Goal: Task Accomplishment & Management: Manage account settings

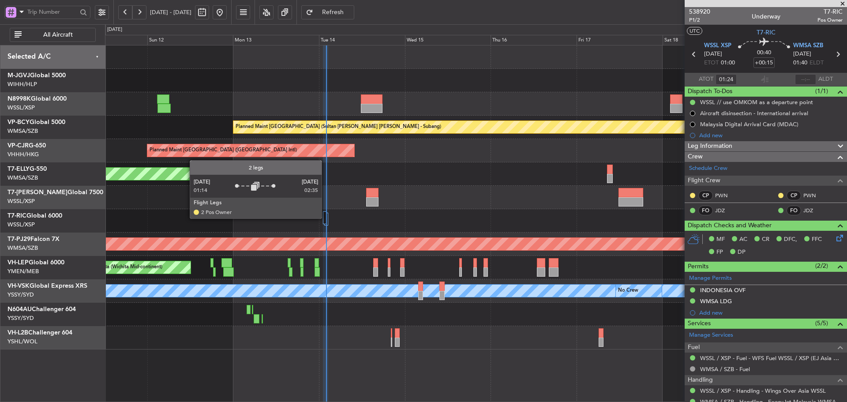
click at [325, 218] on div at bounding box center [325, 217] width 4 height 13
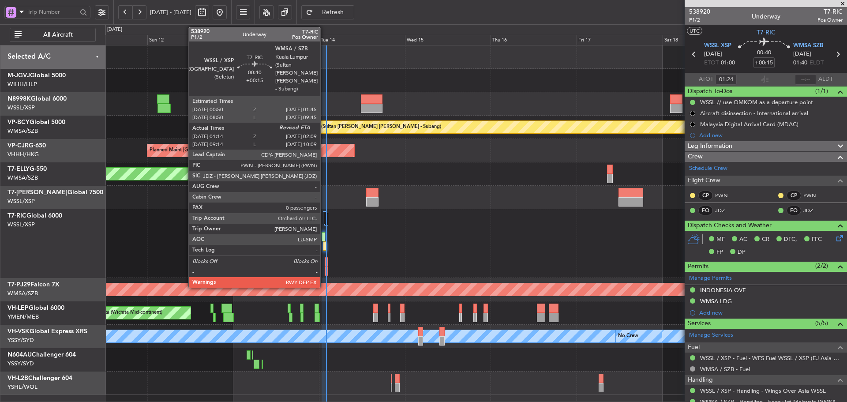
click at [324, 247] on div at bounding box center [325, 245] width 4 height 9
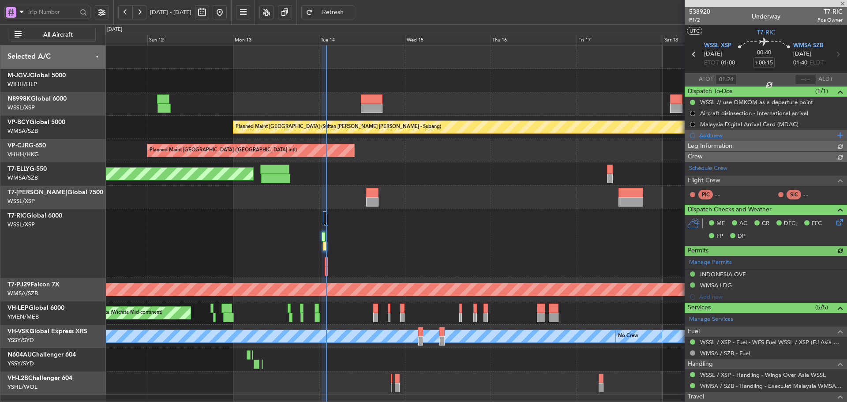
type input "Brien Tan (BTA)"
click at [796, 78] on input "text" at bounding box center [805, 79] width 21 height 11
click at [777, 80] on section "ATOT 01:24 0158 ALDT" at bounding box center [765, 79] width 162 height 13
type input "01:58"
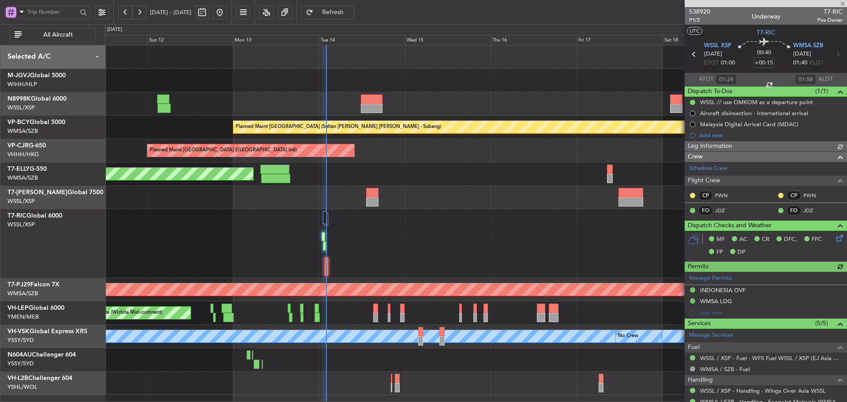
type input "Brien Tan (BTA)"
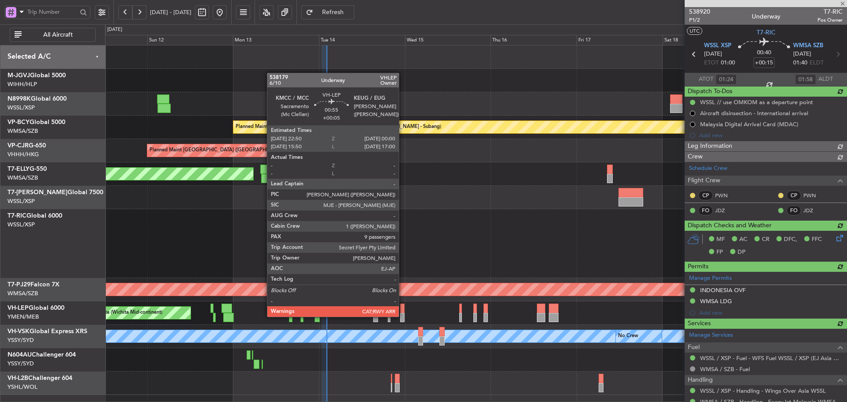
click at [403, 316] on div at bounding box center [402, 317] width 4 height 9
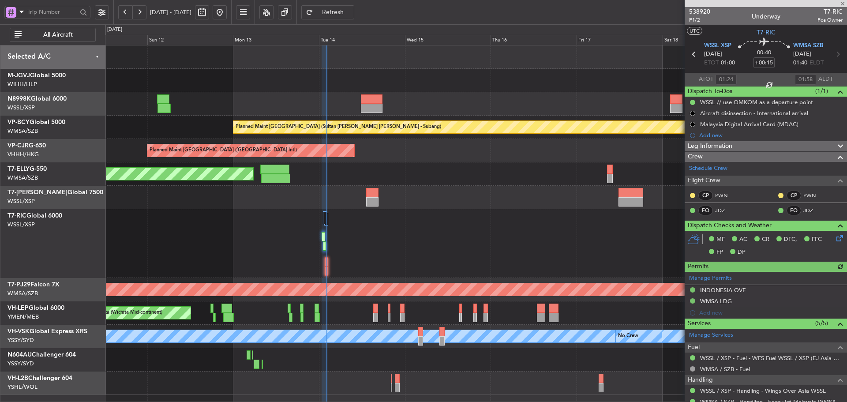
type input "Brien Tan (BTA)"
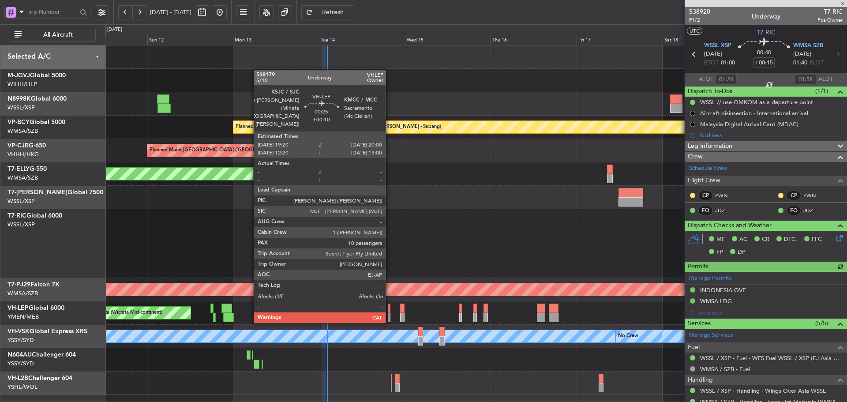
click at [389, 314] on div at bounding box center [389, 317] width 3 height 9
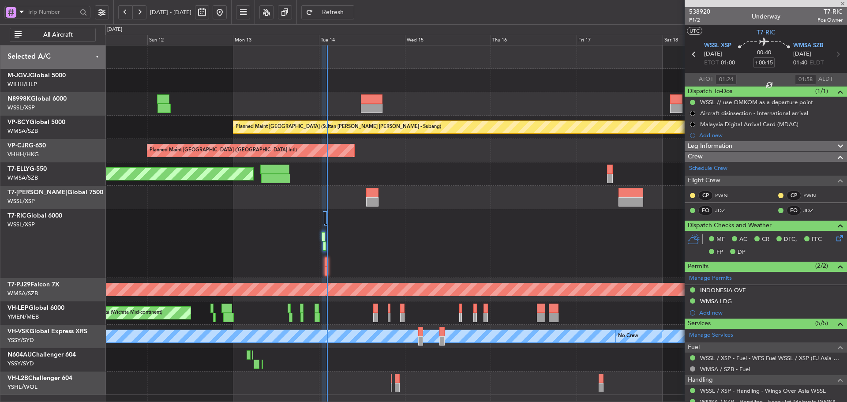
type input "+00:10"
type input "10"
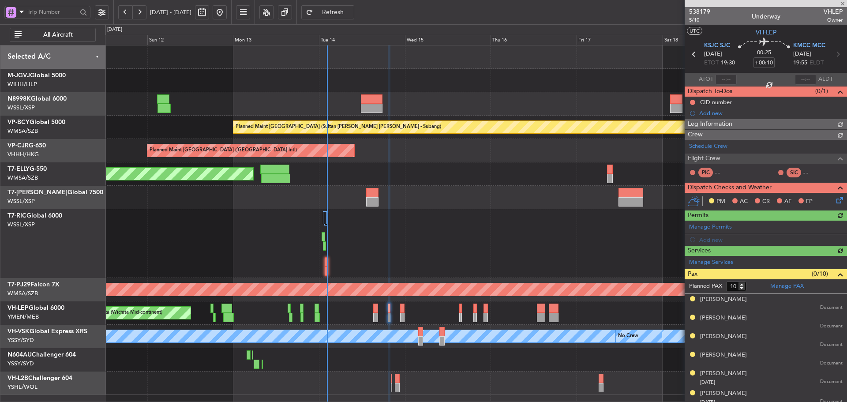
type input "Terry Leung (LEU)"
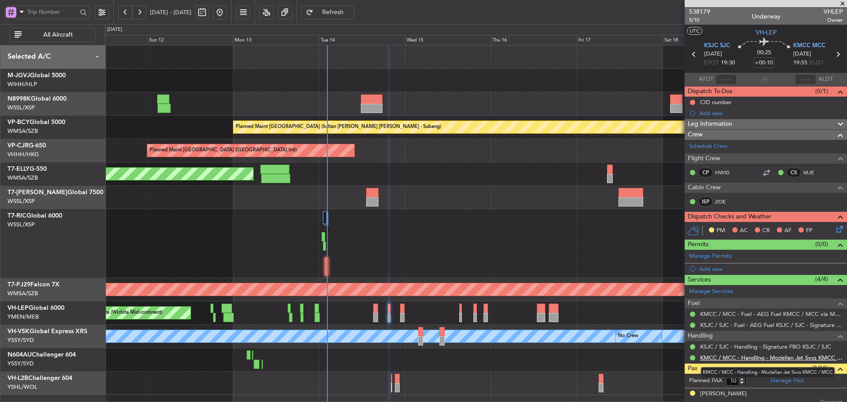
click at [791, 357] on link "KMCC / MCC - Handling - Mcclellan Jet Svcs KMCC / MCC" at bounding box center [771, 357] width 142 height 7
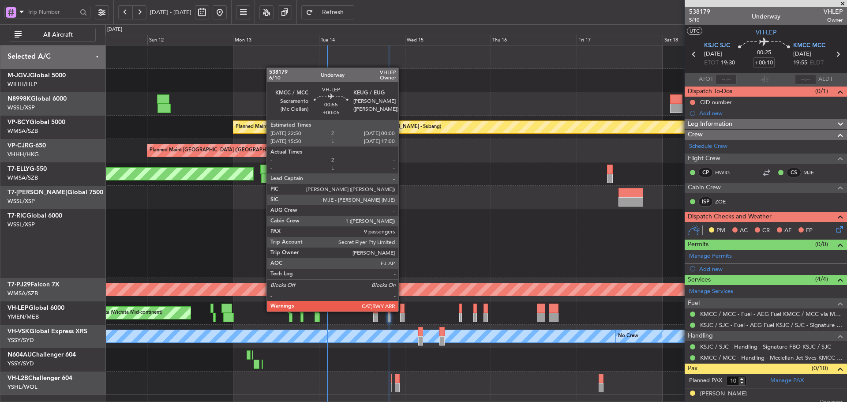
click at [402, 310] on div at bounding box center [402, 307] width 4 height 9
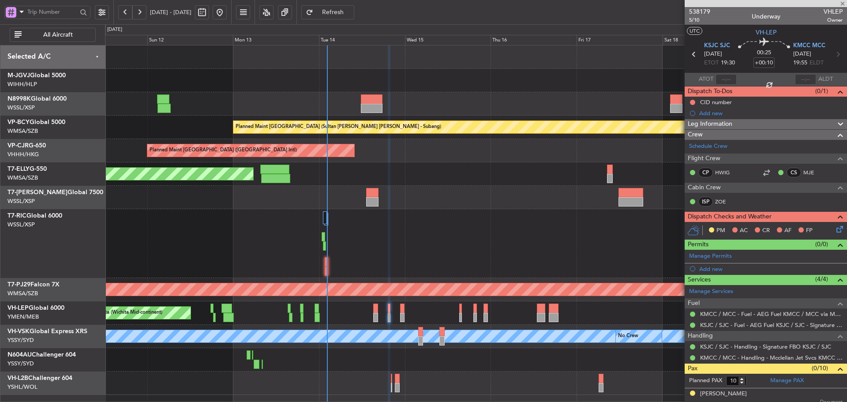
type input "+00:05"
type input "9"
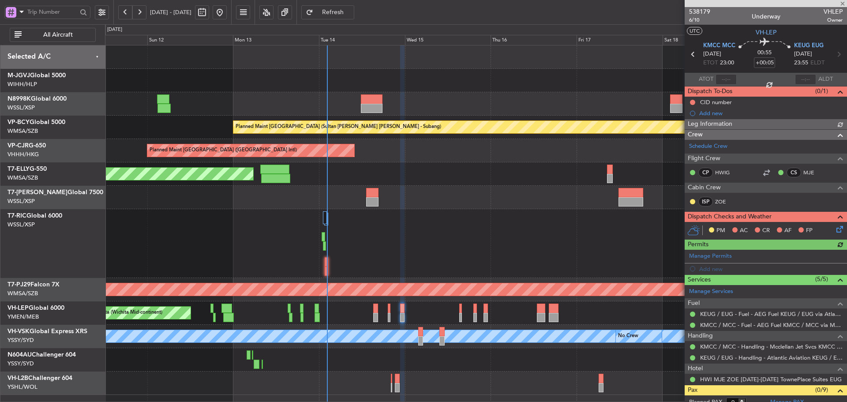
type input "Terry Leung (LEU)"
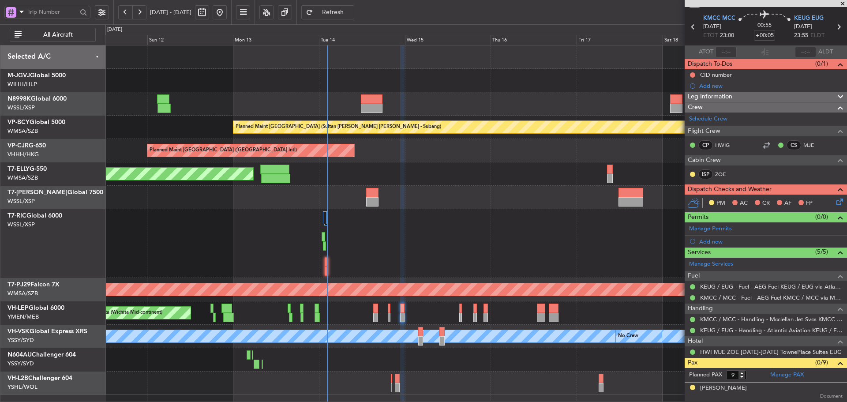
scroll to position [88, 0]
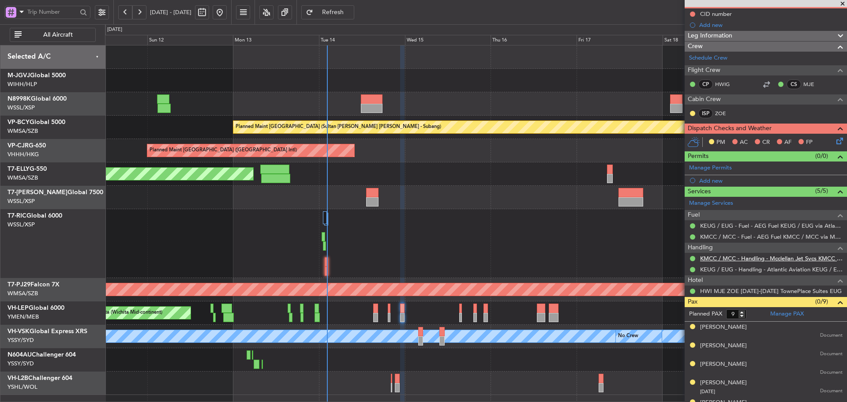
click at [720, 259] on link "KMCC / MCC - Handling - Mcclellan Jet Svcs KMCC / MCC" at bounding box center [771, 257] width 142 height 7
type input "Terry Leung (LEU)"
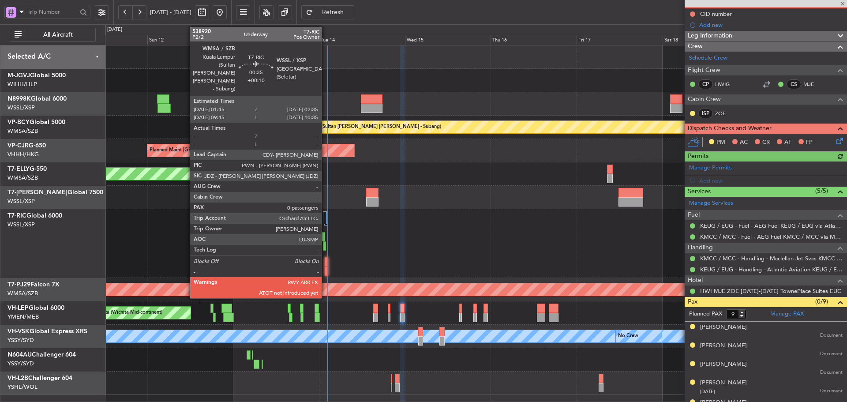
click at [325, 271] on div at bounding box center [326, 270] width 3 height 9
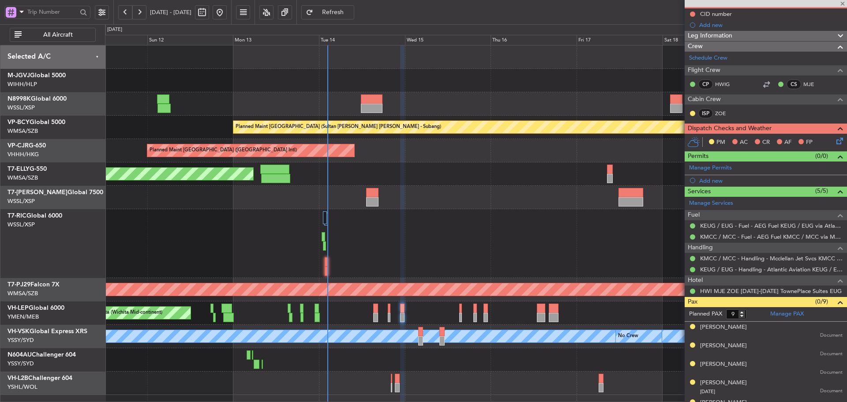
type input "+00:10"
type input "0"
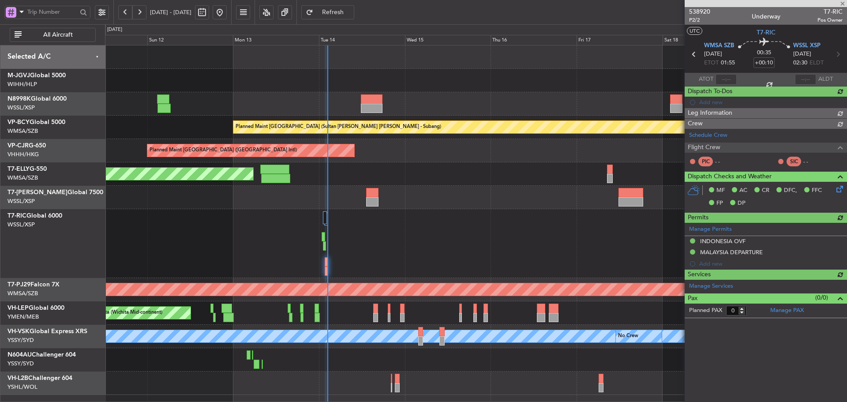
type input "Brien Tan (BTA)"
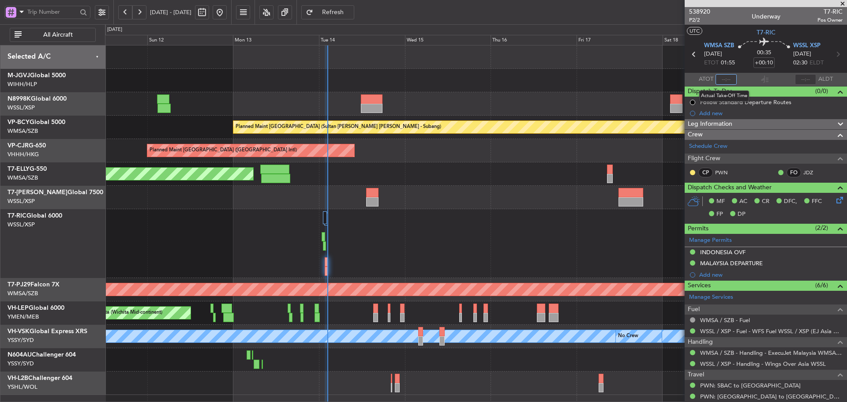
click at [722, 80] on input "text" at bounding box center [725, 79] width 21 height 11
click at [742, 78] on section "ATOT 0219 ALDT" at bounding box center [765, 79] width 162 height 13
type input "02:19"
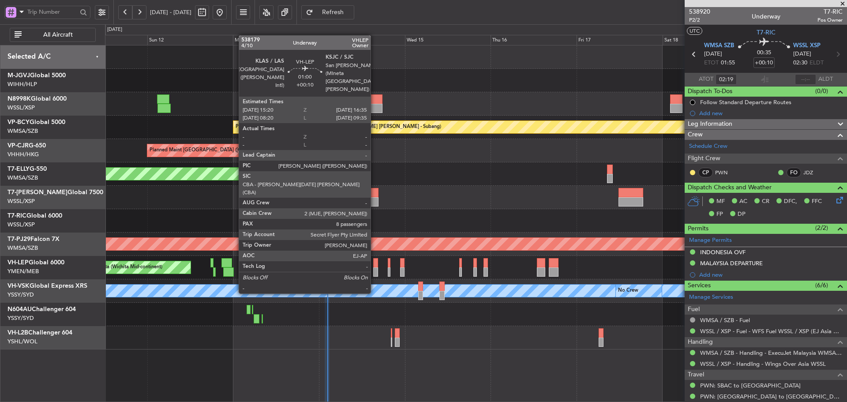
click at [373, 268] on div at bounding box center [375, 271] width 5 height 9
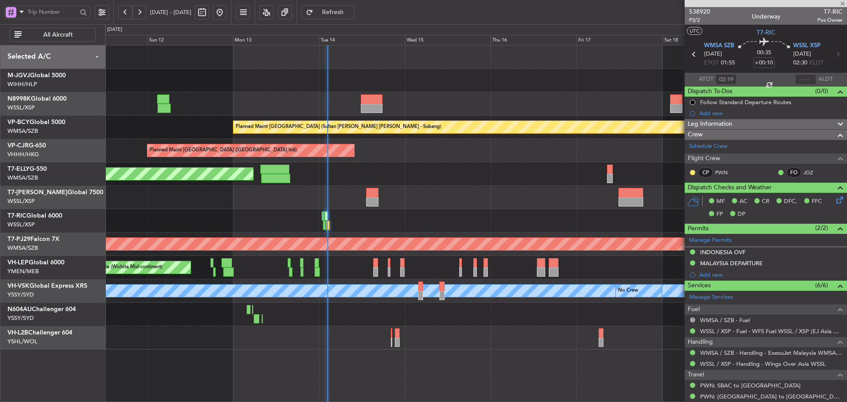
type input "8"
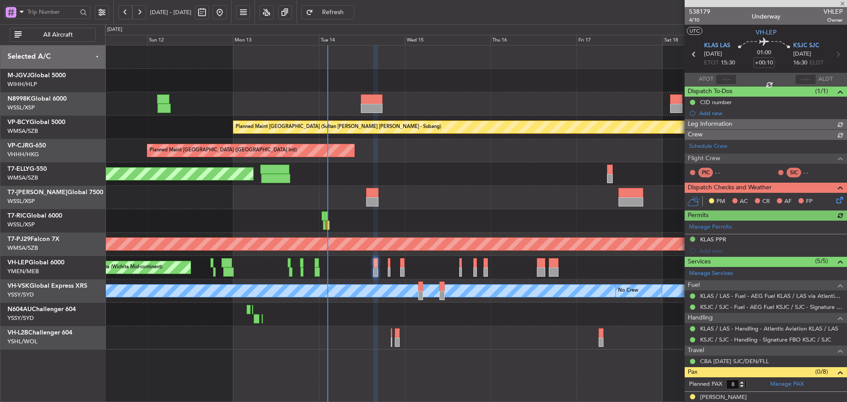
type input "Terry Leung (LEU)"
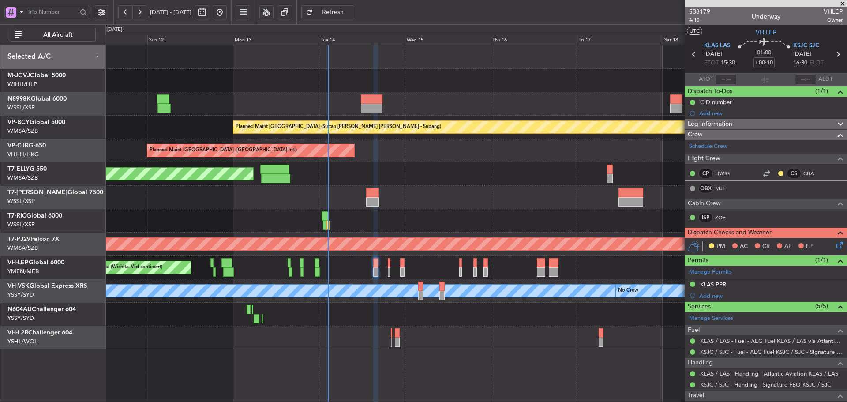
type input "Terry Leung (LEU)"
click at [834, 243] on icon at bounding box center [837, 243] width 7 height 7
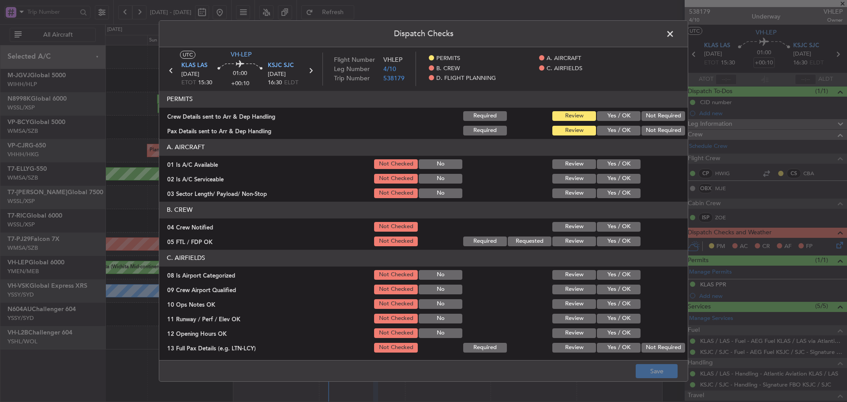
click at [613, 119] on button "Yes / OK" at bounding box center [619, 116] width 44 height 10
click at [609, 130] on button "Yes / OK" at bounding box center [619, 131] width 44 height 10
click at [605, 165] on button "Yes / OK" at bounding box center [619, 164] width 44 height 10
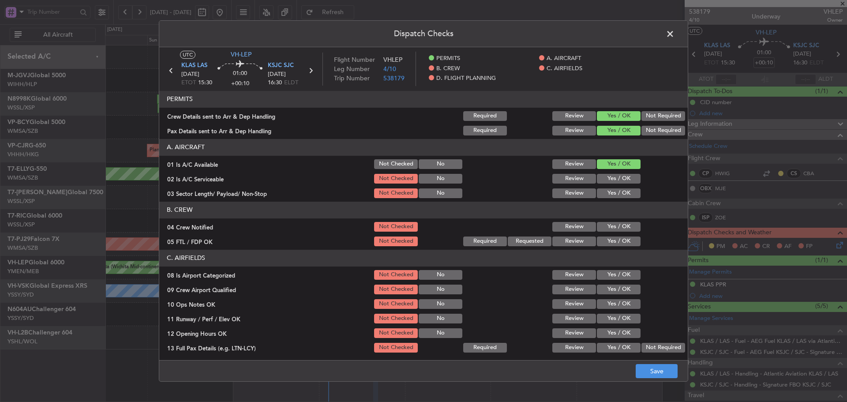
click at [606, 178] on button "Yes / OK" at bounding box center [619, 179] width 44 height 10
click at [605, 196] on button "Yes / OK" at bounding box center [619, 193] width 44 height 10
drag, startPoint x: 605, startPoint y: 226, endPoint x: 601, endPoint y: 246, distance: 20.7
click at [605, 227] on button "Yes / OK" at bounding box center [619, 227] width 44 height 10
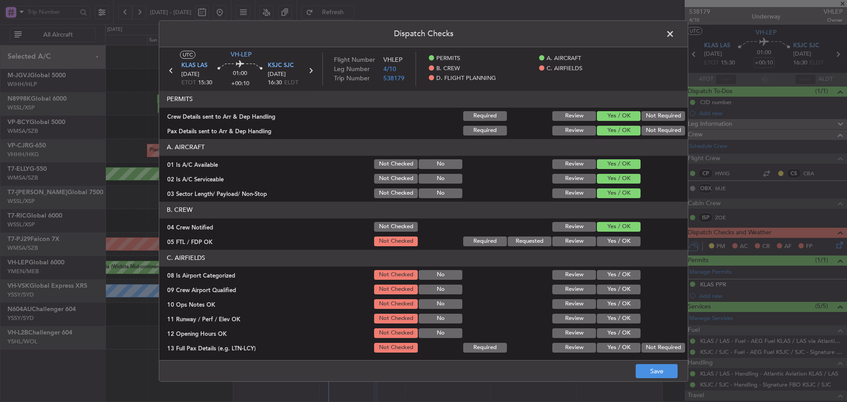
click at [601, 246] on div "Yes / OK" at bounding box center [617, 241] width 45 height 12
drag, startPoint x: 601, startPoint y: 241, endPoint x: 594, endPoint y: 242, distance: 7.2
click at [602, 241] on button "Yes / OK" at bounding box center [619, 241] width 44 height 10
drag, startPoint x: 608, startPoint y: 274, endPoint x: 611, endPoint y: 295, distance: 21.0
click at [608, 275] on button "Yes / OK" at bounding box center [619, 275] width 44 height 10
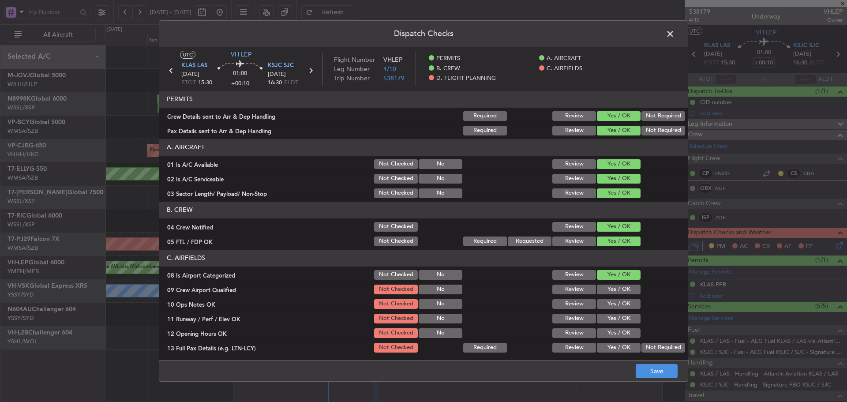
click at [611, 295] on div "Yes / OK" at bounding box center [617, 289] width 45 height 12
drag, startPoint x: 610, startPoint y: 287, endPoint x: 609, endPoint y: 309, distance: 22.5
click at [610, 287] on button "Yes / OK" at bounding box center [619, 289] width 44 height 10
drag, startPoint x: 609, startPoint y: 309, endPoint x: 608, endPoint y: 316, distance: 7.3
click at [609, 311] on section "C. AIRFIELDS 08 Is Airport Categorized Not Checked No Review Yes / OK 09 Crew A…" at bounding box center [423, 360] width 528 height 220
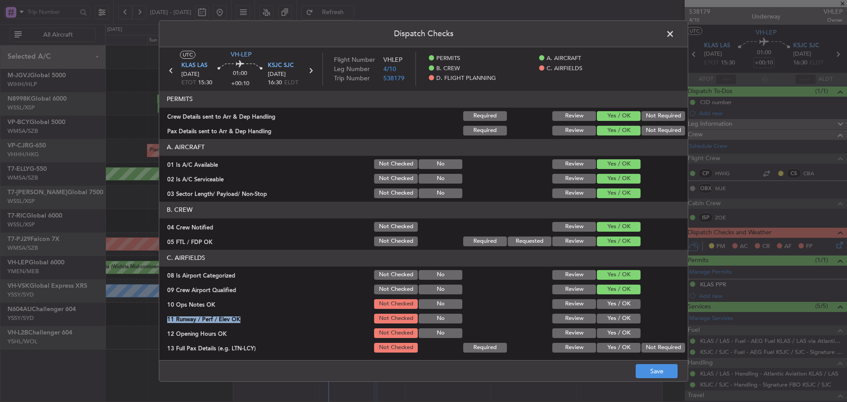
click at [607, 318] on button "Yes / OK" at bounding box center [619, 318] width 44 height 10
drag, startPoint x: 608, startPoint y: 300, endPoint x: 610, endPoint y: 326, distance: 25.6
click at [608, 302] on button "Yes / OK" at bounding box center [619, 304] width 44 height 10
click at [609, 332] on button "Yes / OK" at bounding box center [619, 333] width 44 height 10
click at [649, 347] on button "Not Required" at bounding box center [663, 348] width 44 height 10
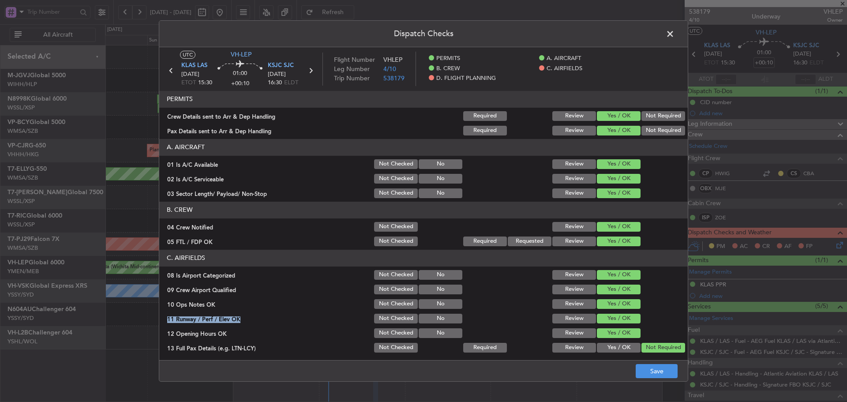
scroll to position [44, 0]
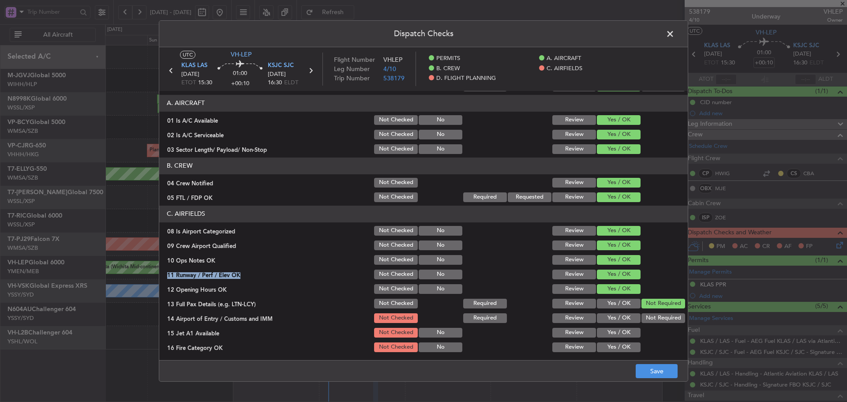
click at [613, 298] on button "Yes / OK" at bounding box center [619, 303] width 44 height 10
click at [606, 323] on div "Yes / OK" at bounding box center [617, 318] width 45 height 12
click at [607, 335] on button "Yes / OK" at bounding box center [619, 333] width 44 height 10
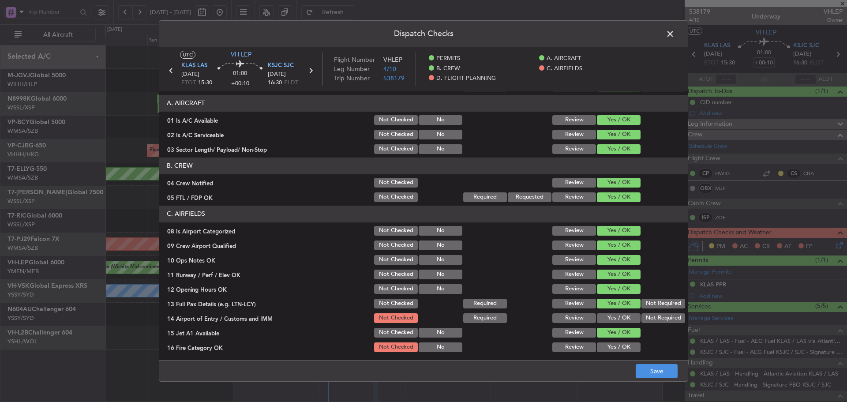
click at [605, 322] on button "Yes / OK" at bounding box center [619, 318] width 44 height 10
drag, startPoint x: 606, startPoint y: 346, endPoint x: 614, endPoint y: 320, distance: 27.1
click at [607, 346] on button "Yes / OK" at bounding box center [619, 347] width 44 height 10
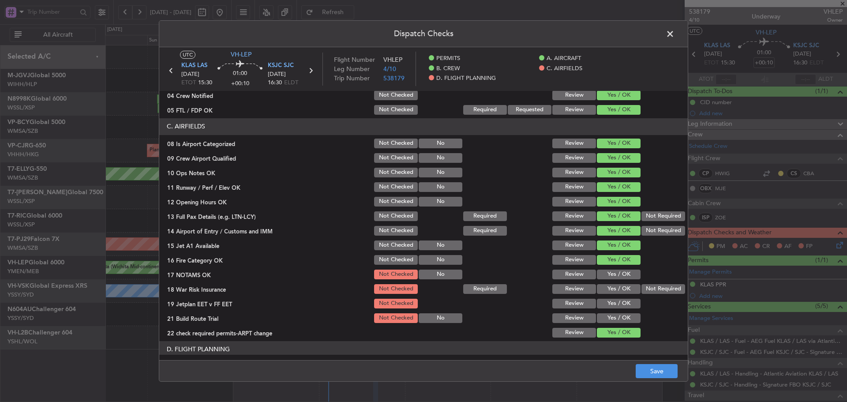
scroll to position [132, 0]
click at [611, 275] on button "Yes / OK" at bounding box center [619, 274] width 44 height 10
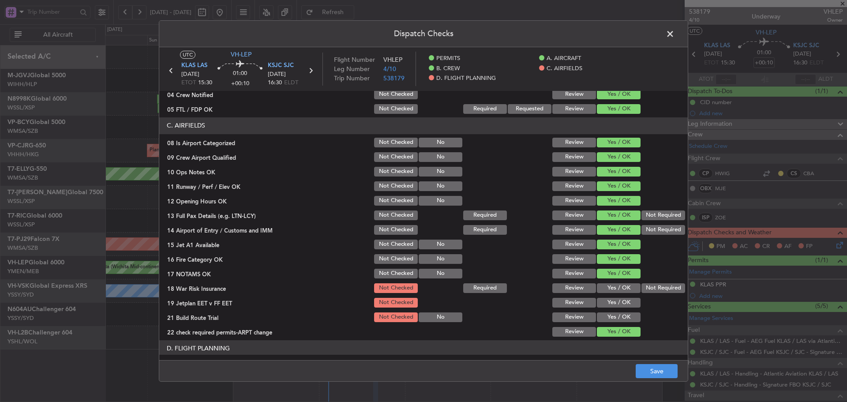
drag, startPoint x: 642, startPoint y: 287, endPoint x: 620, endPoint y: 298, distance: 25.0
click at [643, 287] on button "Not Required" at bounding box center [663, 288] width 44 height 10
drag, startPoint x: 613, startPoint y: 302, endPoint x: 614, endPoint y: 319, distance: 17.2
click at [613, 302] on button "Yes / OK" at bounding box center [619, 303] width 44 height 10
click at [614, 319] on button "Yes / OK" at bounding box center [619, 317] width 44 height 10
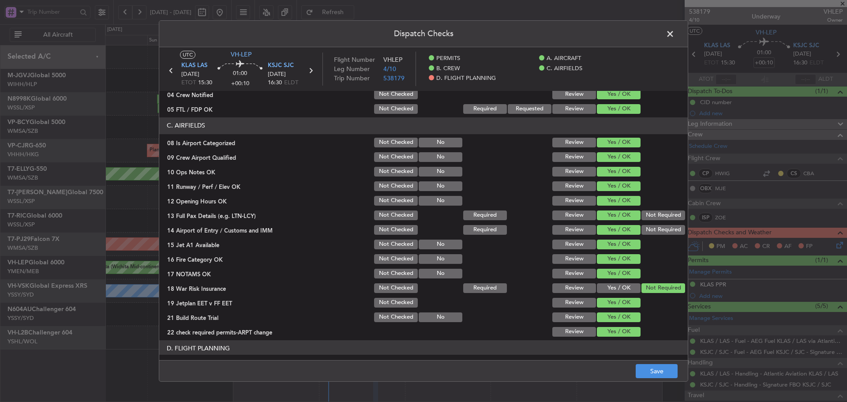
scroll to position [253, 0]
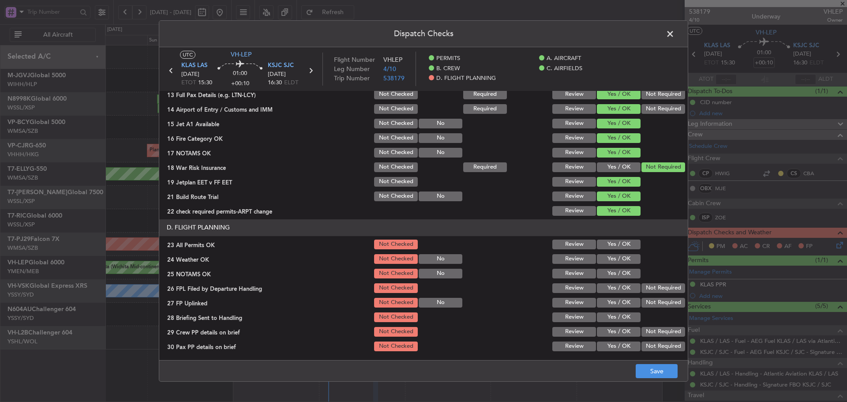
click at [609, 246] on button "Yes / OK" at bounding box center [619, 244] width 44 height 10
drag, startPoint x: 608, startPoint y: 254, endPoint x: 607, endPoint y: 265, distance: 10.2
click at [608, 256] on button "Yes / OK" at bounding box center [619, 259] width 44 height 10
click at [607, 267] on section "D. FLIGHT PLANNING 23 All Permits OK Not Checked Review Yes / OK 24 Weather OK …" at bounding box center [423, 285] width 528 height 133
drag, startPoint x: 608, startPoint y: 269, endPoint x: 610, endPoint y: 276, distance: 7.5
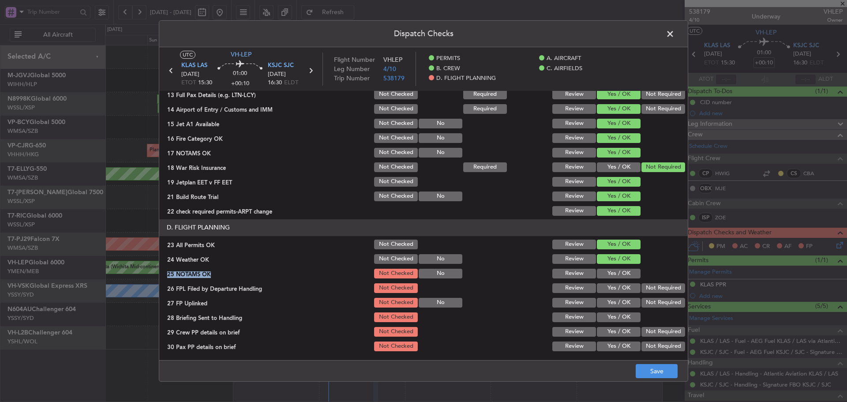
click at [608, 269] on button "Yes / OK" at bounding box center [619, 274] width 44 height 10
click at [612, 288] on button "Yes / OK" at bounding box center [619, 288] width 44 height 10
click at [609, 301] on button "Yes / OK" at bounding box center [619, 303] width 44 height 10
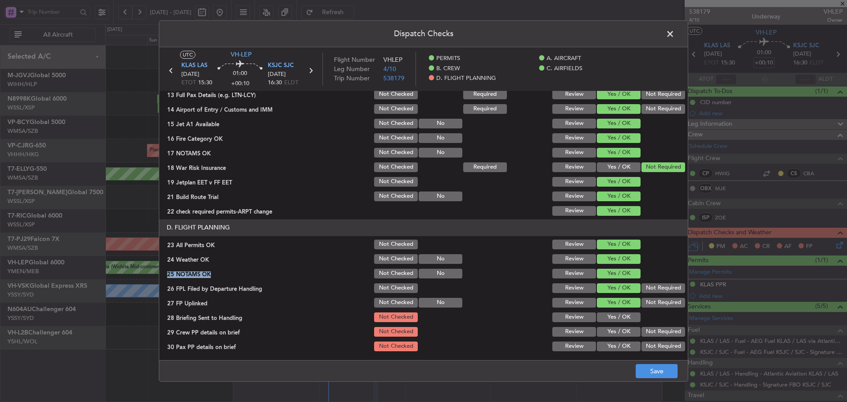
drag, startPoint x: 611, startPoint y: 313, endPoint x: 611, endPoint y: 321, distance: 8.8
click at [611, 314] on button "Yes / OK" at bounding box center [619, 317] width 44 height 10
drag, startPoint x: 611, startPoint y: 321, endPoint x: 608, endPoint y: 330, distance: 8.7
click at [610, 324] on section "D. FLIGHT PLANNING 23 All Permits OK Not Checked Review Yes / OK 24 Weather OK …" at bounding box center [423, 285] width 528 height 133
drag, startPoint x: 608, startPoint y: 330, endPoint x: 608, endPoint y: 341, distance: 11.5
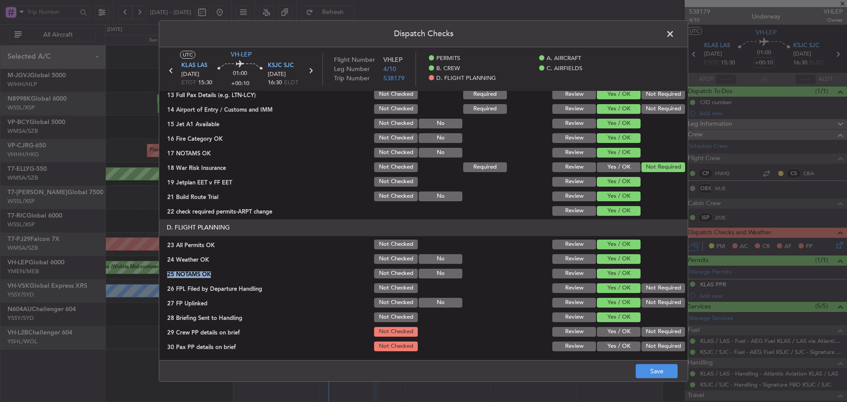
click at [608, 332] on button "Yes / OK" at bounding box center [619, 332] width 44 height 10
click at [608, 341] on button "Yes / OK" at bounding box center [619, 346] width 44 height 10
click at [650, 375] on button "Save" at bounding box center [656, 371] width 42 height 14
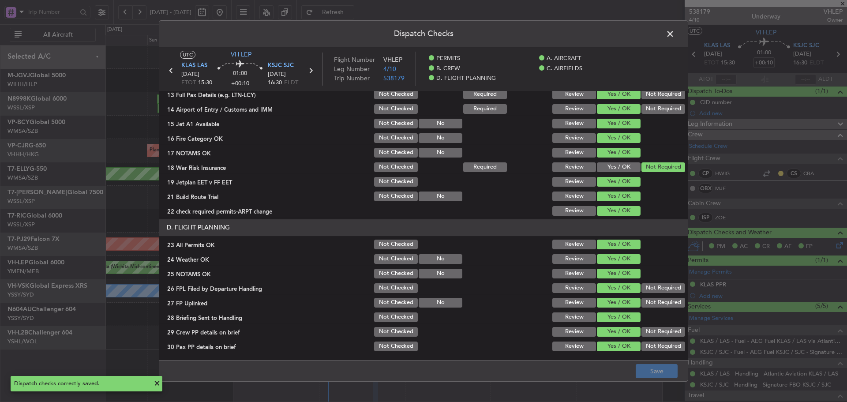
click at [311, 71] on icon at bounding box center [310, 70] width 11 height 11
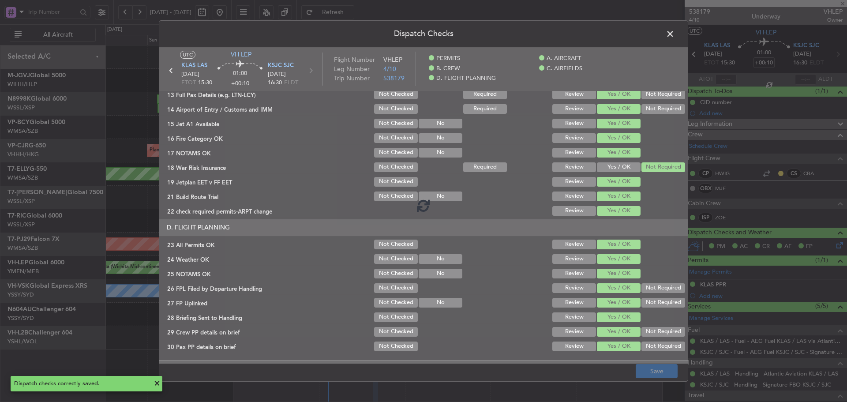
type input "10"
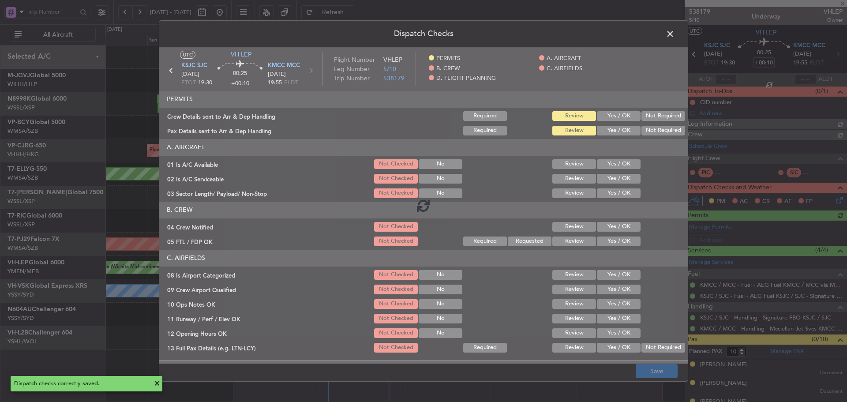
type input "Terry Leung (LEU)"
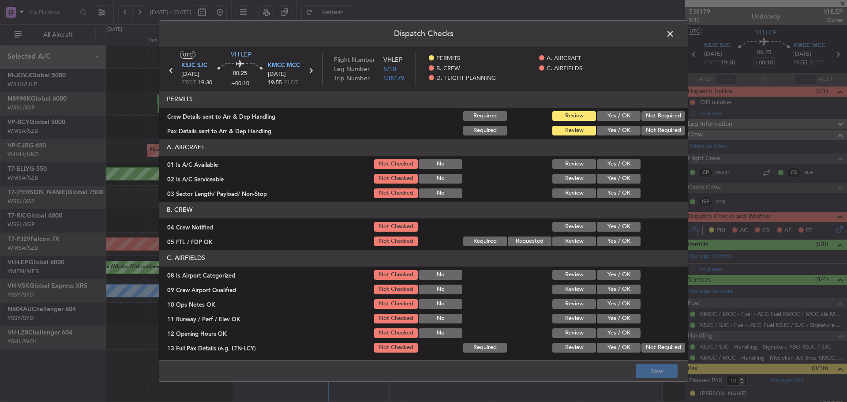
click at [608, 117] on button "Yes / OK" at bounding box center [619, 116] width 44 height 10
click at [607, 131] on button "Yes / OK" at bounding box center [619, 131] width 44 height 10
click at [604, 162] on button "Yes / OK" at bounding box center [619, 164] width 44 height 10
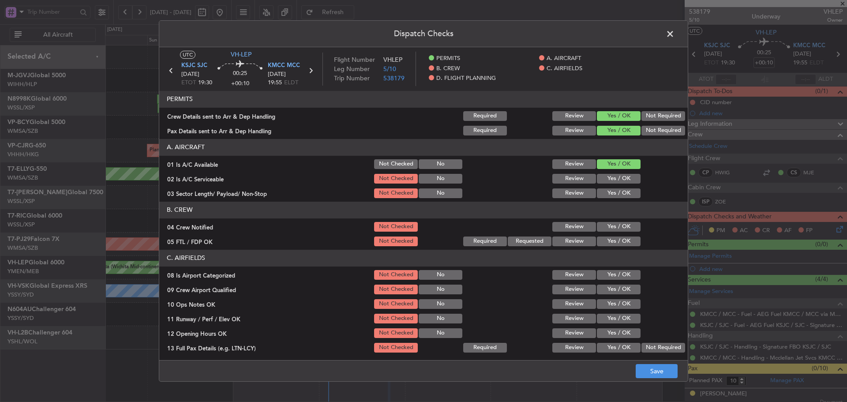
drag, startPoint x: 602, startPoint y: 174, endPoint x: 602, endPoint y: 180, distance: 5.7
click at [602, 176] on button "Yes / OK" at bounding box center [619, 179] width 44 height 10
click at [602, 190] on button "Yes / OK" at bounding box center [619, 193] width 44 height 10
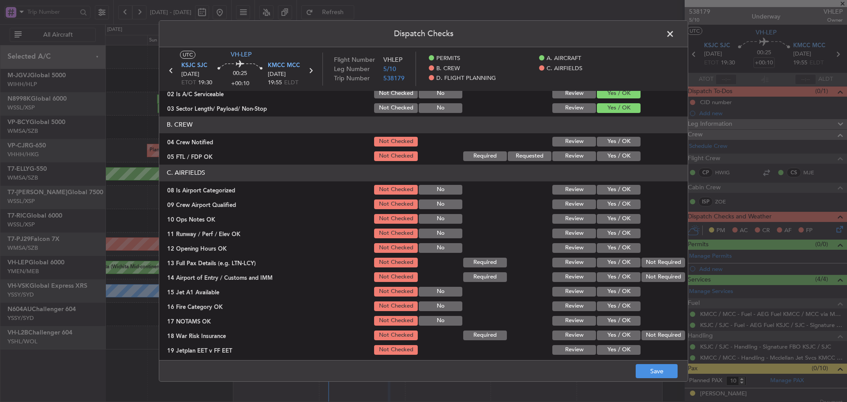
scroll to position [88, 0]
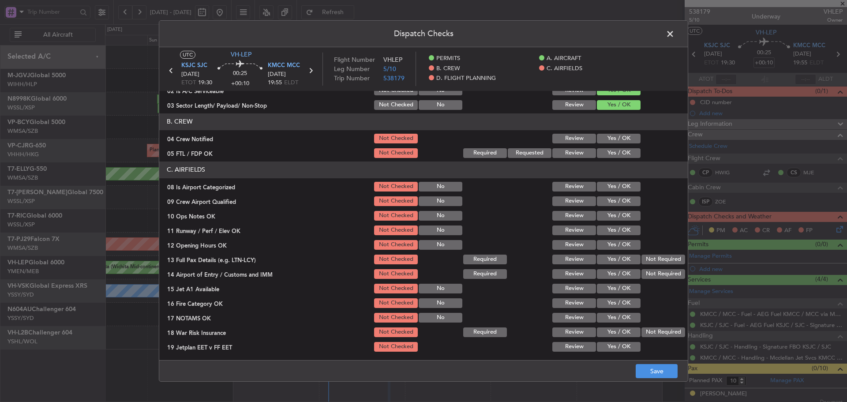
click at [609, 138] on button "Yes / OK" at bounding box center [619, 139] width 44 height 10
click at [609, 152] on button "Yes / OK" at bounding box center [619, 153] width 44 height 10
drag, startPoint x: 611, startPoint y: 187, endPoint x: 611, endPoint y: 201, distance: 13.2
click at [611, 188] on button "Yes / OK" at bounding box center [619, 187] width 44 height 10
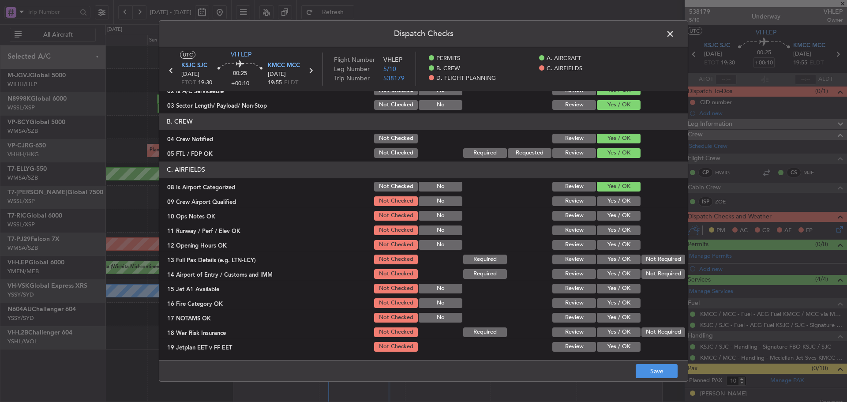
drag, startPoint x: 611, startPoint y: 201, endPoint x: 611, endPoint y: 216, distance: 15.0
click at [611, 202] on button "Yes / OK" at bounding box center [619, 201] width 44 height 10
click at [611, 218] on button "Yes / OK" at bounding box center [619, 216] width 44 height 10
drag, startPoint x: 609, startPoint y: 229, endPoint x: 609, endPoint y: 238, distance: 9.3
click at [609, 230] on button "Yes / OK" at bounding box center [619, 230] width 44 height 10
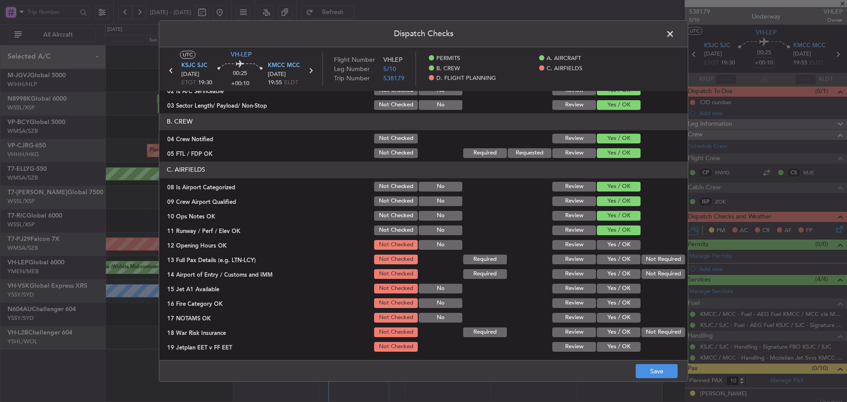
click at [609, 244] on button "Yes / OK" at bounding box center [619, 245] width 44 height 10
click at [609, 259] on button "Yes / OK" at bounding box center [619, 259] width 44 height 10
drag, startPoint x: 611, startPoint y: 268, endPoint x: 613, endPoint y: 289, distance: 20.8
click at [611, 269] on div "Yes / OK" at bounding box center [617, 274] width 45 height 12
click at [612, 289] on button "Yes / OK" at bounding box center [619, 289] width 44 height 10
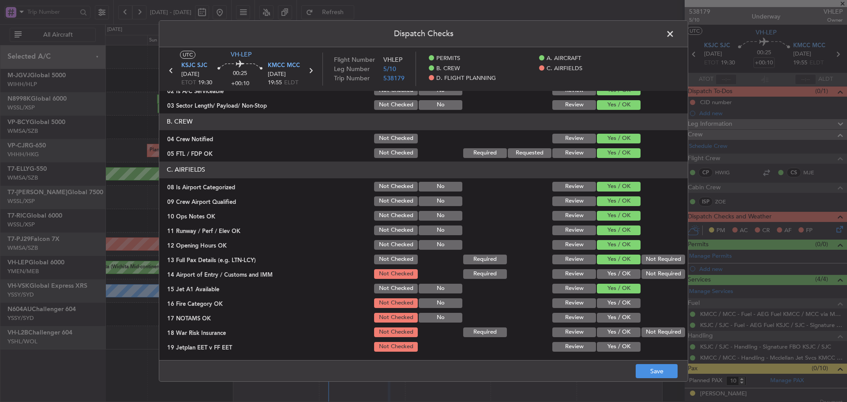
drag, startPoint x: 604, startPoint y: 273, endPoint x: 611, endPoint y: 298, distance: 25.5
click at [604, 274] on button "Yes / OK" at bounding box center [619, 274] width 44 height 10
drag, startPoint x: 610, startPoint y: 302, endPoint x: 611, endPoint y: 318, distance: 15.4
click at [610, 303] on button "Yes / OK" at bounding box center [619, 303] width 44 height 10
click at [611, 318] on button "Yes / OK" at bounding box center [619, 318] width 44 height 10
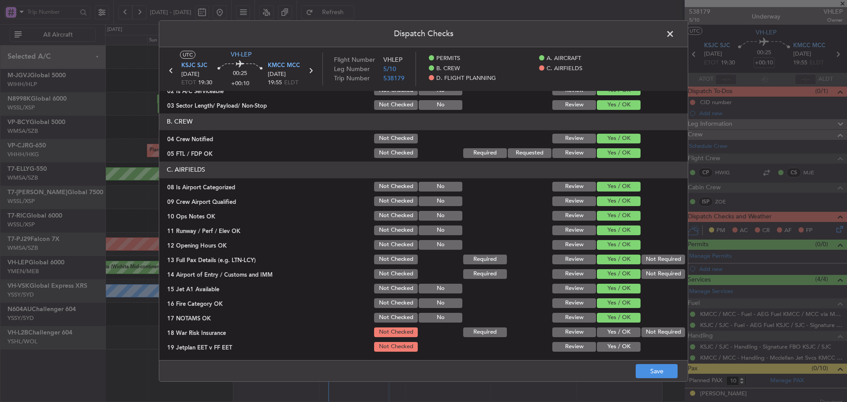
click at [653, 331] on button "Not Required" at bounding box center [663, 332] width 44 height 10
click at [611, 351] on button "Yes / OK" at bounding box center [619, 347] width 44 height 10
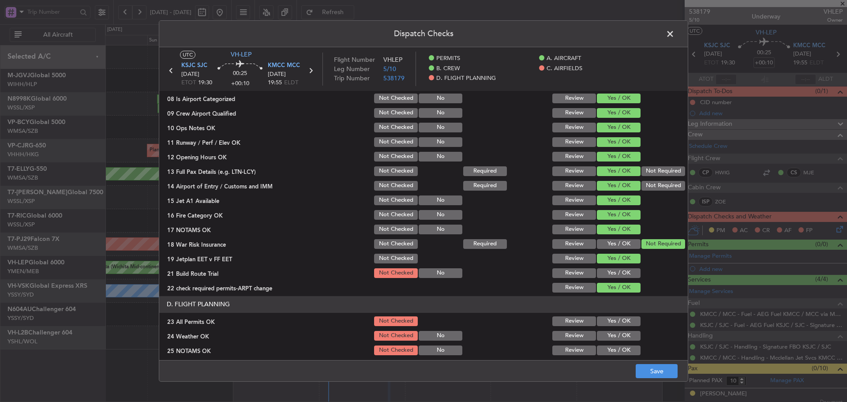
click at [606, 273] on button "Yes / OK" at bounding box center [619, 273] width 44 height 10
click at [606, 328] on section "D. FLIGHT PLANNING 23 All Permits OK Not Checked Review Yes / OK 24 Weather OK …" at bounding box center [423, 362] width 528 height 133
click at [606, 339] on button "Yes / OK" at bounding box center [619, 336] width 44 height 10
click at [606, 328] on section "D. FLIGHT PLANNING 23 All Permits OK Not Checked Review Yes / OK 24 Weather OK …" at bounding box center [423, 362] width 528 height 133
drag, startPoint x: 608, startPoint y: 318, endPoint x: 608, endPoint y: 337, distance: 19.0
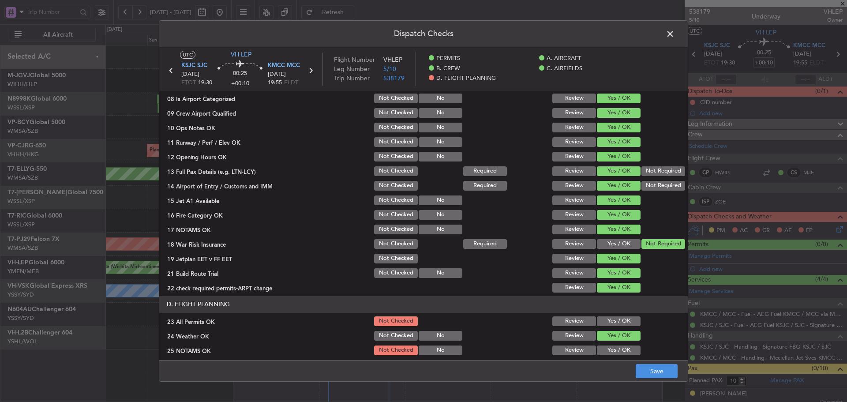
click at [608, 318] on button "Yes / OK" at bounding box center [619, 321] width 44 height 10
click at [607, 349] on button "Yes / OK" at bounding box center [619, 350] width 44 height 10
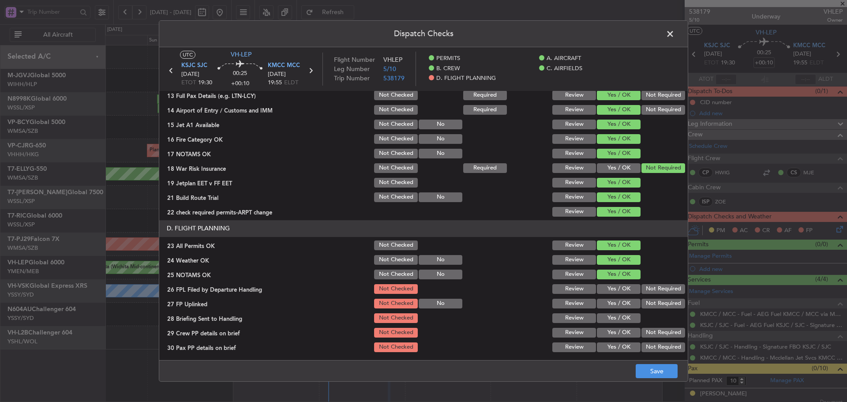
scroll to position [253, 0]
drag, startPoint x: 610, startPoint y: 289, endPoint x: 614, endPoint y: 301, distance: 13.1
click at [610, 289] on button "Yes / OK" at bounding box center [619, 288] width 44 height 10
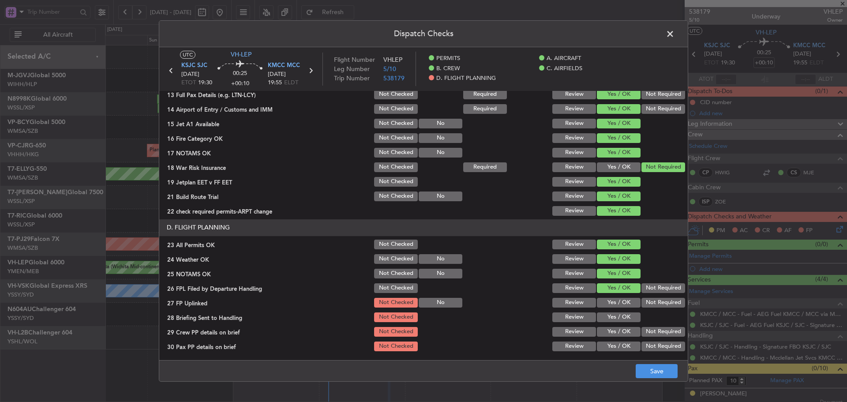
click at [614, 302] on button "Yes / OK" at bounding box center [619, 303] width 44 height 10
drag, startPoint x: 610, startPoint y: 323, endPoint x: 610, endPoint y: 329, distance: 6.6
click at [610, 323] on section "D. FLIGHT PLANNING 23 All Permits OK Not Checked Review Yes / OK 24 Weather OK …" at bounding box center [423, 285] width 528 height 133
click at [609, 332] on button "Yes / OK" at bounding box center [619, 332] width 44 height 10
click at [611, 322] on div "Yes / OK" at bounding box center [617, 317] width 45 height 12
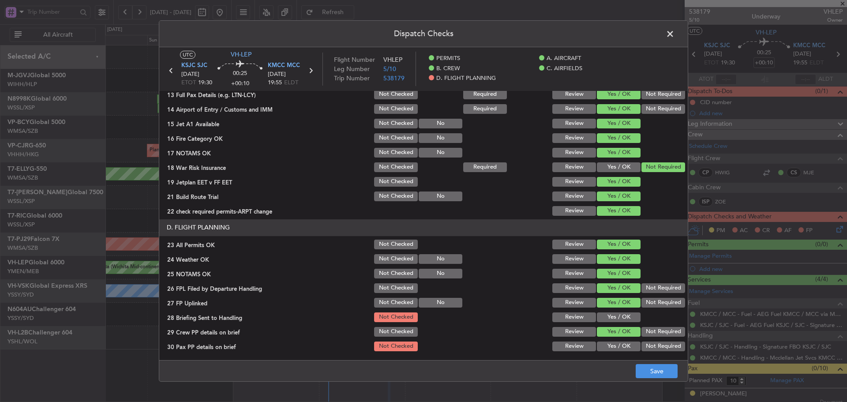
click at [610, 317] on button "Yes / OK" at bounding box center [619, 317] width 44 height 10
click at [612, 346] on button "Yes / OK" at bounding box center [619, 346] width 44 height 10
click at [650, 370] on button "Save" at bounding box center [656, 371] width 42 height 14
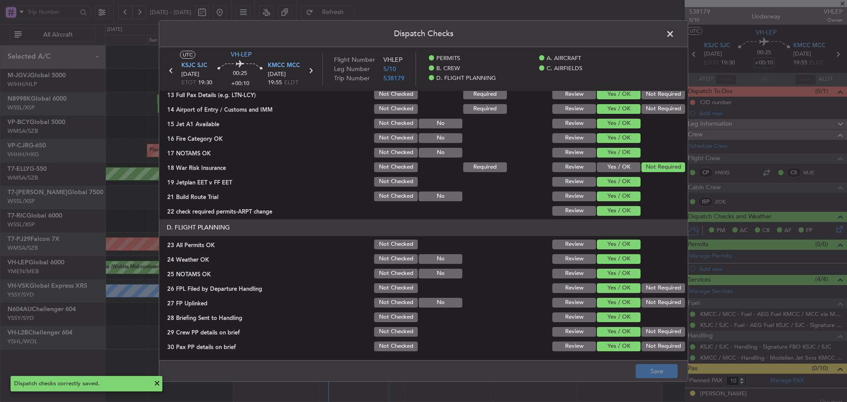
click at [309, 71] on icon at bounding box center [310, 70] width 11 height 11
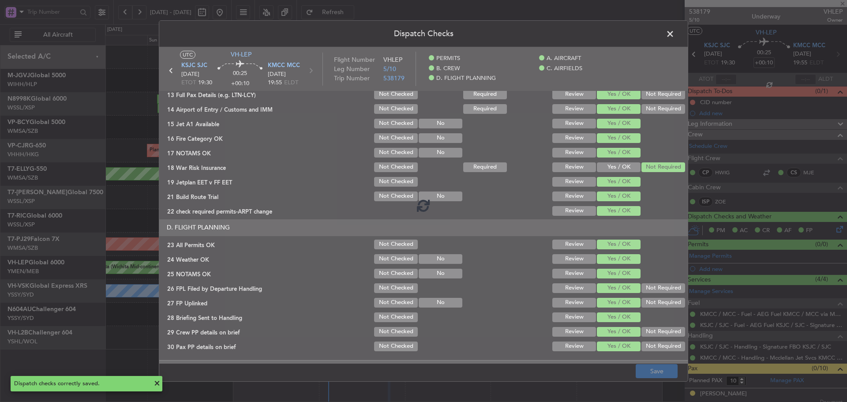
type input "+00:05"
type input "9"
type input "+00:05"
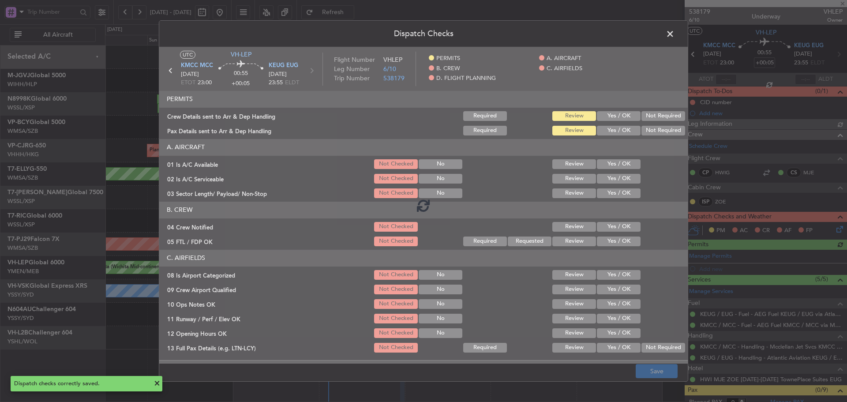
type input "Terry Leung (LEU)"
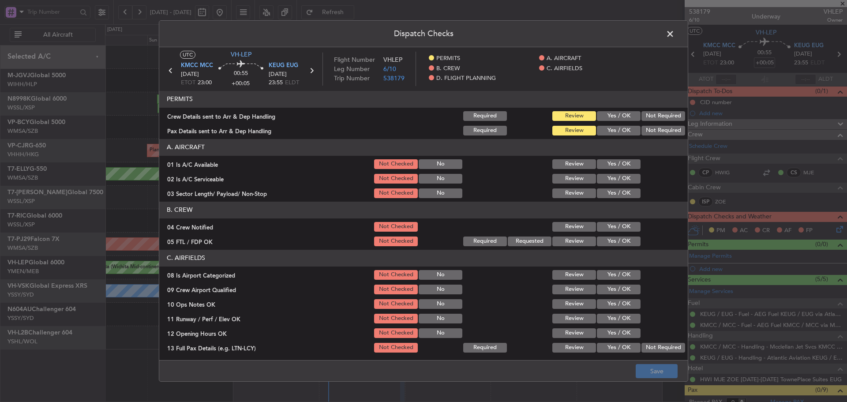
click at [609, 118] on button "Yes / OK" at bounding box center [619, 116] width 44 height 10
click at [605, 128] on button "Yes / OK" at bounding box center [619, 131] width 44 height 10
click at [606, 168] on button "Yes / OK" at bounding box center [619, 164] width 44 height 10
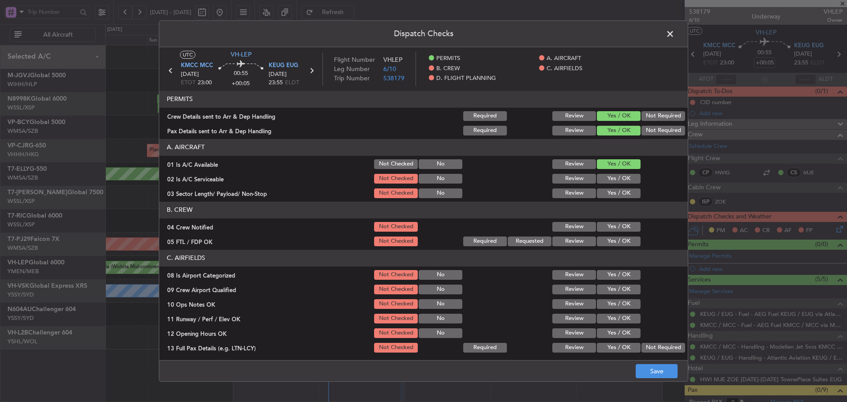
drag, startPoint x: 606, startPoint y: 178, endPoint x: 605, endPoint y: 193, distance: 15.5
click at [606, 179] on button "Yes / OK" at bounding box center [619, 179] width 44 height 10
drag, startPoint x: 604, startPoint y: 199, endPoint x: 601, endPoint y: 192, distance: 7.9
click at [603, 199] on article "PERMITS Crew Details sent to Arr & Dep Handling Required Review Yes / OK Not Re…" at bounding box center [423, 223] width 528 height 264
click at [601, 191] on button "Yes / OK" at bounding box center [619, 193] width 44 height 10
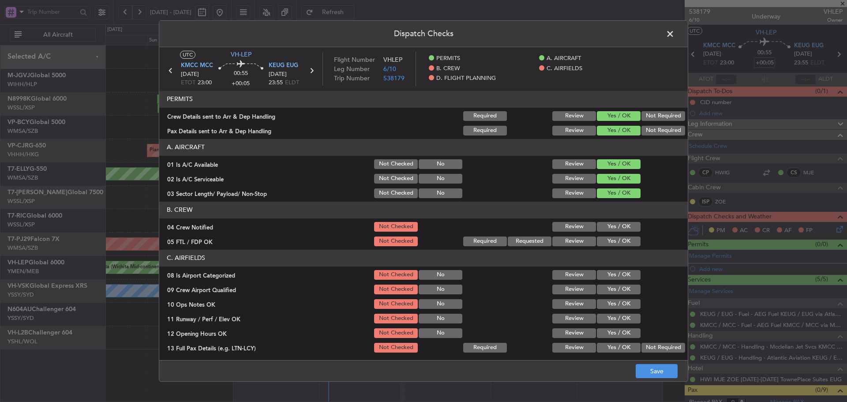
drag, startPoint x: 613, startPoint y: 238, endPoint x: 604, endPoint y: 225, distance: 15.8
click at [611, 236] on button "Yes / OK" at bounding box center [619, 241] width 44 height 10
click at [604, 225] on button "Yes / OK" at bounding box center [619, 227] width 44 height 10
click at [610, 276] on button "Yes / OK" at bounding box center [619, 275] width 44 height 10
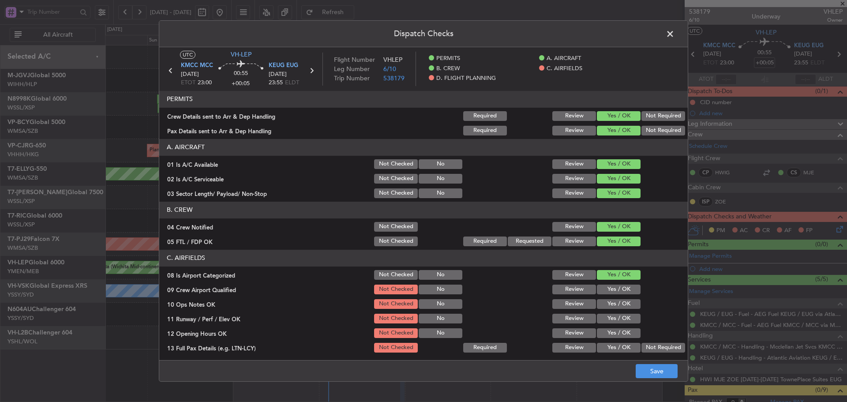
drag, startPoint x: 614, startPoint y: 291, endPoint x: 616, endPoint y: 302, distance: 11.2
click at [614, 293] on button "Yes / OK" at bounding box center [619, 289] width 44 height 10
drag, startPoint x: 616, startPoint y: 304, endPoint x: 616, endPoint y: 313, distance: 8.8
click at [616, 306] on button "Yes / OK" at bounding box center [619, 304] width 44 height 10
drag, startPoint x: 614, startPoint y: 319, endPoint x: 614, endPoint y: 331, distance: 12.4
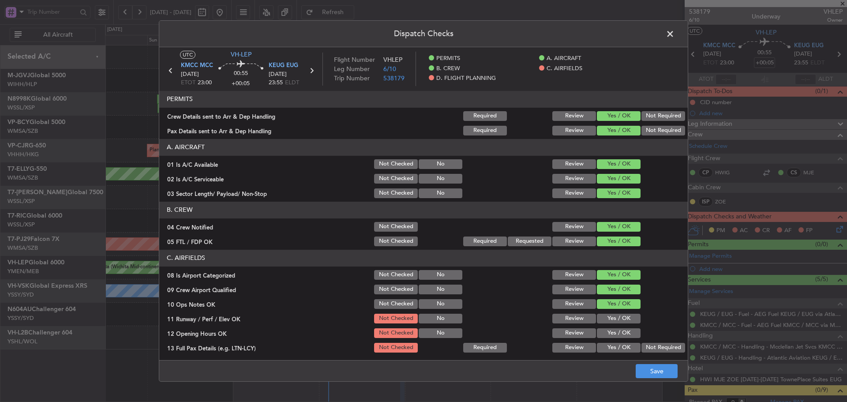
click at [614, 320] on button "Yes / OK" at bounding box center [619, 318] width 44 height 10
click at [614, 331] on button "Yes / OK" at bounding box center [619, 333] width 44 height 10
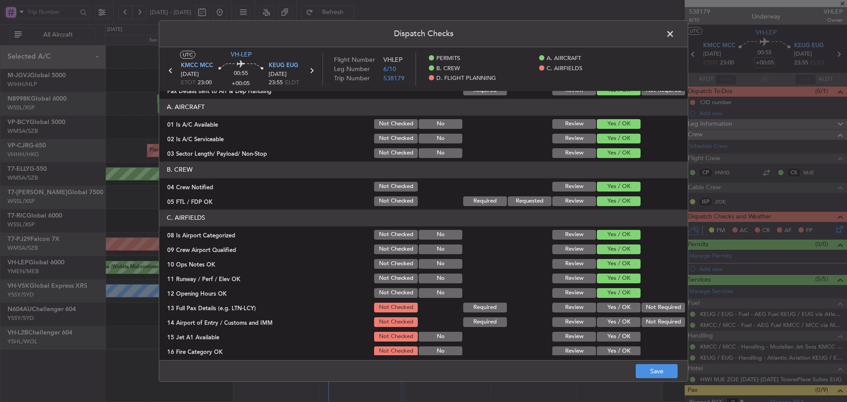
scroll to position [88, 0]
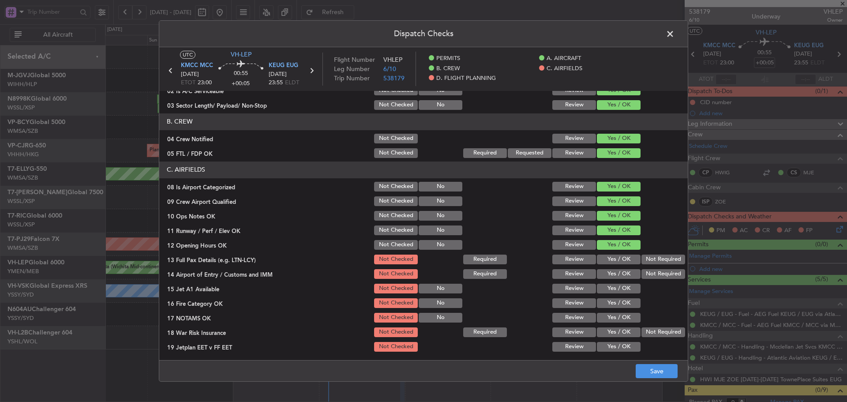
drag
click at [605, 262] on button "Yes / OK" at bounding box center [619, 259] width 44 height 10
click at [606, 281] on section "C. AIRFIELDS 08 Is Airport Categorized Not Checked No Review Yes / OK 09 Crew A…" at bounding box center [423, 271] width 528 height 220
click at [605, 269] on button "Yes / OK" at bounding box center [619, 274] width 44 height 10
click at [604, 289] on button "Yes / OK" at bounding box center [619, 289] width 44 height 10
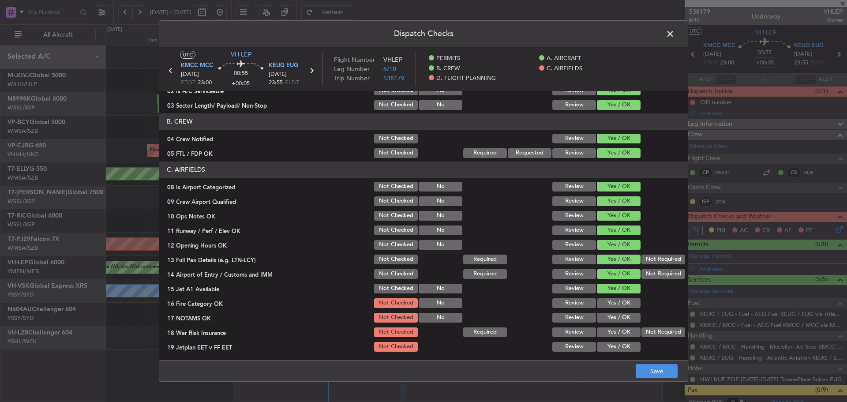
click at [607, 303] on button "Yes / OK" at bounding box center [619, 303] width 44 height 10
click at [611, 320] on button "Yes / OK" at bounding box center [619, 318] width 44 height 10
click at [647, 332] on button "Not Required" at bounding box center [663, 332] width 44 height 10
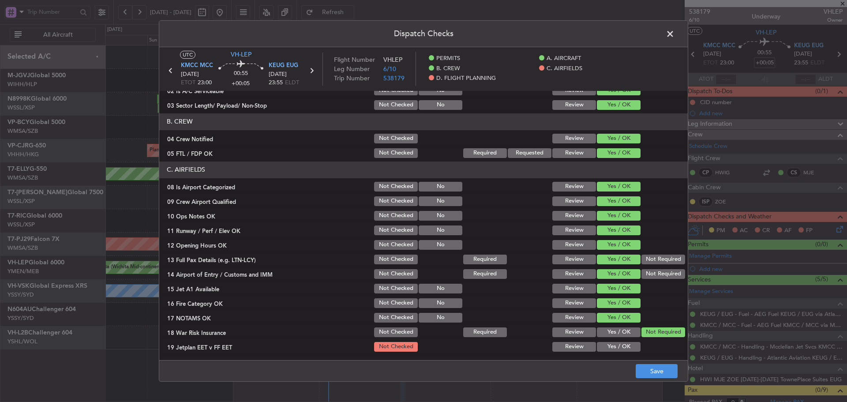
click at [605, 349] on button "Yes / OK" at bounding box center [619, 347] width 44 height 10
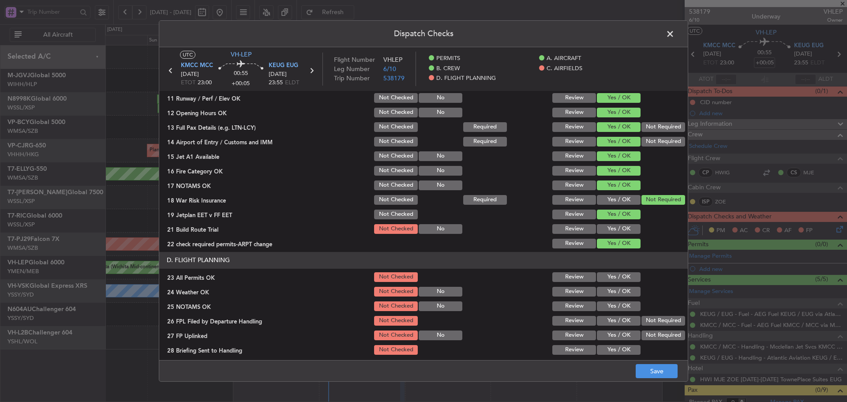
click at [609, 278] on button "Yes / OK" at bounding box center [619, 277] width 44 height 10
click at [615, 300] on div "Yes / OK" at bounding box center [617, 306] width 45 height 12
click at [604, 229] on button "Yes / OK" at bounding box center [619, 229] width 44 height 10
click at [613, 294] on button "Yes / OK" at bounding box center [619, 292] width 44 height 10
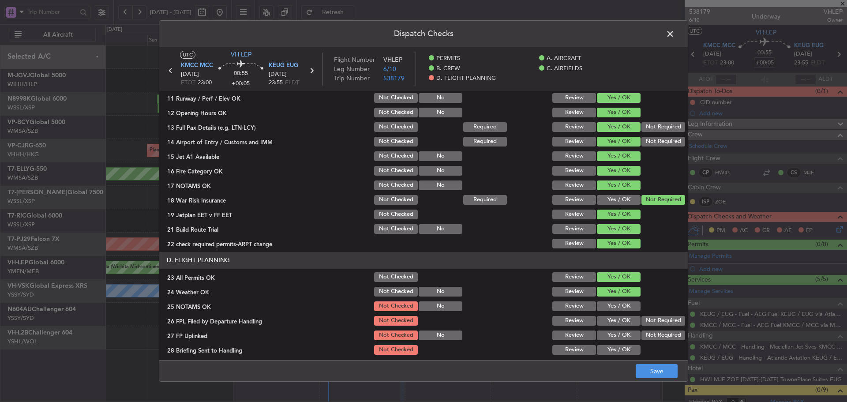
click at [613, 305] on button "Yes / OK" at bounding box center [619, 306] width 44 height 10
click at [616, 319] on button "Yes / OK" at bounding box center [619, 321] width 44 height 10
drag, startPoint x: 616, startPoint y: 342, endPoint x: 616, endPoint y: 348, distance: 6.2
click at [616, 342] on section "D. FLIGHT PLANNING 23 All Permits OK Not Checked Review Yes / OK 24 Weather OK …" at bounding box center [423, 318] width 528 height 133
click at [616, 348] on button "Yes / OK" at bounding box center [619, 350] width 44 height 10
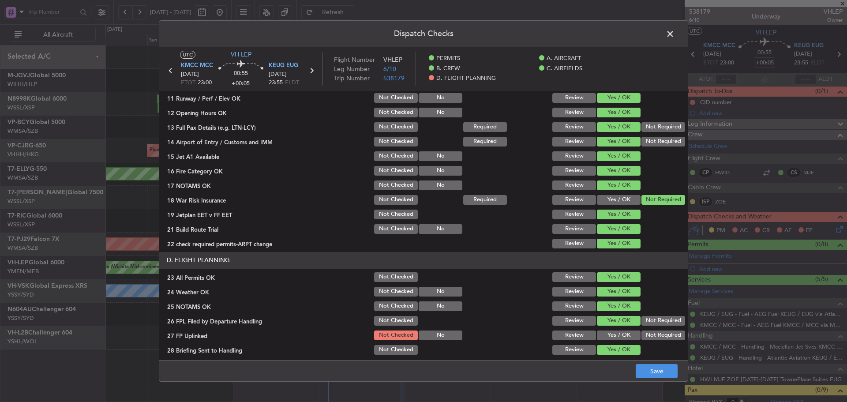
click at [616, 337] on button "Yes / OK" at bounding box center [619, 335] width 44 height 10
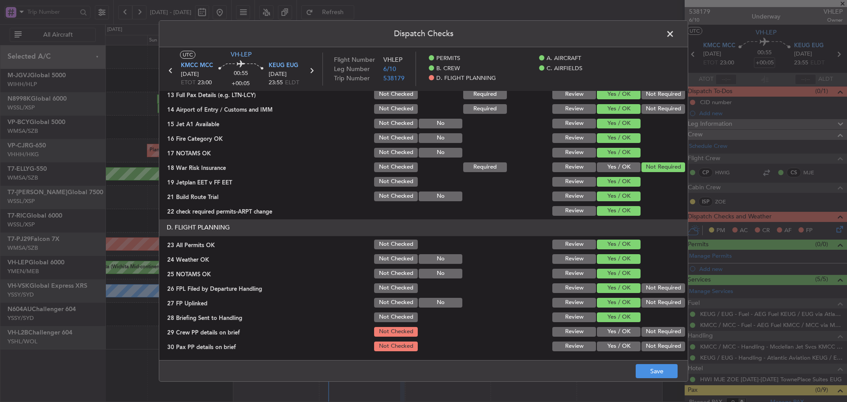
click at [614, 332] on button "Yes / OK" at bounding box center [619, 332] width 44 height 10
click at [615, 344] on button "Yes / OK" at bounding box center [619, 346] width 44 height 10
click at [644, 369] on button "Save" at bounding box center [656, 371] width 42 height 14
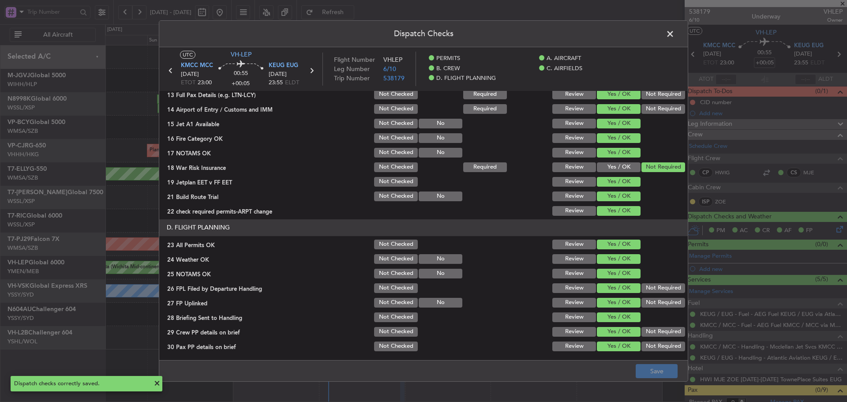
click at [674, 34] on span at bounding box center [674, 36] width 0 height 18
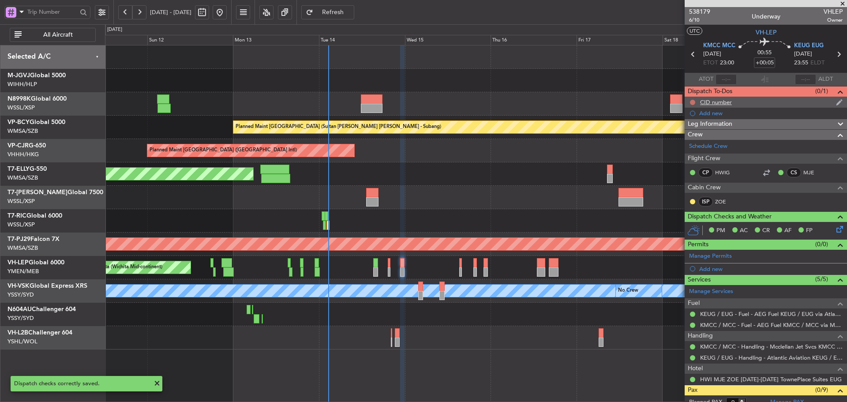
click at [691, 103] on button at bounding box center [692, 102] width 5 height 5
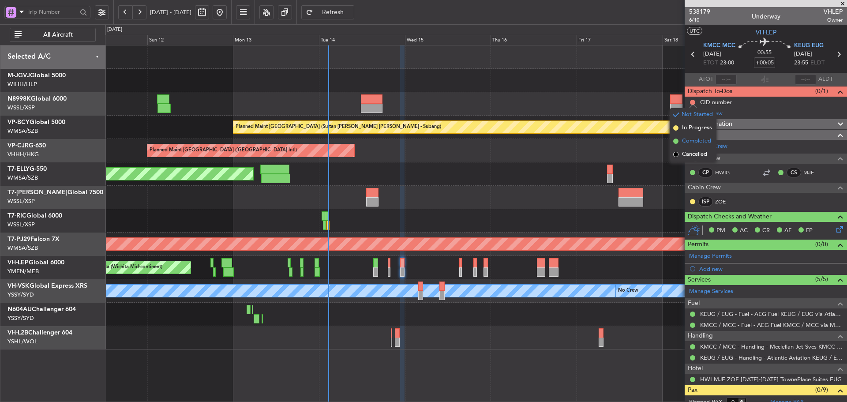
click at [675, 141] on span at bounding box center [675, 140] width 5 height 5
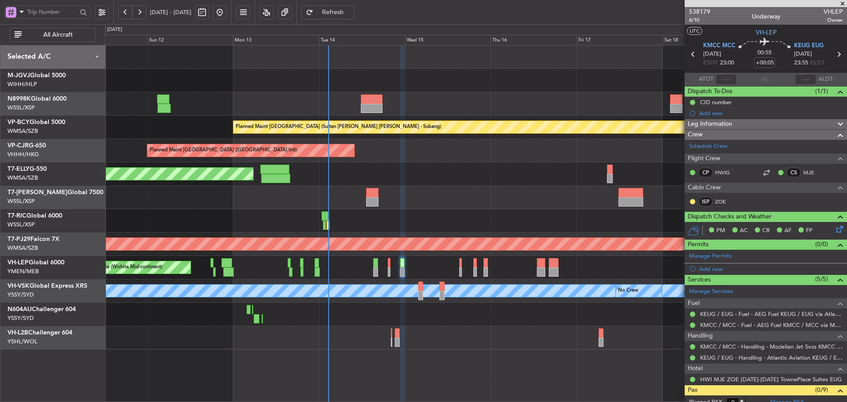
click at [690, 53] on icon at bounding box center [692, 53] width 11 height 11
type input "+00:10"
type input "10"
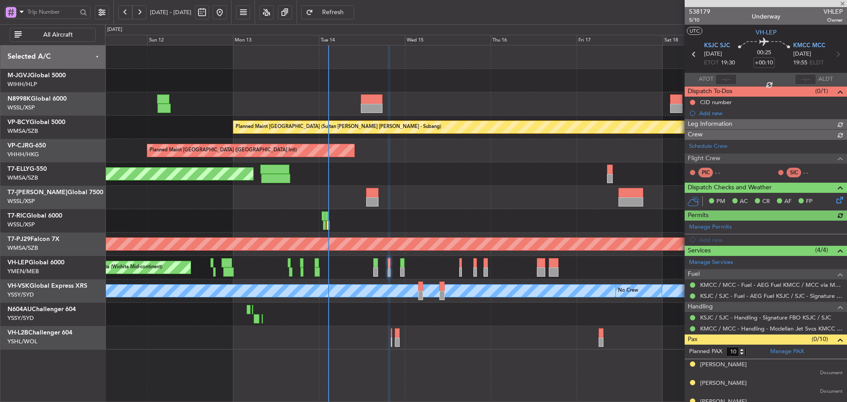
type input "Terry Leung (LEU)"
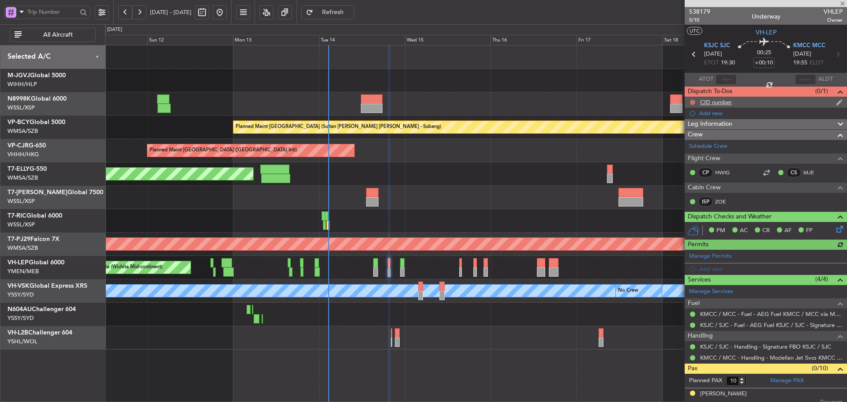
click at [691, 102] on button at bounding box center [692, 102] width 5 height 5
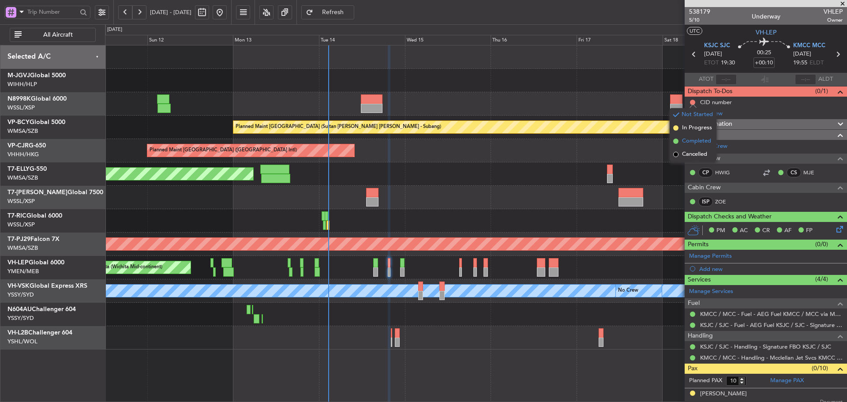
click at [675, 141] on span at bounding box center [675, 140] width 5 height 5
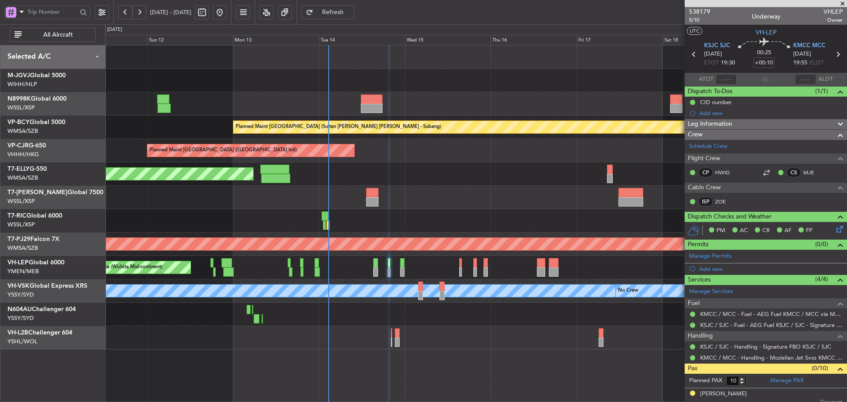
click at [843, 3] on span at bounding box center [842, 4] width 9 height 8
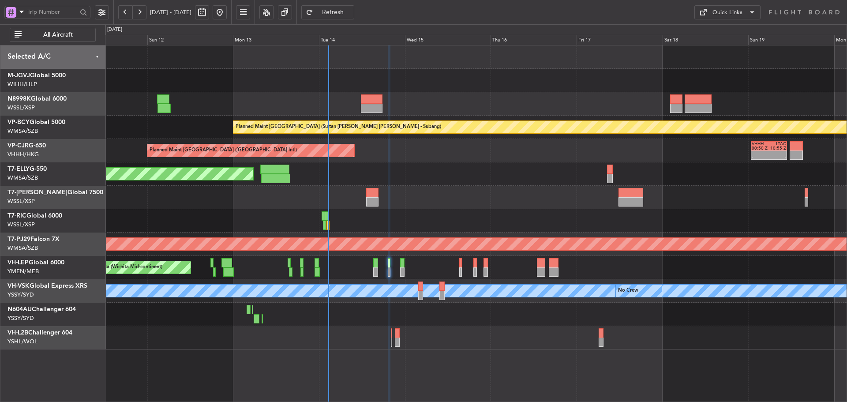
type input "0"
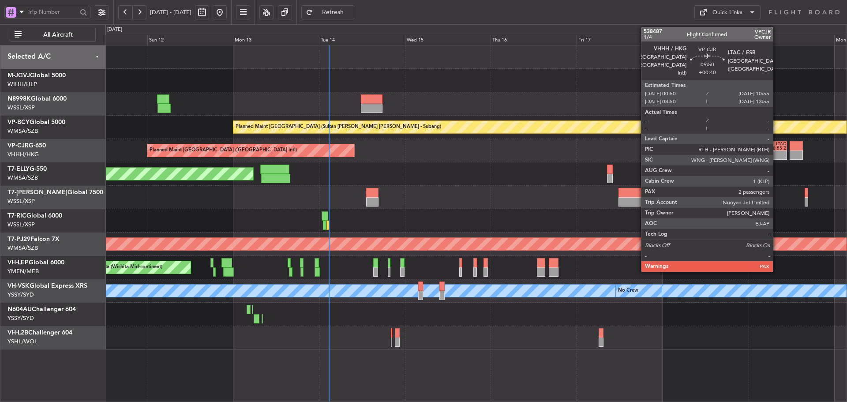
click at [776, 147] on div "10:55 Z" at bounding box center [776, 148] width 17 height 4
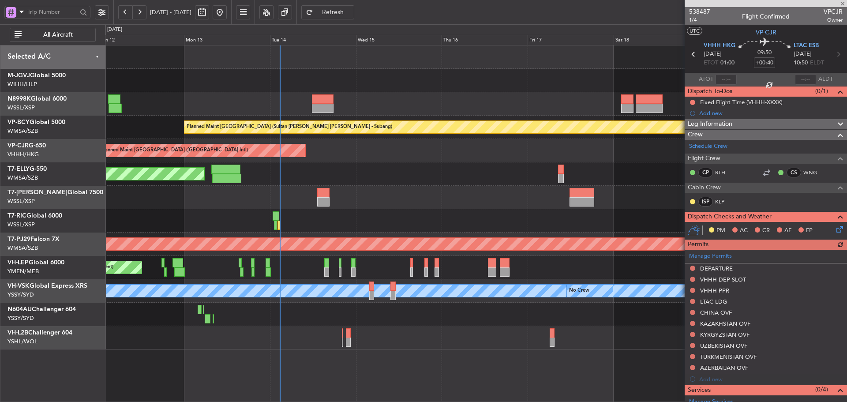
click at [504, 205] on div "Planned Maint Kuala Lumpur (Sultan Abdul Aziz Shah - Subang) Planned Maint Hong…" at bounding box center [475, 197] width 741 height 304
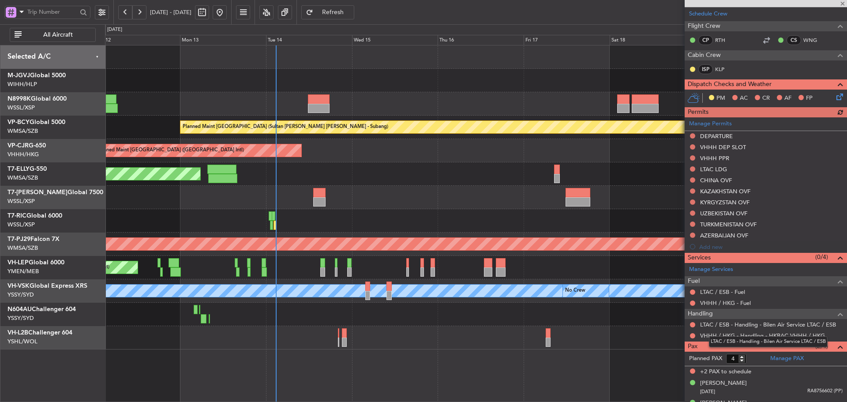
scroll to position [147, 0]
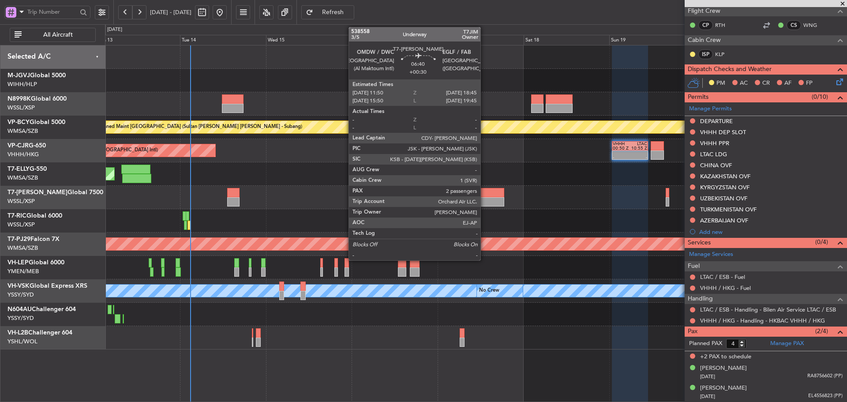
click at [484, 202] on div at bounding box center [491, 201] width 25 height 9
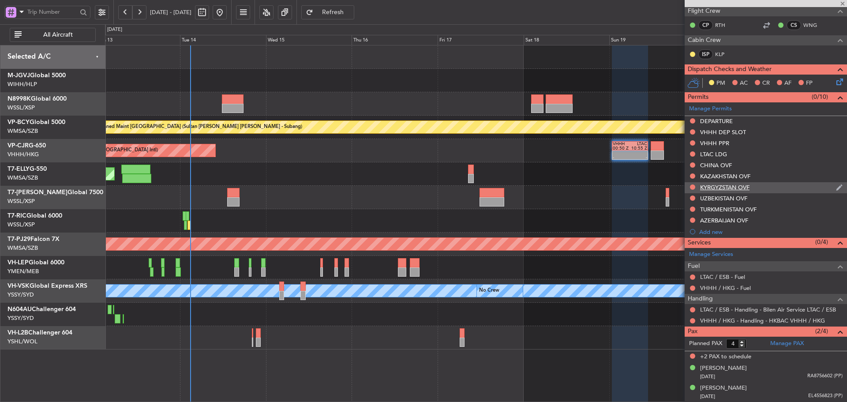
type input "+00:30"
type input "2"
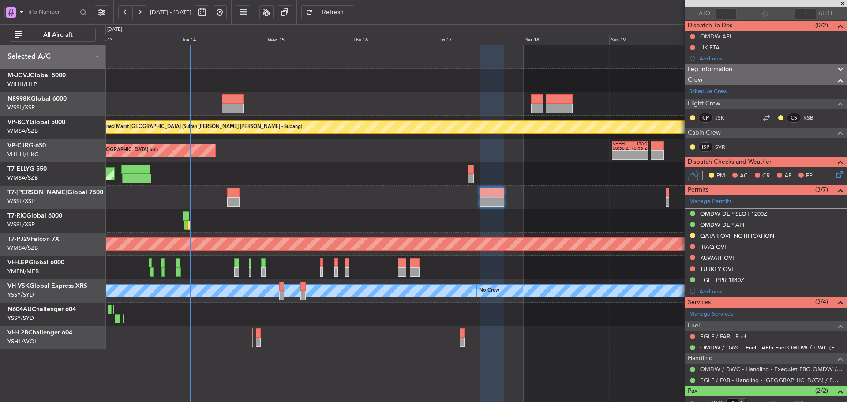
scroll to position [88, 0]
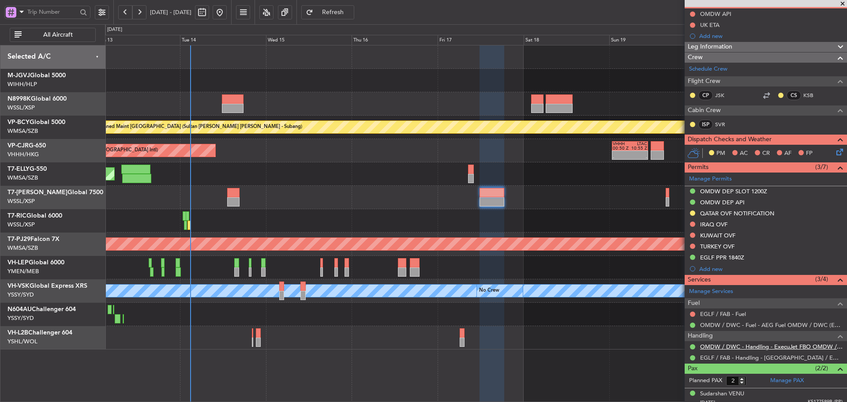
click at [730, 347] on link "OMDW / DWC - Handling - ExecuJet FBO OMDW / DWC" at bounding box center [771, 346] width 142 height 7
click at [692, 224] on div "Manage Permits OMDW DEP SLOT 1200Z OMDW DEP API QATAR OVF NOTIFICATION IRAQ OVF…" at bounding box center [765, 223] width 162 height 102
click at [692, 224] on button at bounding box center [692, 223] width 5 height 5
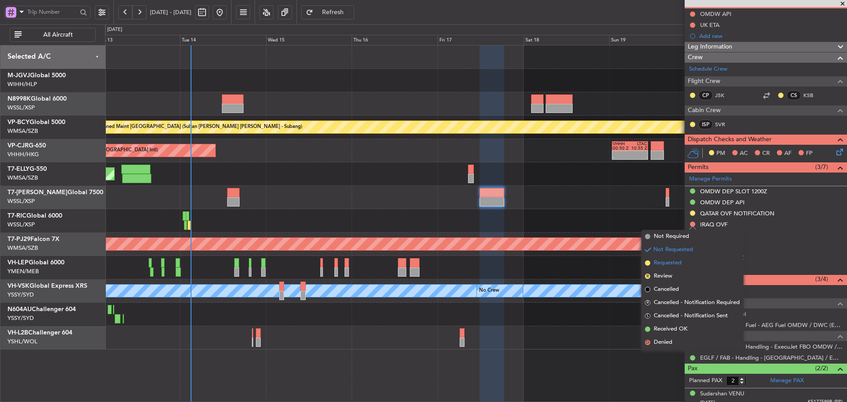
click at [647, 263] on span at bounding box center [647, 262] width 5 height 5
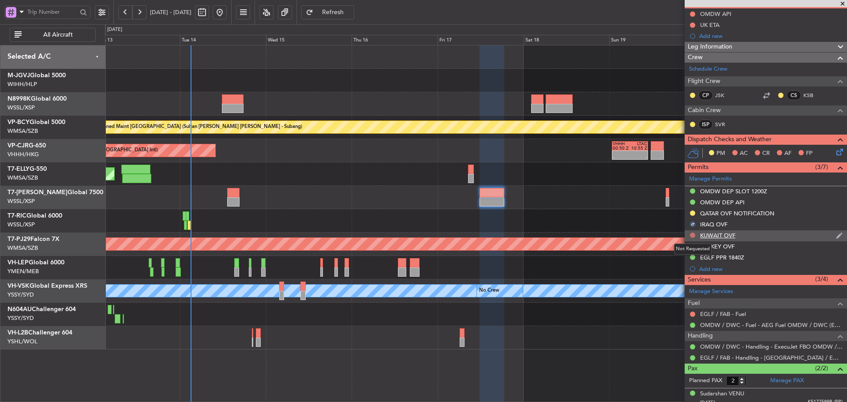
click at [693, 235] on button at bounding box center [692, 234] width 5 height 5
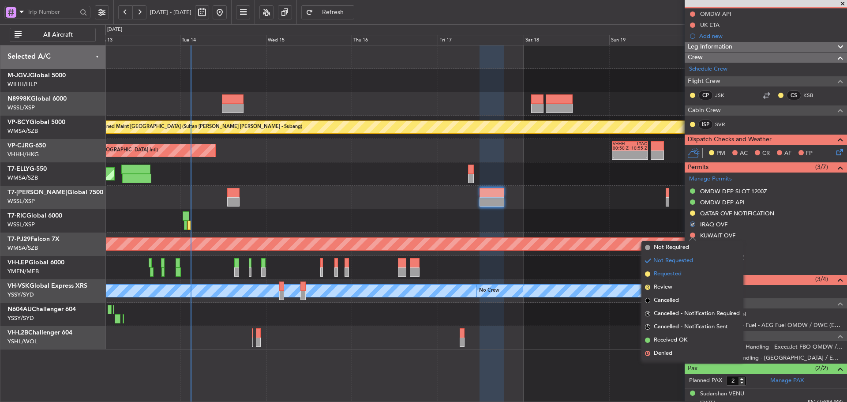
click at [648, 273] on span at bounding box center [647, 273] width 5 height 5
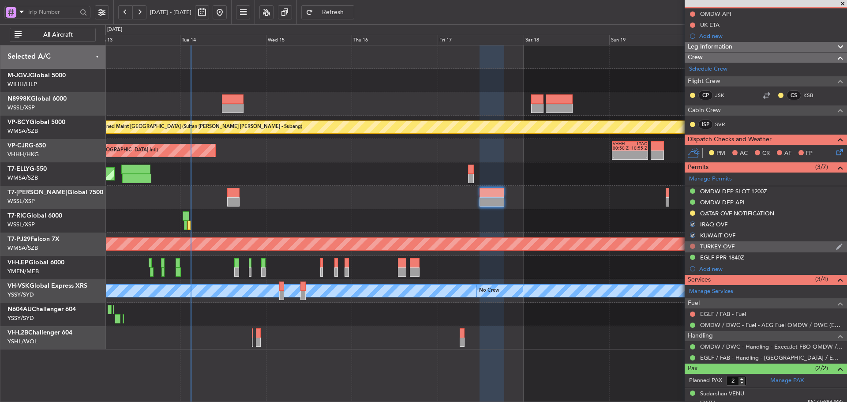
click at [692, 246] on button at bounding box center [692, 245] width 5 height 5
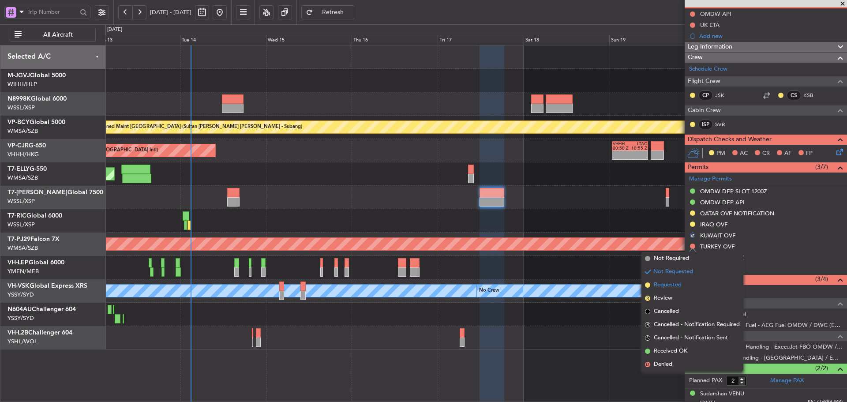
click at [648, 285] on span at bounding box center [647, 284] width 5 height 5
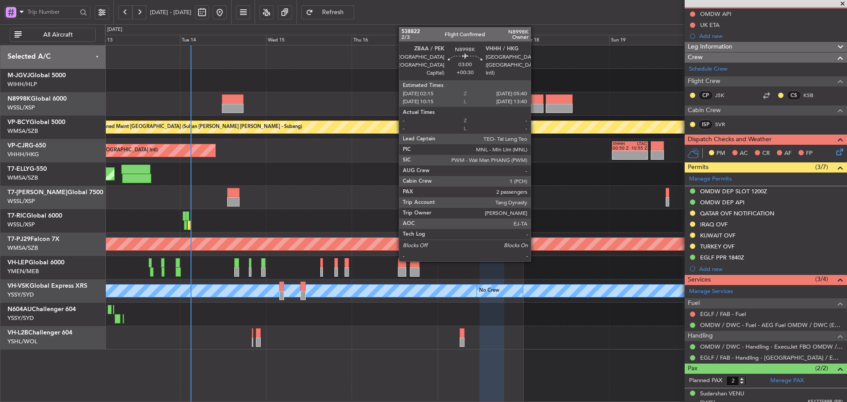
click at [534, 109] on div at bounding box center [537, 108] width 12 height 9
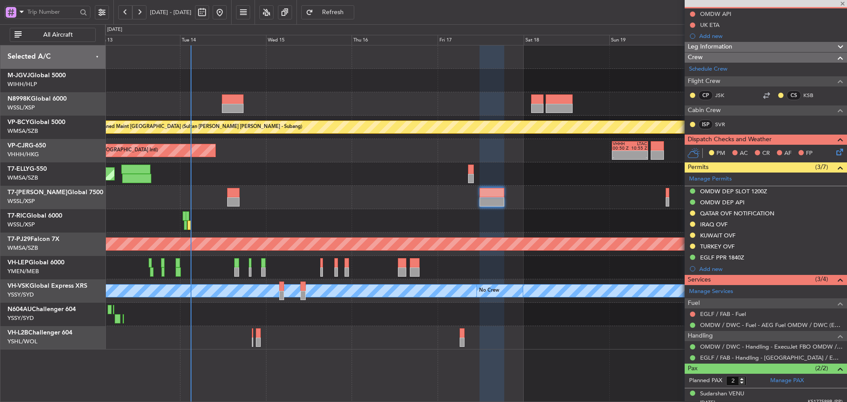
scroll to position [0, 0]
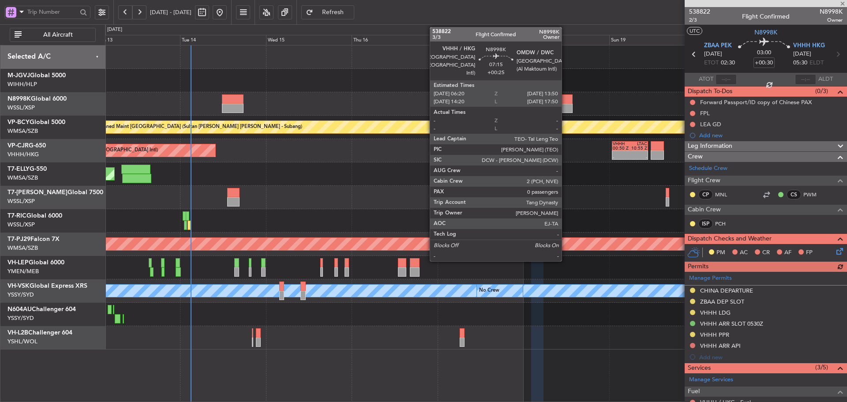
click at [565, 105] on div at bounding box center [558, 108] width 27 height 9
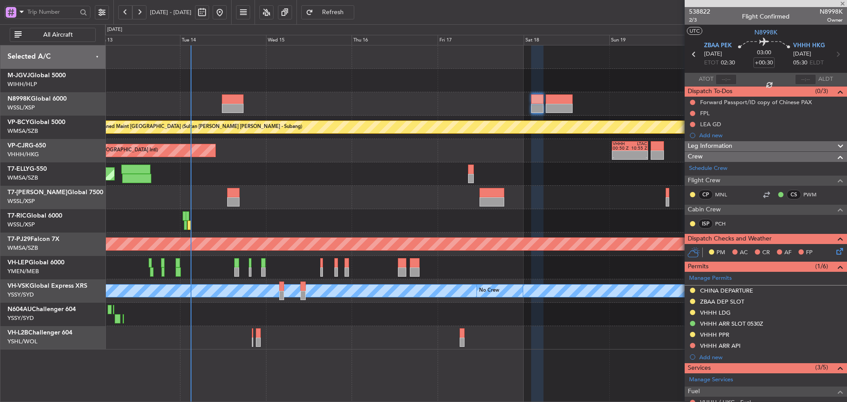
type input "+00:25"
type input "0"
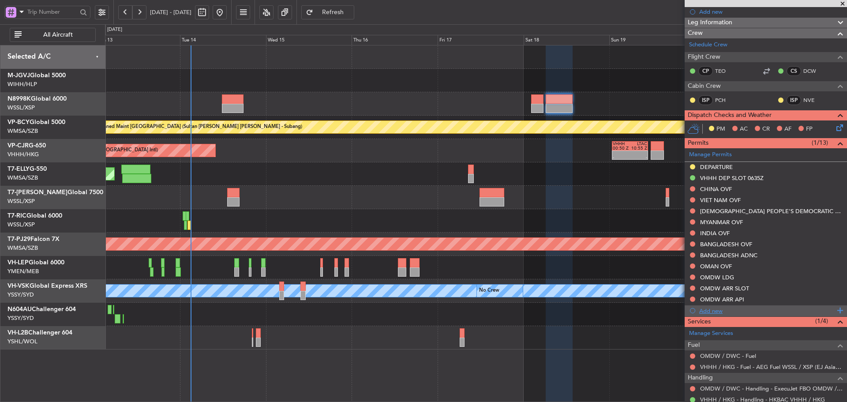
scroll to position [184, 0]
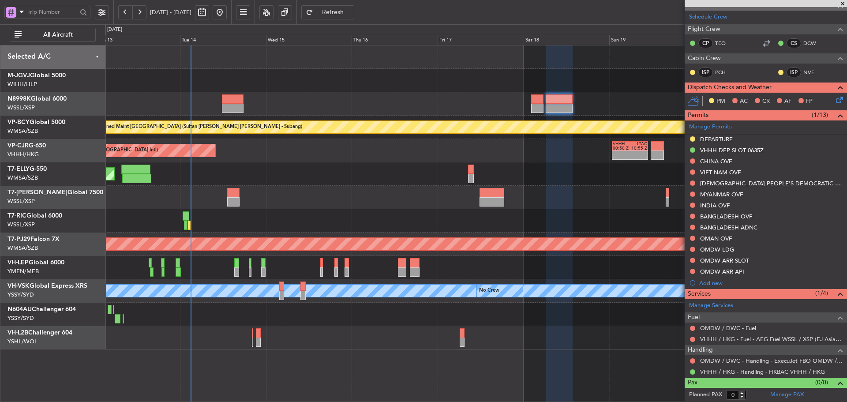
click at [762, 371] on div "Complete" at bounding box center [762, 371] width 0 height 0
click at [727, 370] on link "VHHH / HKG - Handling - HKBAC VHHH / HKG" at bounding box center [762, 371] width 125 height 7
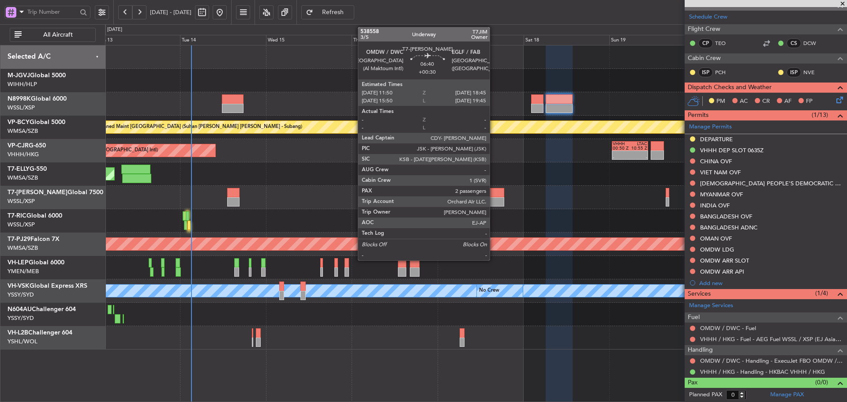
click at [493, 201] on div at bounding box center [491, 201] width 25 height 9
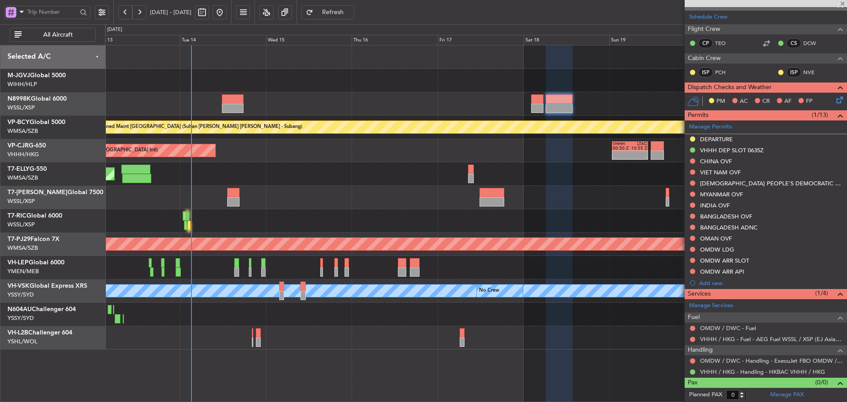
type input "+00:30"
type input "2"
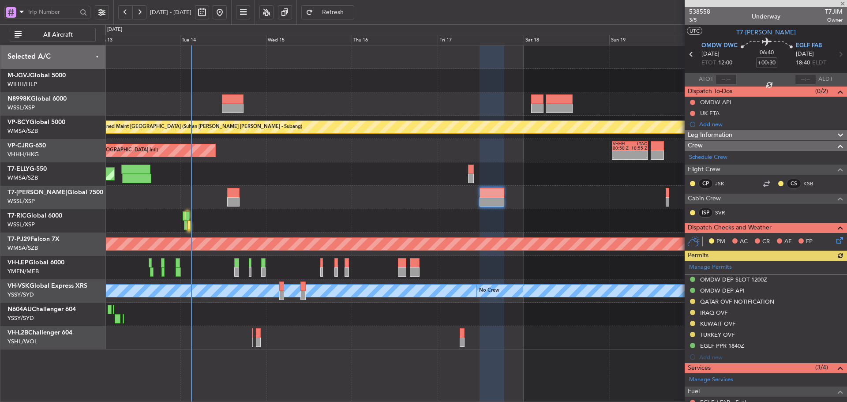
click at [691, 335] on div "Manage Permits OMDW DEP SLOT 1200Z OMDW DEP API QATAR OVF NOTIFICATION IRAQ OVF…" at bounding box center [765, 312] width 162 height 102
click at [691, 334] on button at bounding box center [692, 334] width 5 height 5
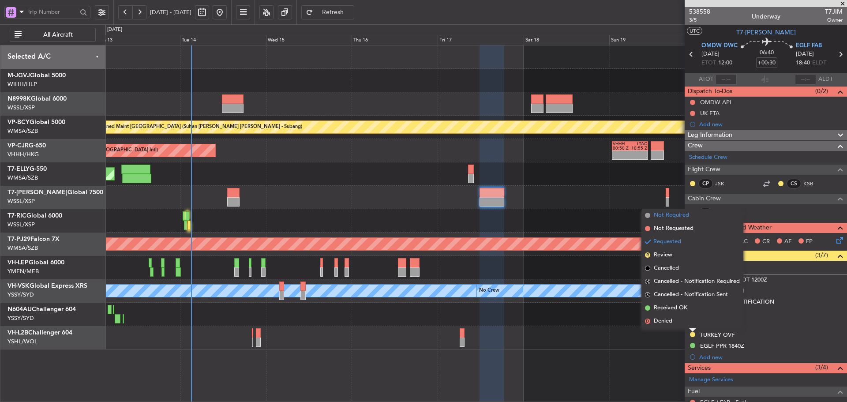
click at [645, 216] on span at bounding box center [647, 215] width 5 height 5
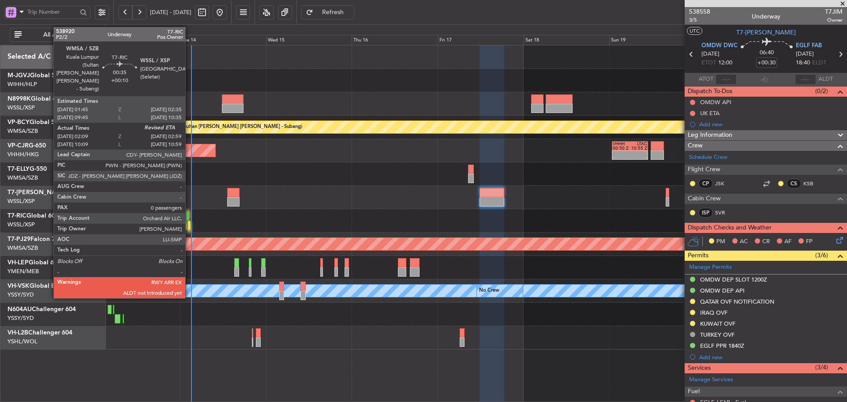
click at [189, 225] on div at bounding box center [188, 224] width 3 height 9
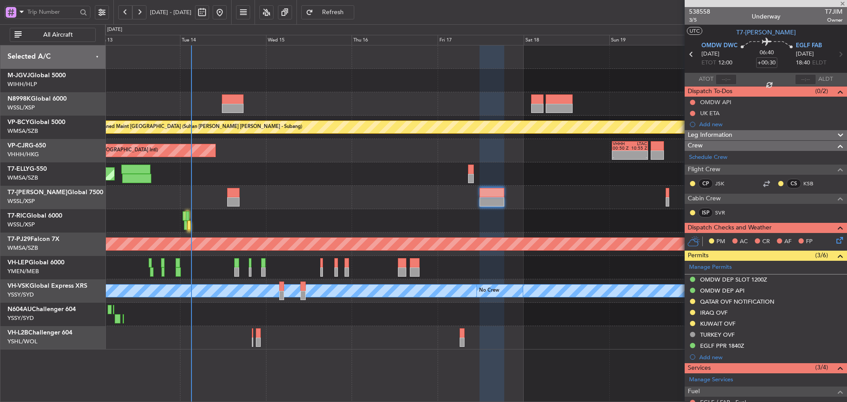
type input "+00:10"
type input "02:19"
type input "0"
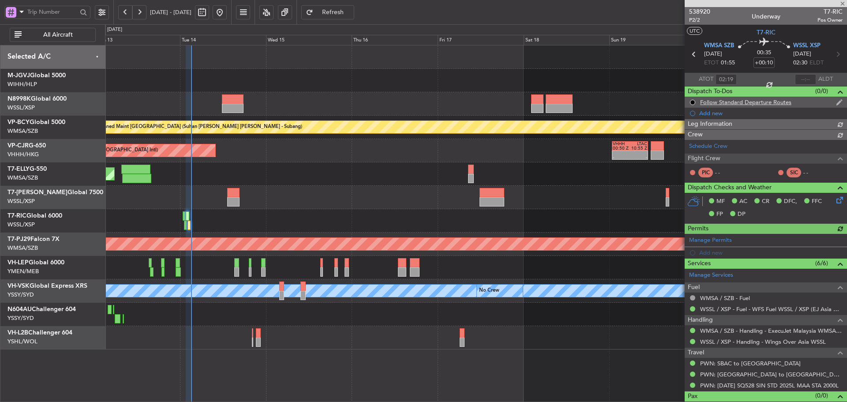
type input "Brien Tan (BTA)"
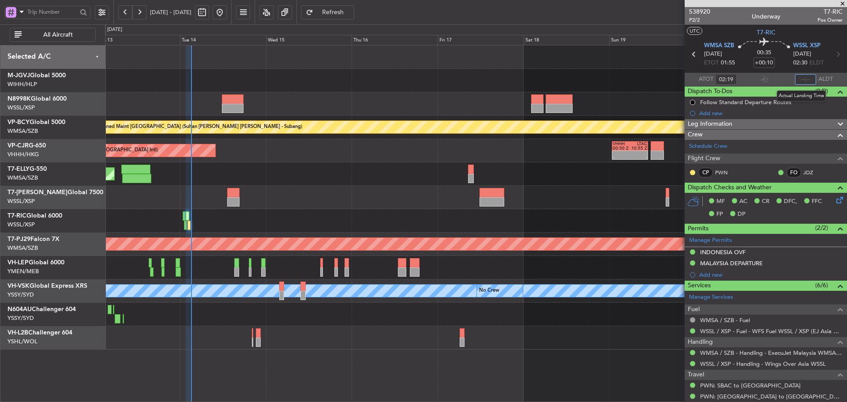
click at [801, 79] on input "text" at bounding box center [805, 79] width 21 height 11
click at [780, 77] on section "ATOT 02:19 0307 ALDT" at bounding box center [765, 79] width 162 height 13
type input "03:07"
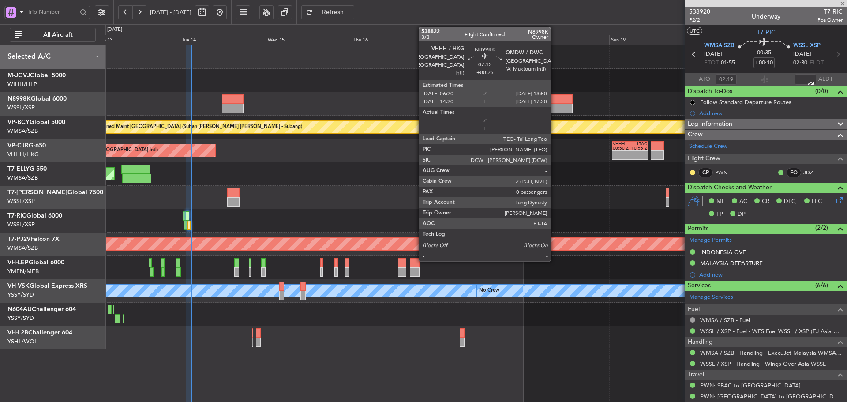
click at [554, 108] on div at bounding box center [558, 108] width 27 height 9
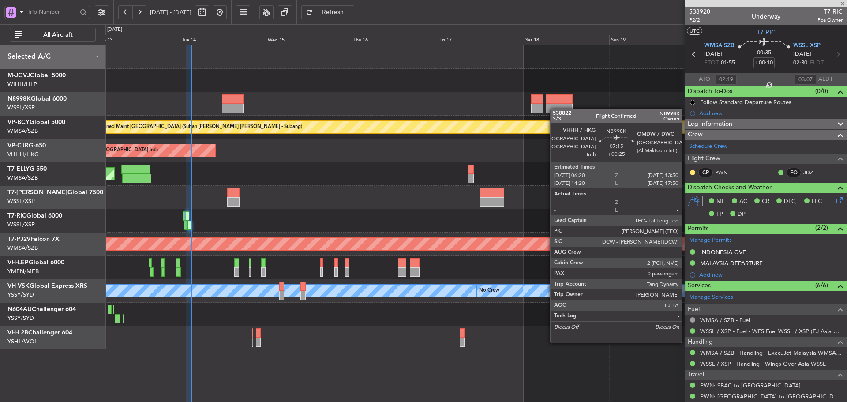
type input "+00:25"
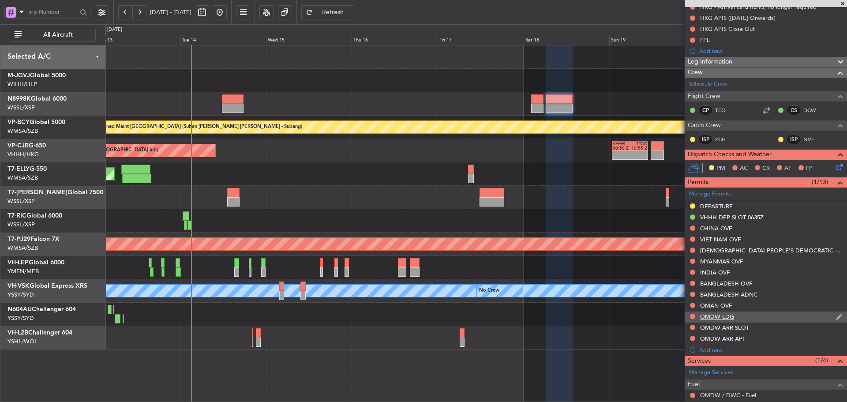
scroll to position [132, 0]
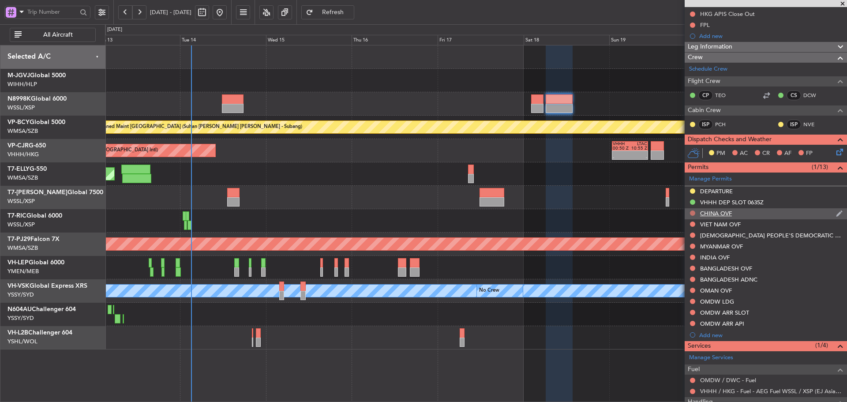
click at [693, 213] on button at bounding box center [692, 212] width 5 height 5
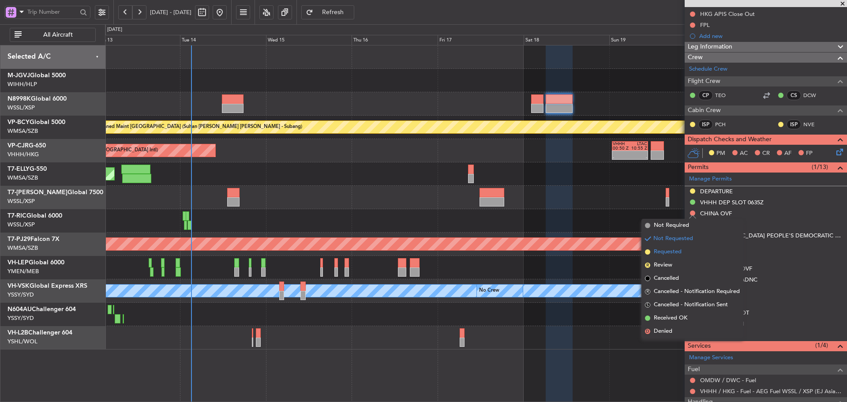
click at [647, 250] on span at bounding box center [647, 251] width 5 height 5
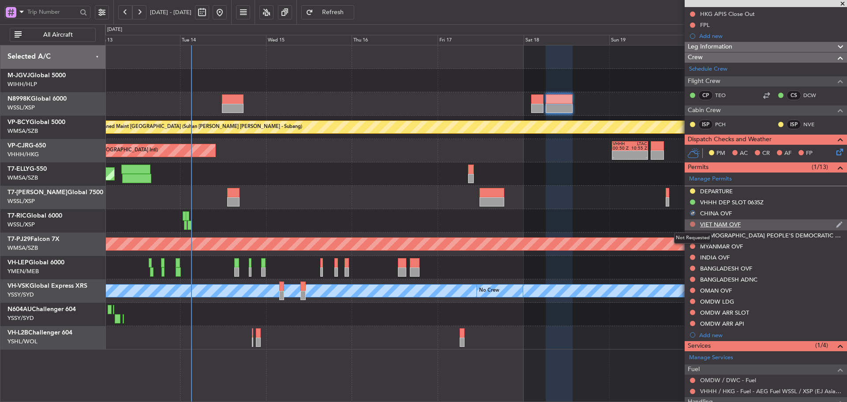
click at [691, 224] on button at bounding box center [692, 223] width 5 height 5
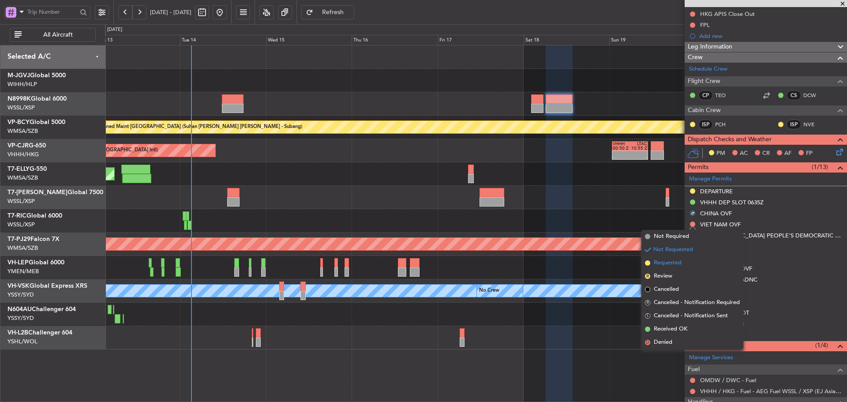
click at [648, 264] on span at bounding box center [647, 262] width 5 height 5
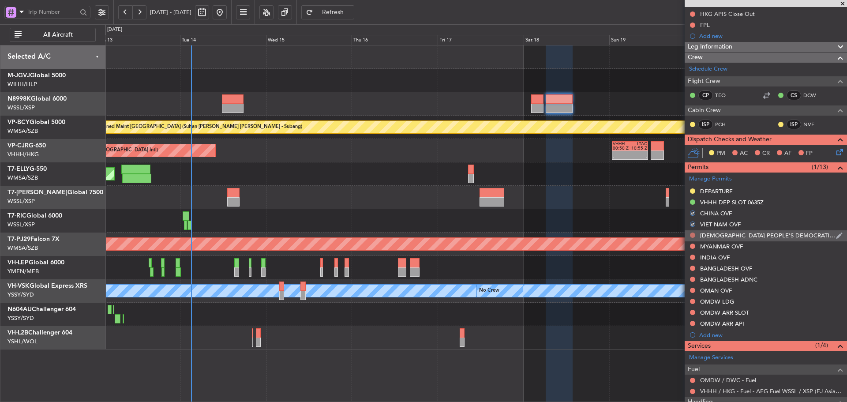
click at [690, 235] on button at bounding box center [692, 234] width 5 height 5
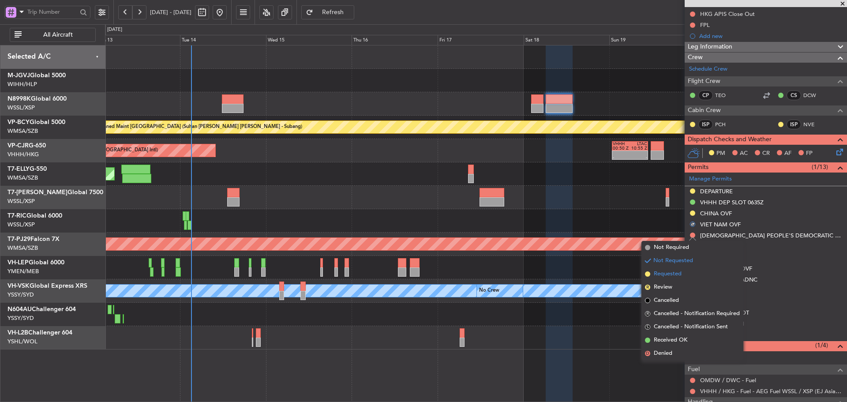
click at [647, 274] on span at bounding box center [647, 273] width 5 height 5
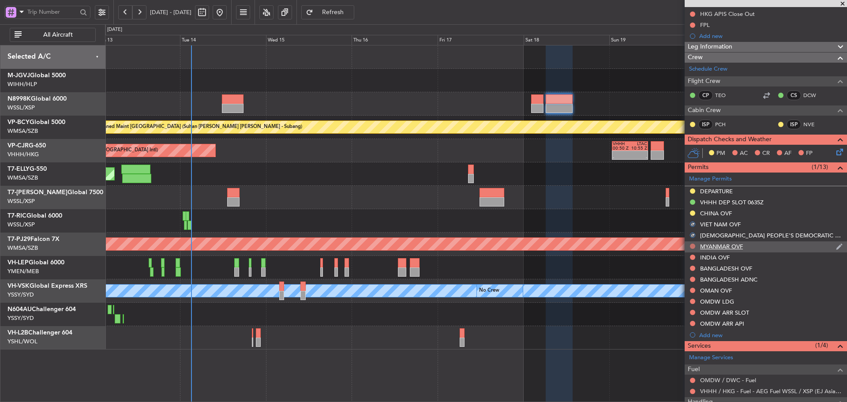
click at [690, 245] on button at bounding box center [692, 245] width 5 height 5
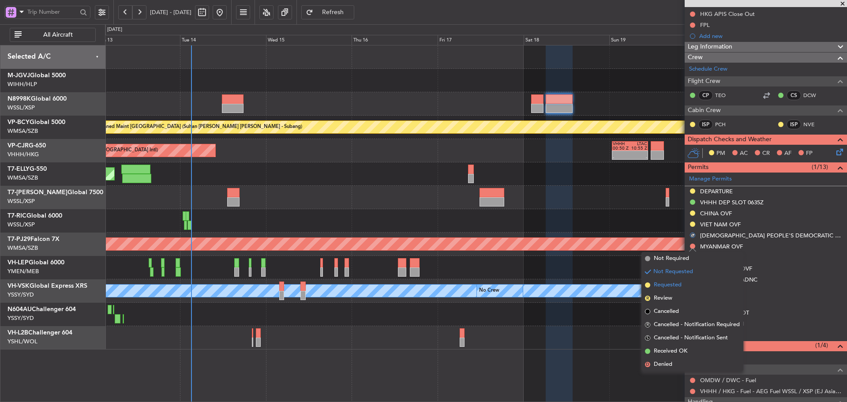
click at [647, 284] on span at bounding box center [647, 284] width 5 height 5
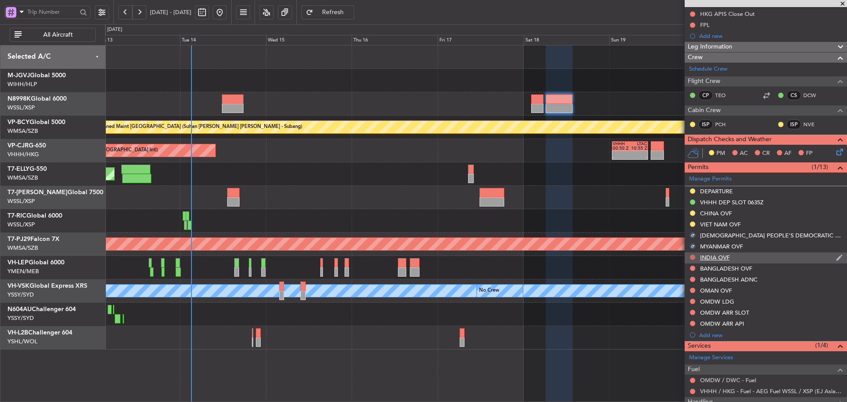
click at [691, 257] on button at bounding box center [692, 256] width 5 height 5
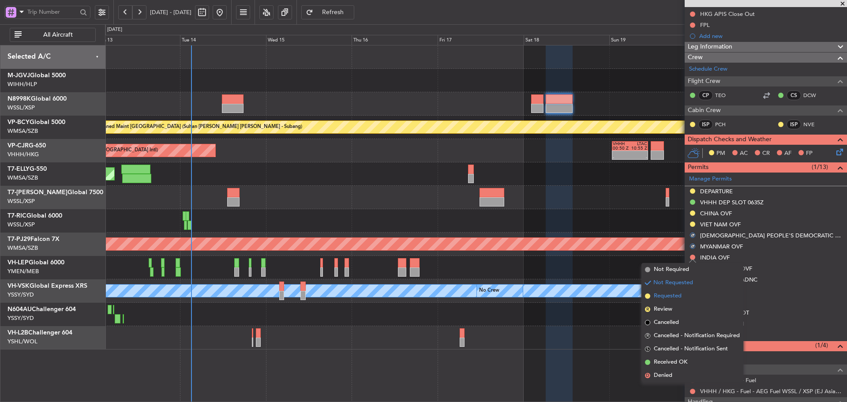
click at [648, 295] on span at bounding box center [647, 295] width 5 height 5
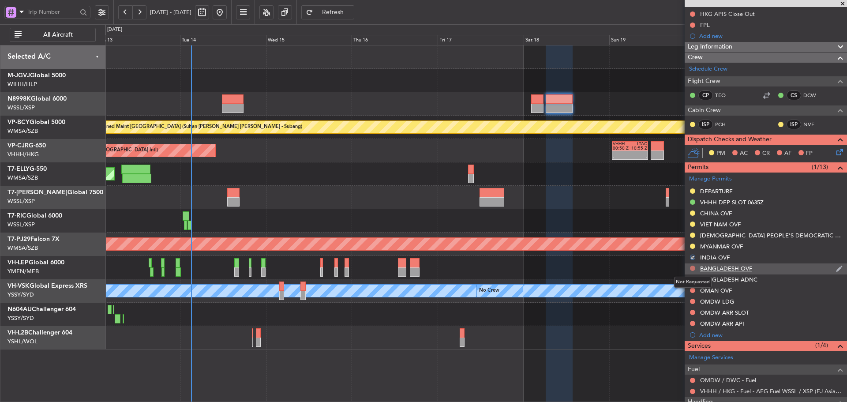
click at [692, 268] on button at bounding box center [692, 267] width 5 height 5
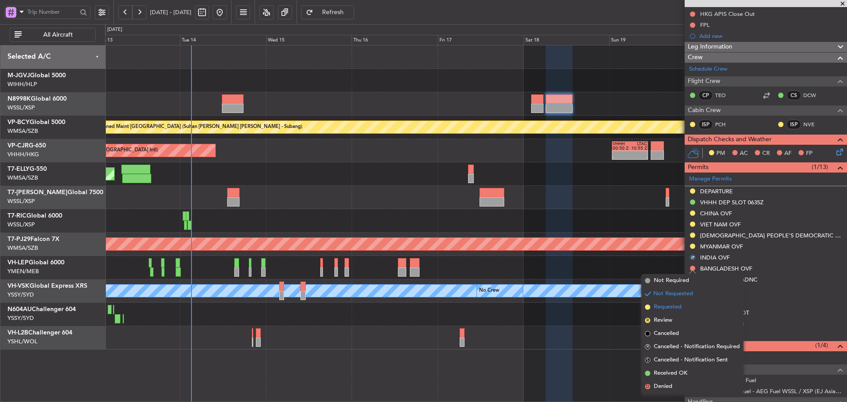
click at [648, 307] on span at bounding box center [647, 306] width 5 height 5
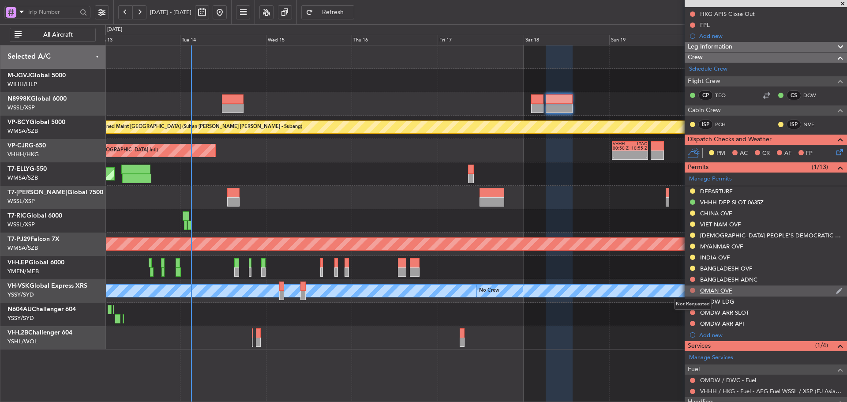
click at [691, 291] on button at bounding box center [692, 289] width 5 height 5
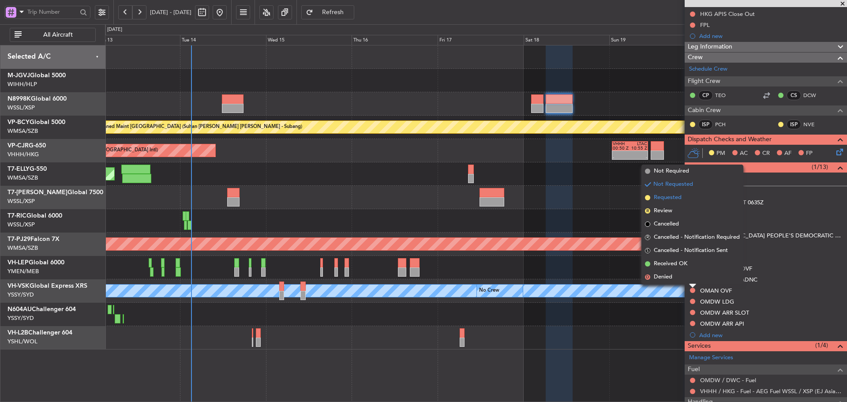
click at [645, 198] on span at bounding box center [647, 197] width 5 height 5
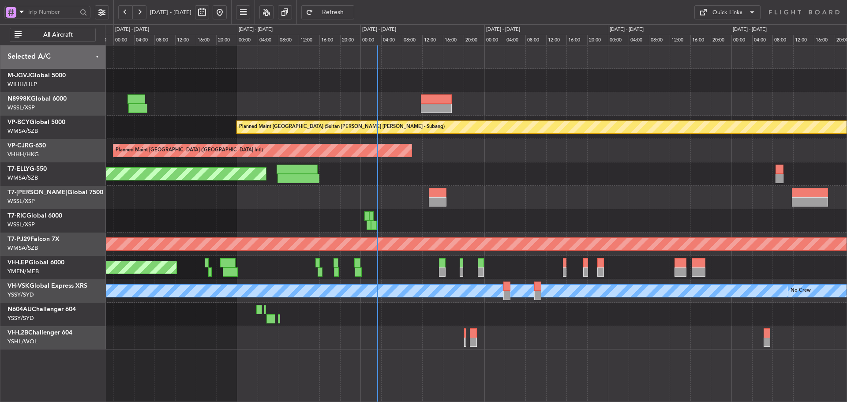
click at [347, 151] on div "Planned Maint [GEOGRAPHIC_DATA] ([GEOGRAPHIC_DATA] Intl) 23:58 Z 10:53 Z NZAA 2…" at bounding box center [475, 150] width 741 height 23
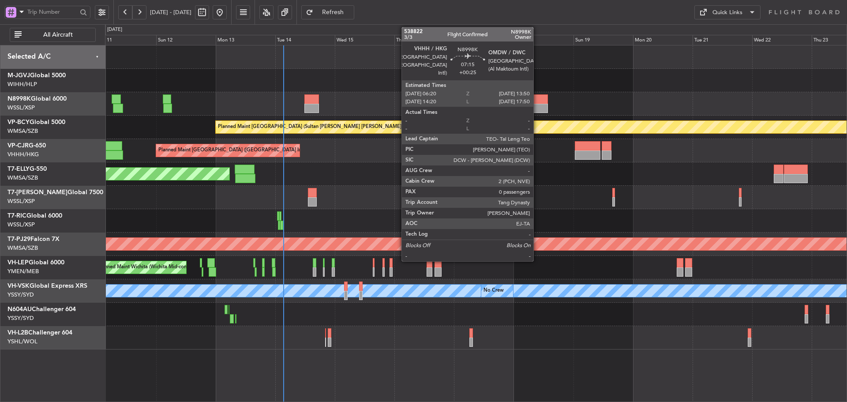
click at [537, 104] on div at bounding box center [538, 108] width 19 height 9
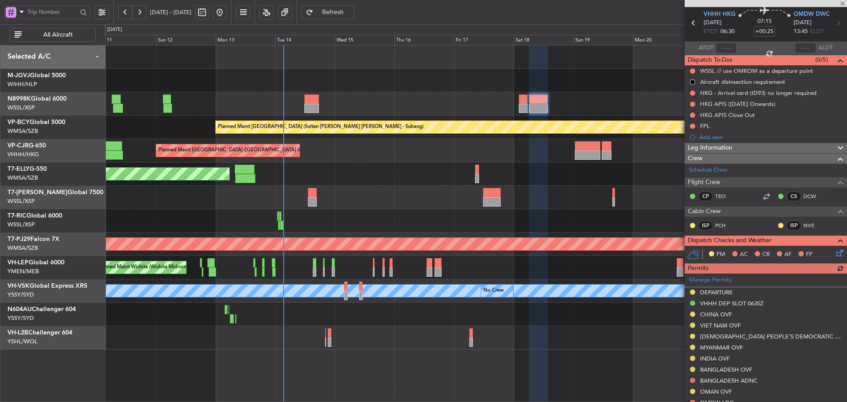
scroll to position [132, 0]
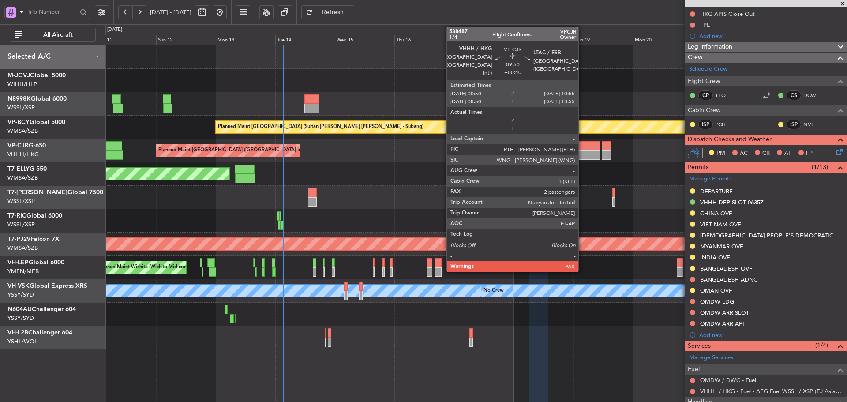
click at [582, 148] on div at bounding box center [586, 145] width 25 height 9
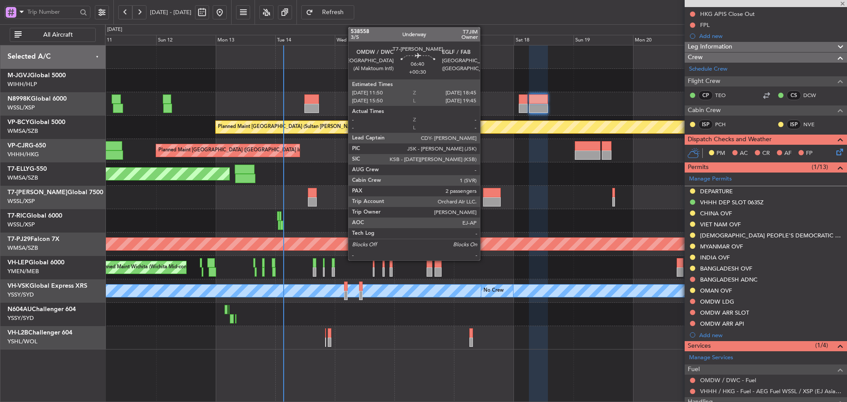
click at [484, 202] on div at bounding box center [491, 201] width 17 height 9
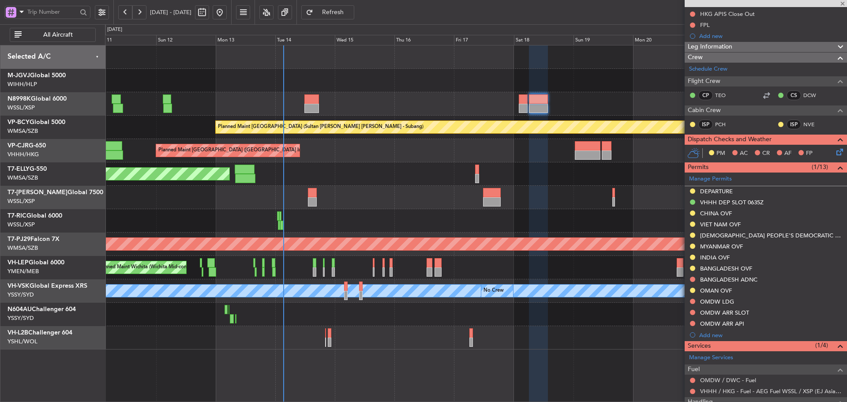
type input "+00:30"
type input "2"
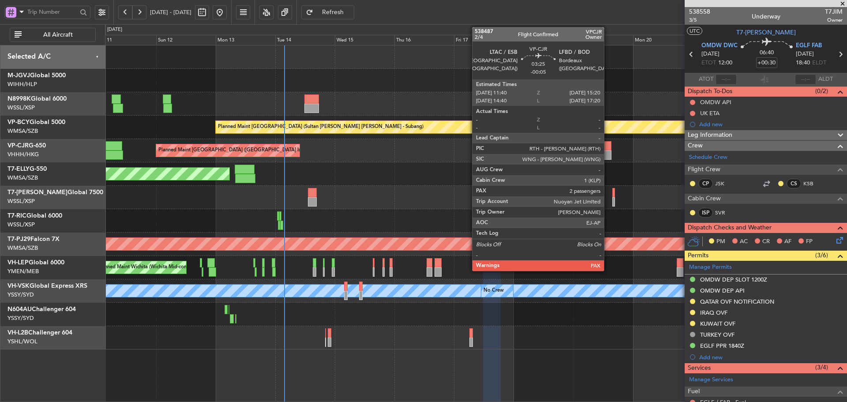
click at [608, 151] on div at bounding box center [605, 154] width 9 height 9
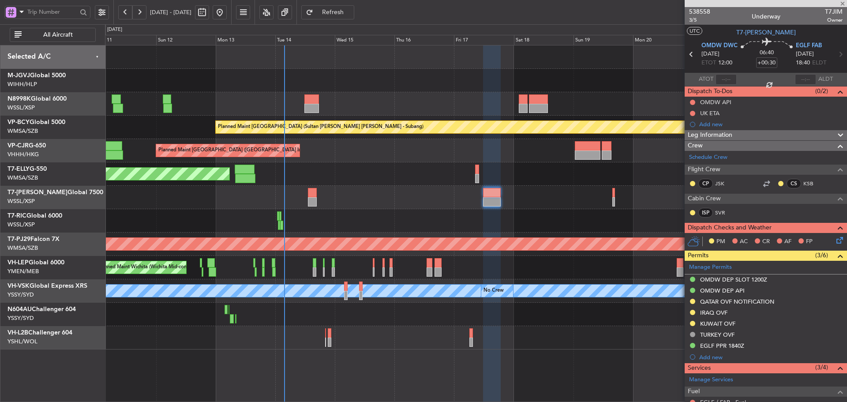
type input "-00:05"
type input "4"
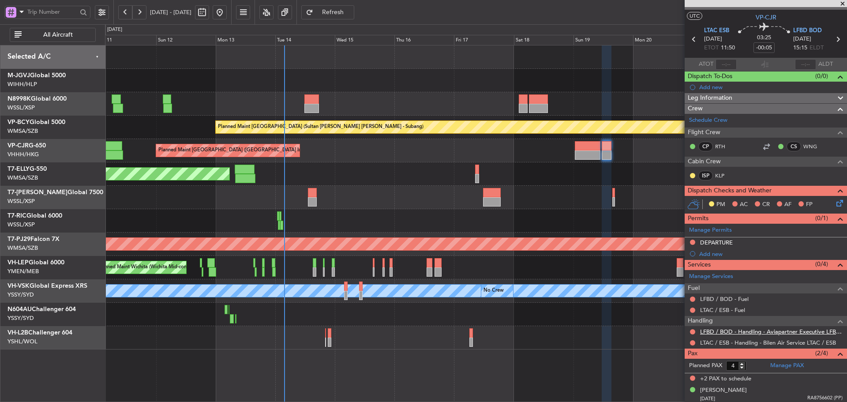
scroll to position [37, 0]
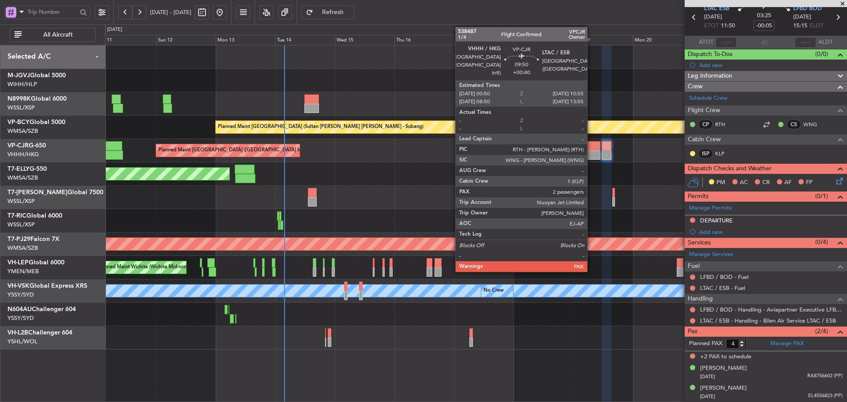
click at [591, 154] on div at bounding box center [586, 154] width 25 height 9
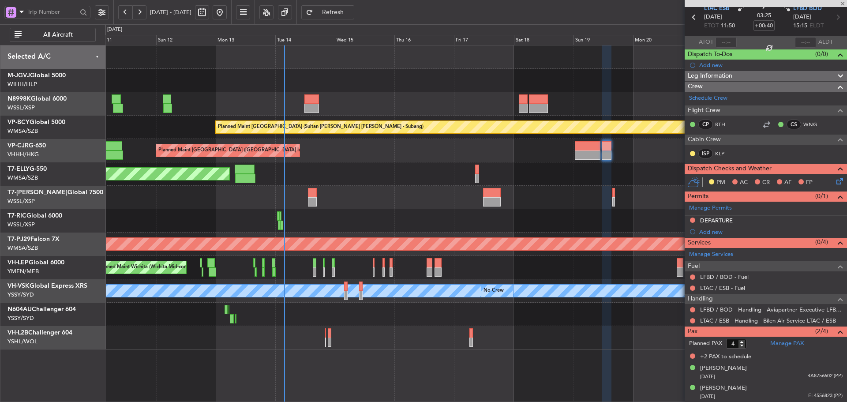
scroll to position [0, 0]
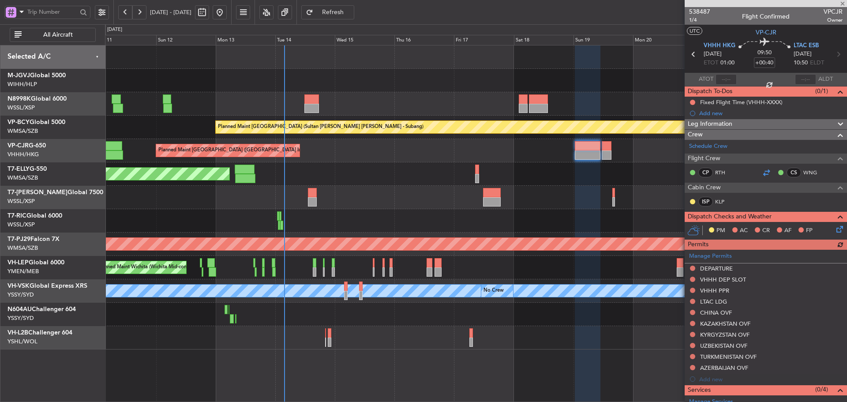
click at [761, 171] on div at bounding box center [766, 172] width 11 height 11
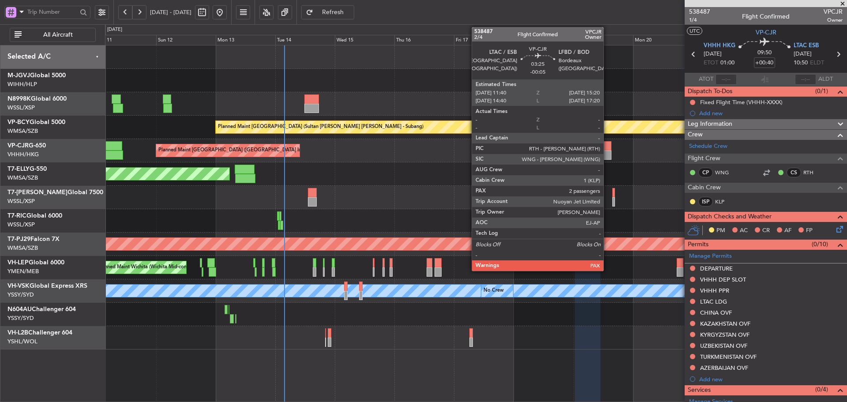
click at [607, 146] on div at bounding box center [605, 145] width 9 height 9
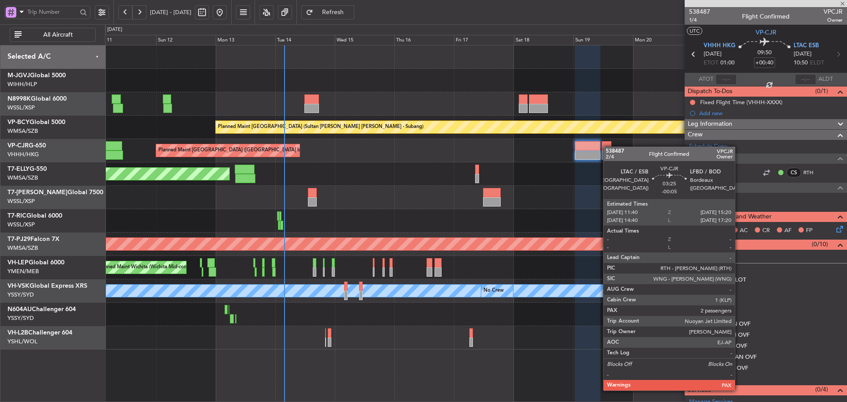
type input "-00:05"
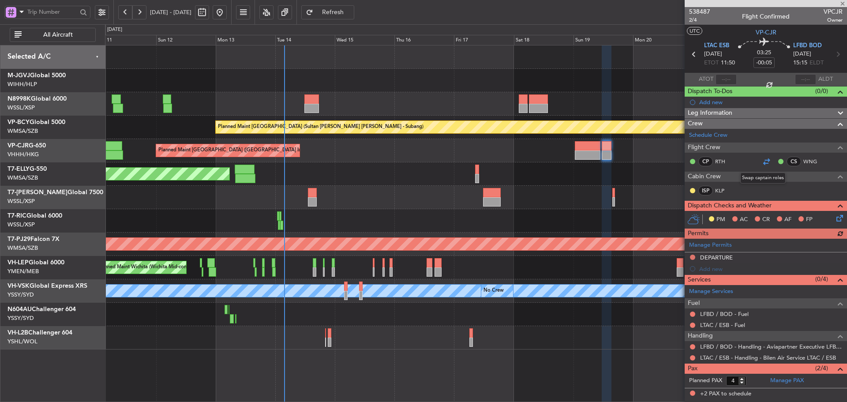
click at [762, 159] on div at bounding box center [766, 161] width 11 height 11
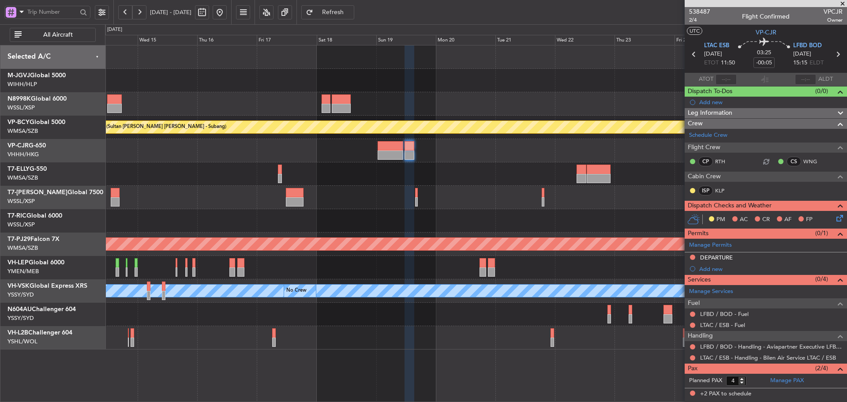
click at [388, 186] on div "Planned Maint [GEOGRAPHIC_DATA] (Sultan [PERSON_NAME] [PERSON_NAME] - Subang) P…" at bounding box center [475, 197] width 741 height 304
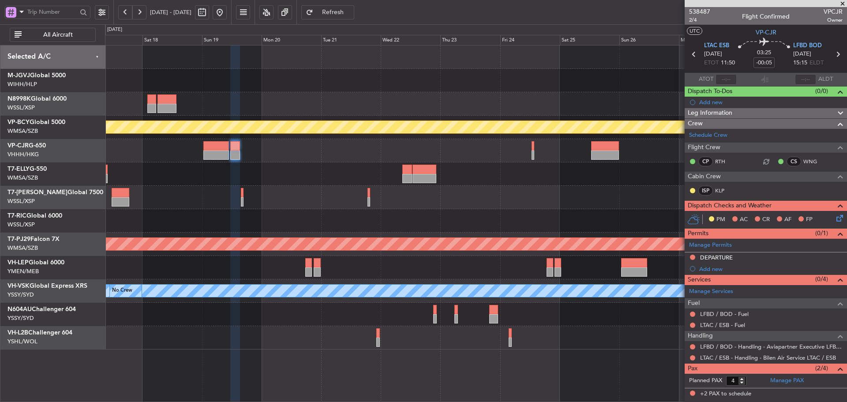
click at [490, 172] on div at bounding box center [475, 173] width 741 height 23
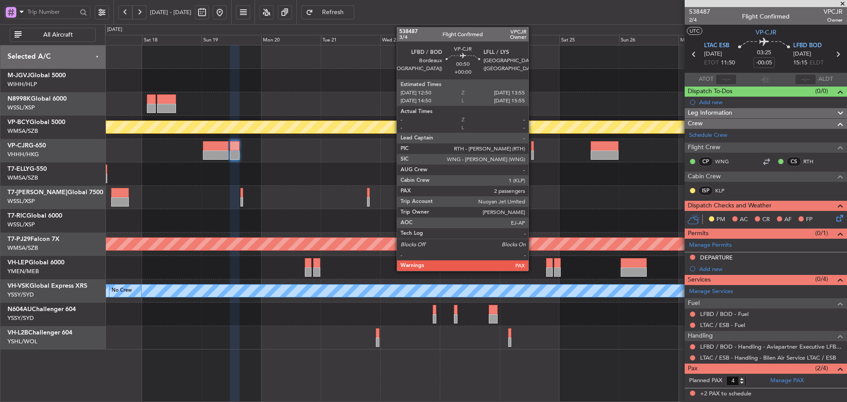
click at [532, 153] on div at bounding box center [532, 154] width 3 height 9
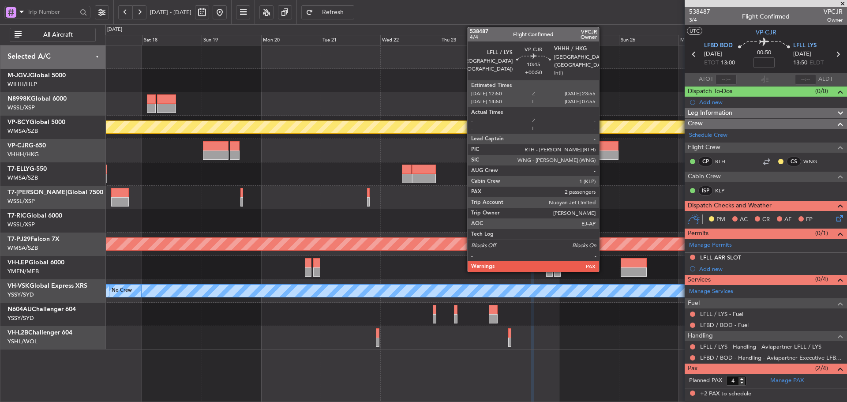
click at [603, 153] on div at bounding box center [604, 154] width 28 height 9
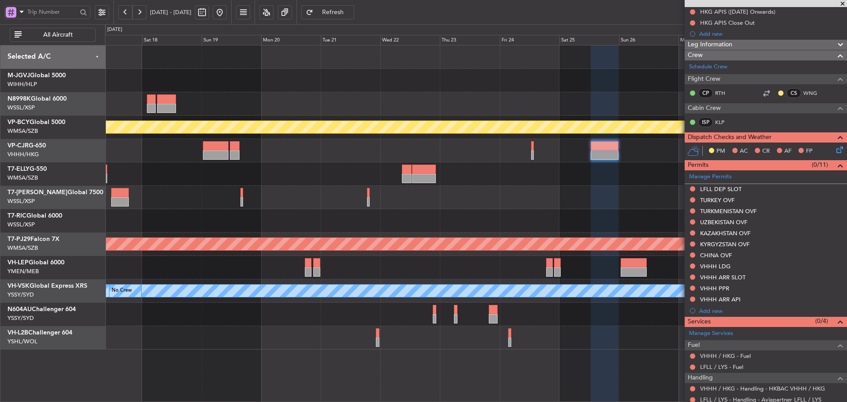
scroll to position [44, 0]
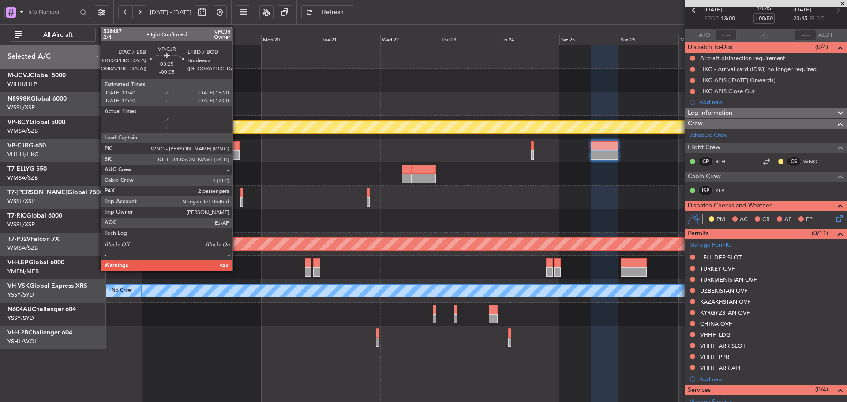
click at [236, 150] on div at bounding box center [234, 145] width 9 height 9
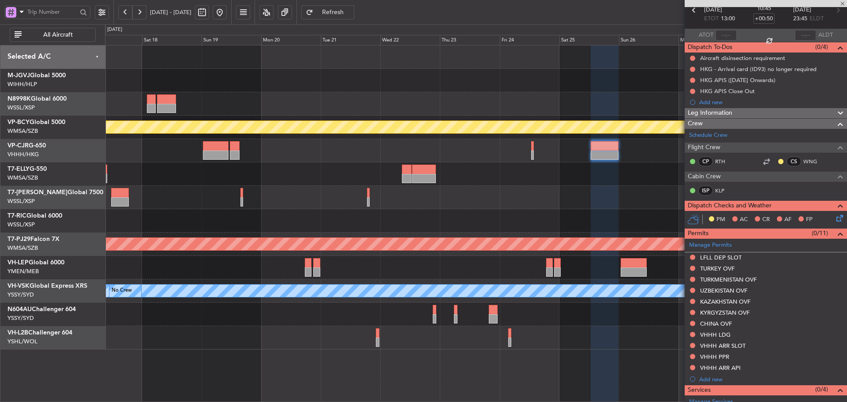
type input "-00:05"
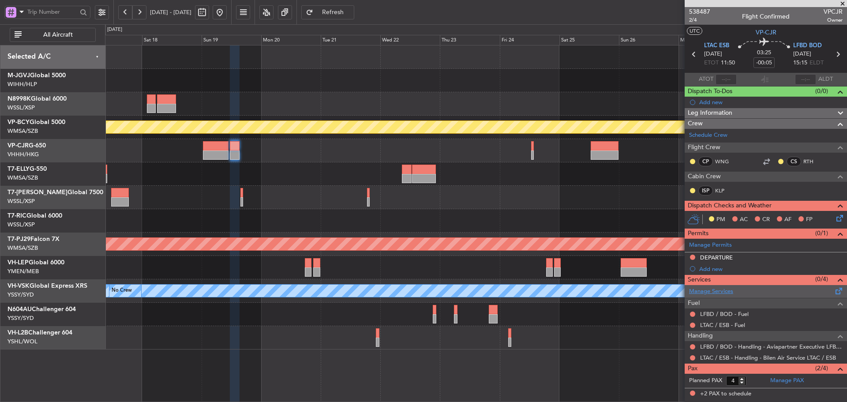
click at [716, 291] on link "Manage Services" at bounding box center [711, 291] width 44 height 9
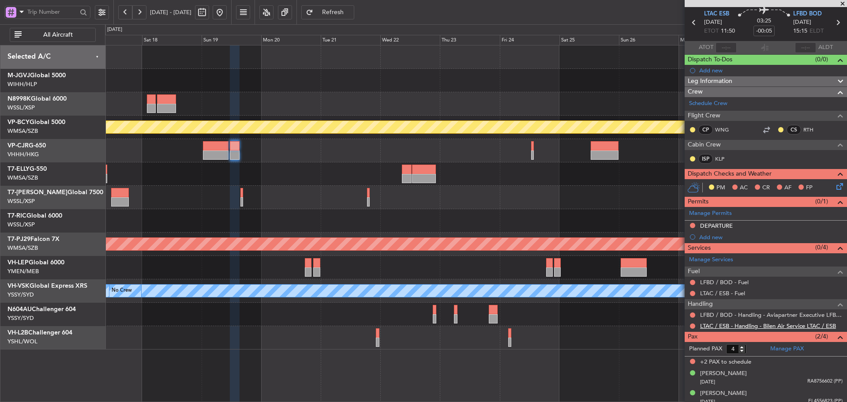
scroll to position [37, 0]
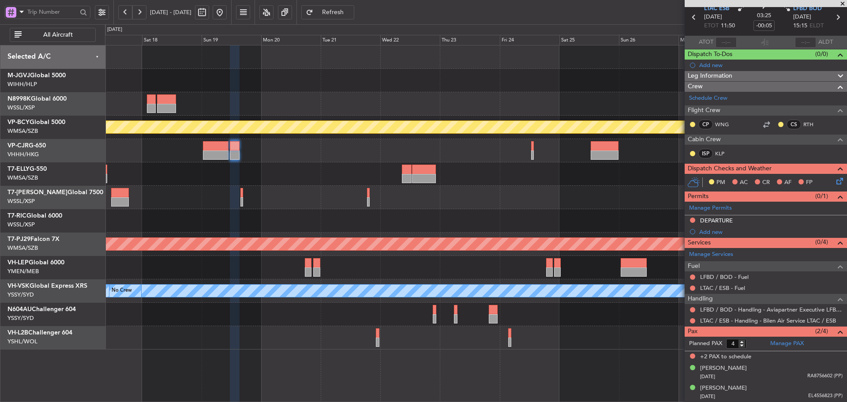
click at [353, 1] on fb-refresh-button "Refresh" at bounding box center [328, 12] width 62 height 24
drag, startPoint x: 353, startPoint y: 3, endPoint x: 351, endPoint y: 10, distance: 7.4
click at [352, 4] on fb-refresh-button "Refresh" at bounding box center [328, 12] width 62 height 24
click at [351, 10] on span "Refresh" at bounding box center [333, 12] width 36 height 6
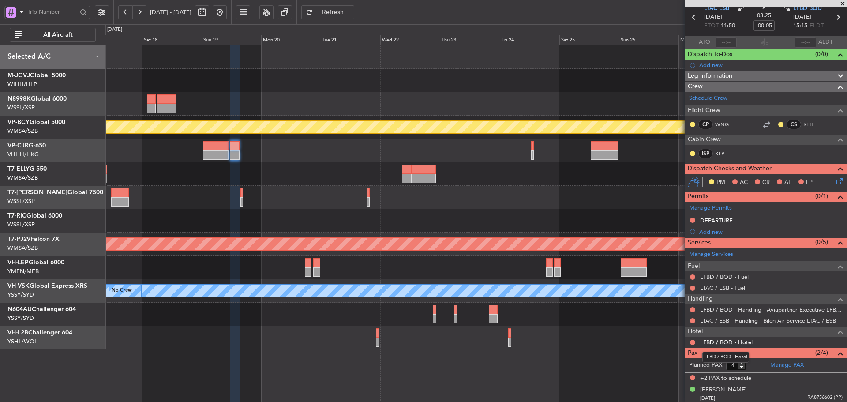
click at [731, 342] on link "LFBD / BOD - Hotel" at bounding box center [726, 341] width 52 height 7
click at [342, 12] on button "Refresh" at bounding box center [327, 12] width 53 height 14
click at [351, 13] on span "Refresh" at bounding box center [333, 12] width 36 height 6
click at [351, 11] on span "Refresh" at bounding box center [333, 12] width 36 height 6
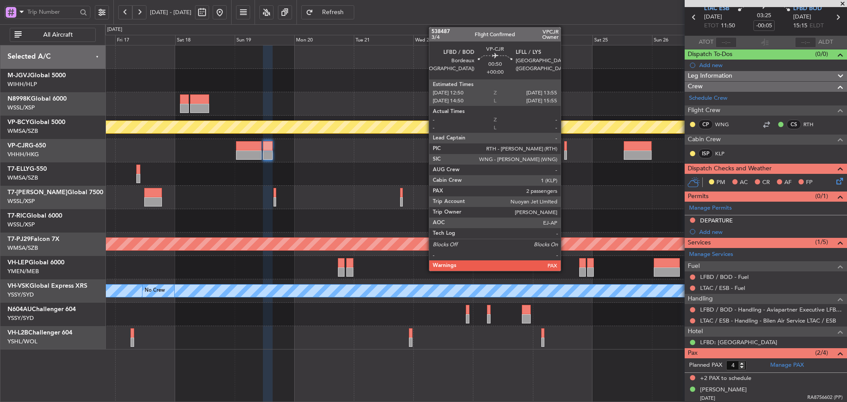
click at [564, 147] on div at bounding box center [565, 145] width 3 height 9
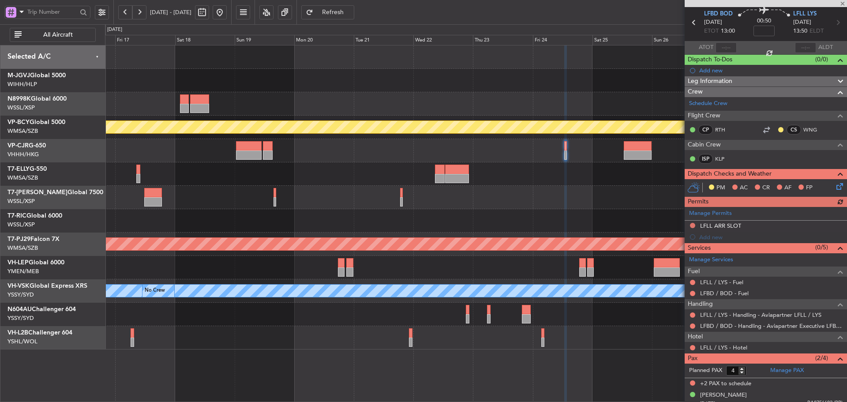
scroll to position [59, 0]
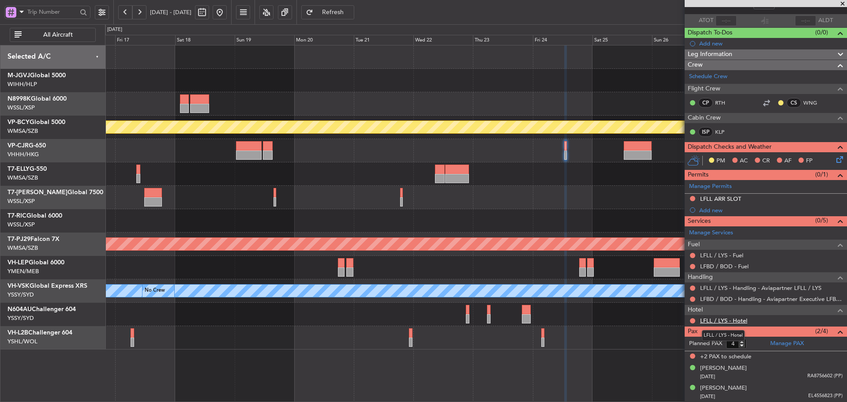
click at [730, 321] on link "LFLL / LYS - Hotel" at bounding box center [723, 320] width 47 height 7
click at [349, 14] on span "Refresh" at bounding box center [333, 12] width 36 height 6
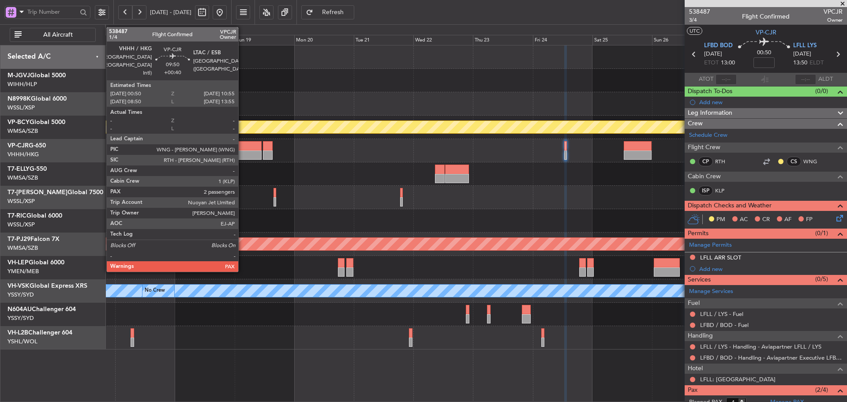
click at [238, 153] on div at bounding box center [248, 154] width 25 height 9
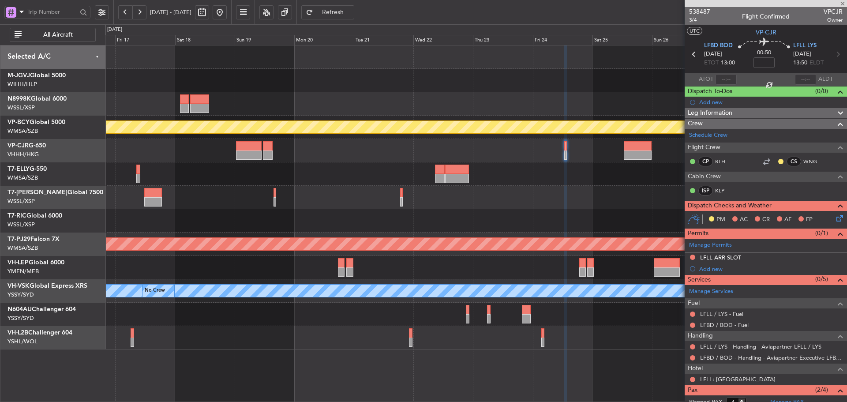
type input "+00:40"
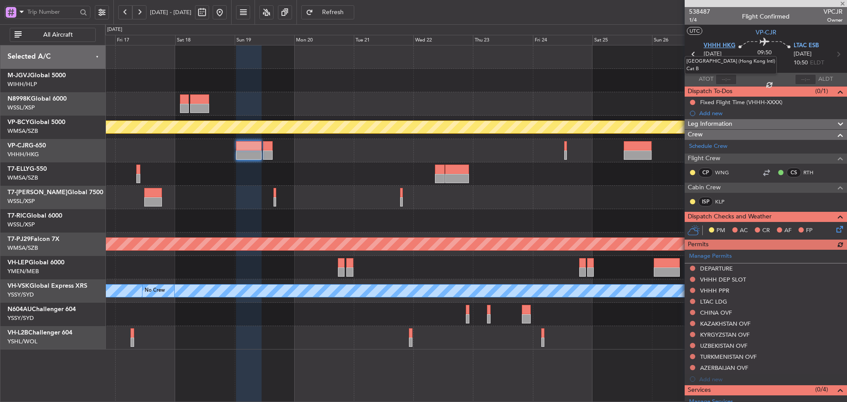
click at [727, 45] on span "VHHH HKG" at bounding box center [719, 45] width 32 height 9
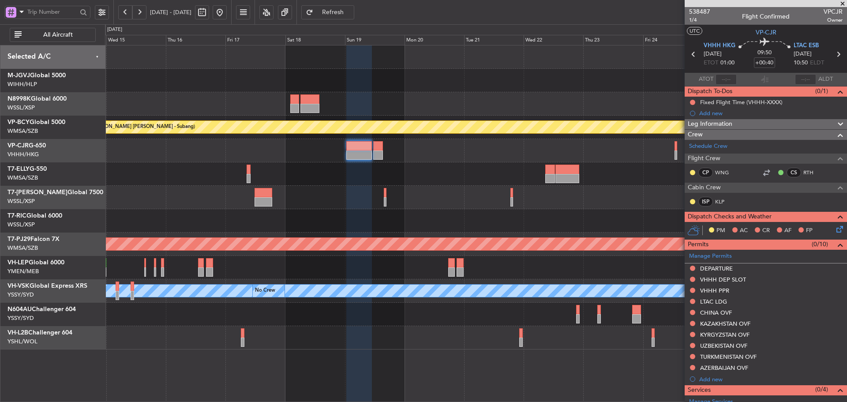
click at [487, 199] on div at bounding box center [475, 197] width 741 height 23
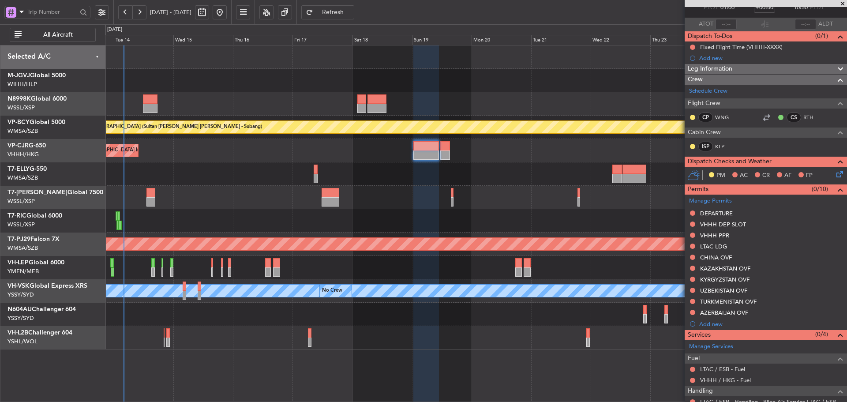
scroll to position [147, 0]
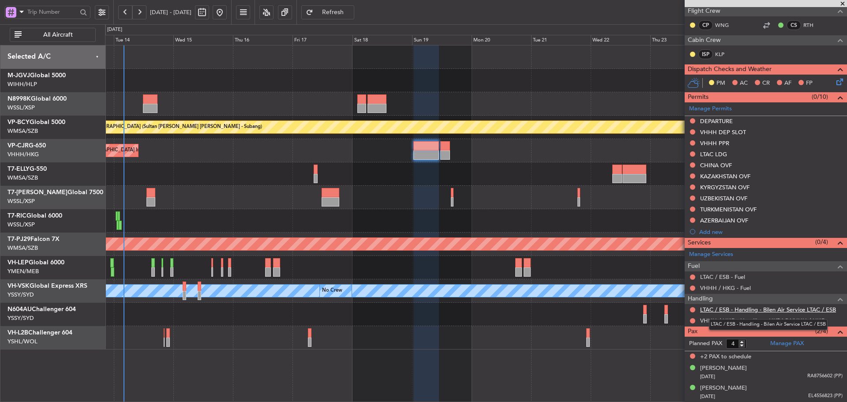
click at [737, 306] on link "LTAC / ESB - Handling - Bilen Air Service LTAC / ESB" at bounding box center [768, 309] width 136 height 7
click at [351, 9] on span "Refresh" at bounding box center [333, 12] width 36 height 6
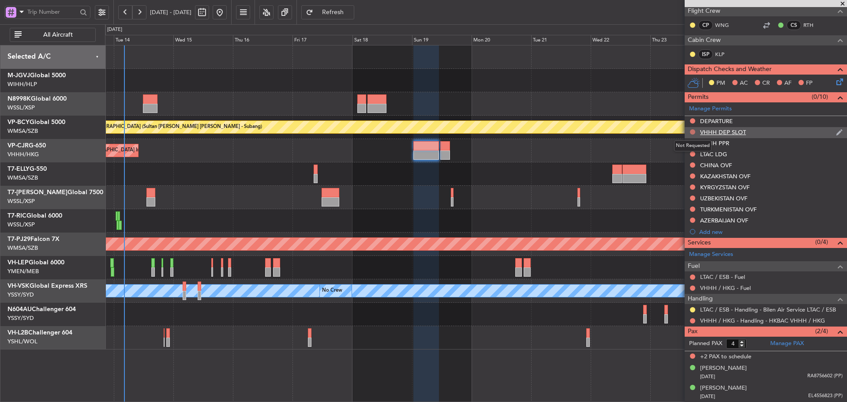
click at [692, 133] on div "Manage Permits DEPARTURE VHHH DEP SLOT VHHH PPR LTAC LDG CHINA OVF [GEOGRAPHIC_…" at bounding box center [765, 169] width 162 height 135
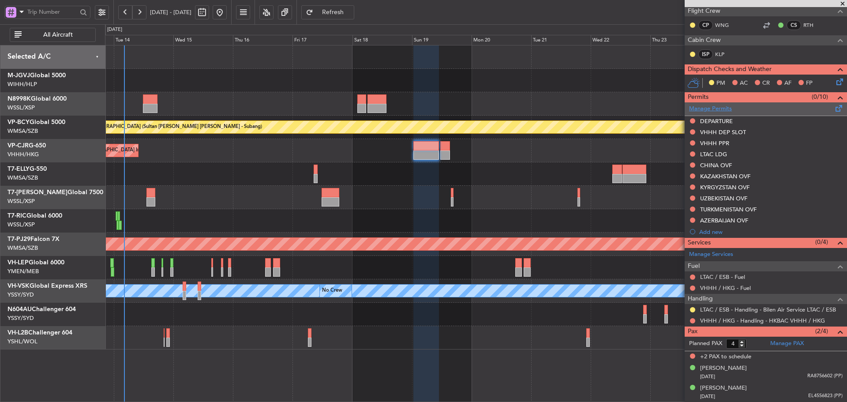
click at [696, 105] on link "Manage Permits" at bounding box center [710, 108] width 43 height 9
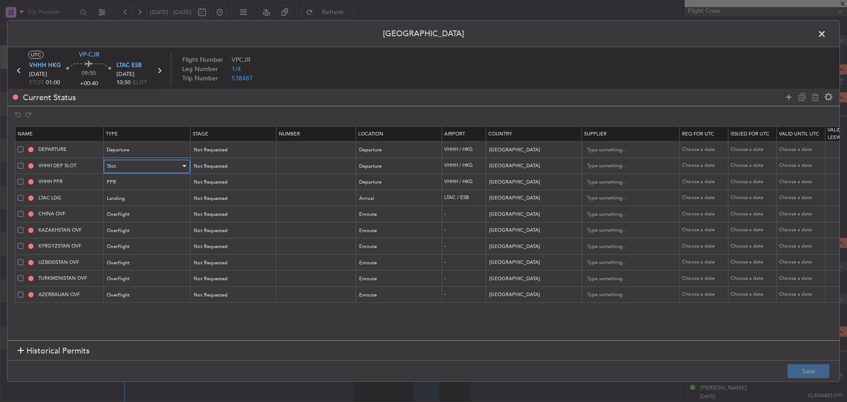
click at [156, 167] on div "Slot" at bounding box center [143, 166] width 73 height 13
click at [238, 167] on div at bounding box center [423, 201] width 847 height 402
click at [238, 167] on div "Not Requested" at bounding box center [229, 166] width 73 height 13
click at [215, 228] on span "Requested" at bounding box center [233, 224] width 78 height 13
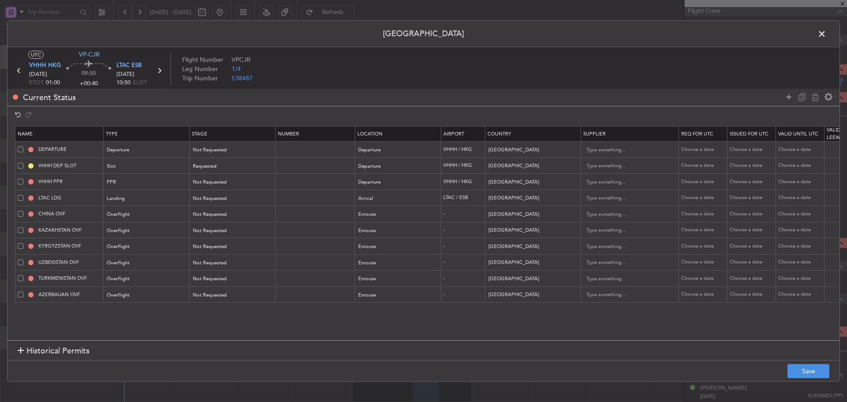
click at [704, 167] on div "Choose a date" at bounding box center [704, 165] width 46 height 7
select select "10"
select select "2025"
click at [751, 243] on span "19" at bounding box center [746, 244] width 11 height 11
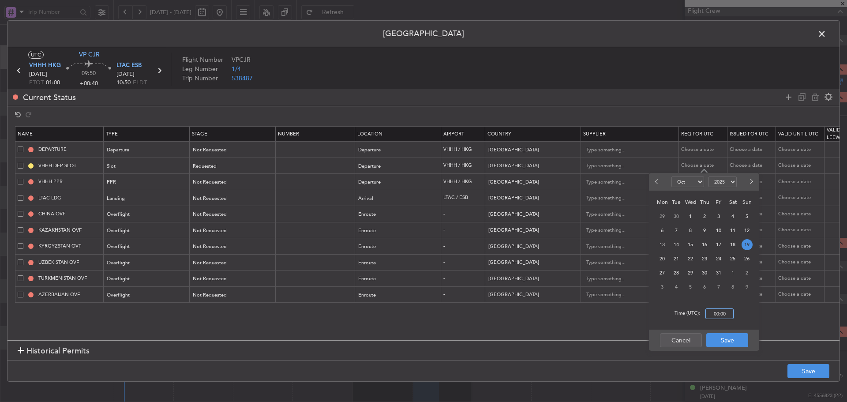
click at [717, 313] on input "00:00" at bounding box center [719, 313] width 28 height 11
type input "01:35"
click at [724, 341] on button "Save" at bounding box center [727, 340] width 42 height 14
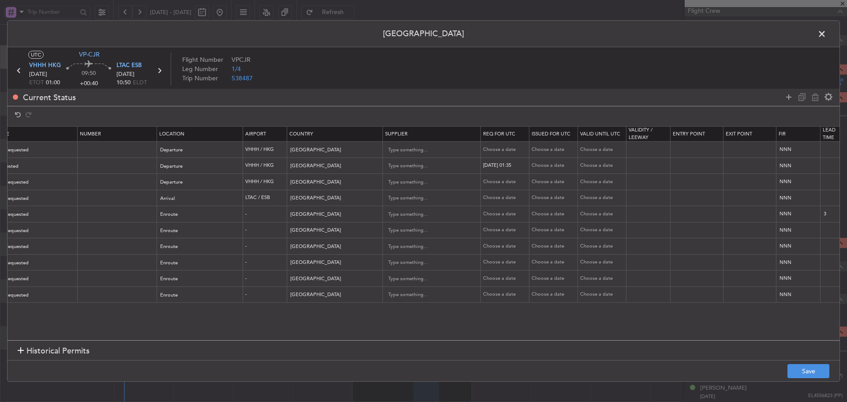
scroll to position [0, 301]
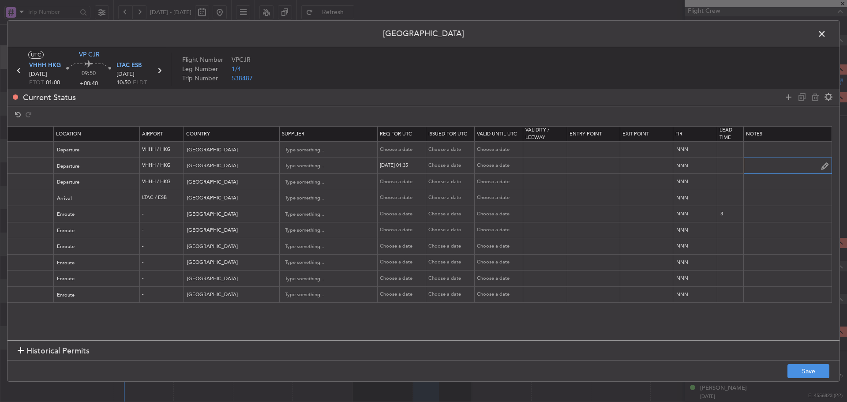
click at [761, 166] on input "text" at bounding box center [787, 165] width 88 height 13
paste input "T VPCJR [DATE] 014GLF6 0135LTAC D / ID.VHHHDGN5446000"
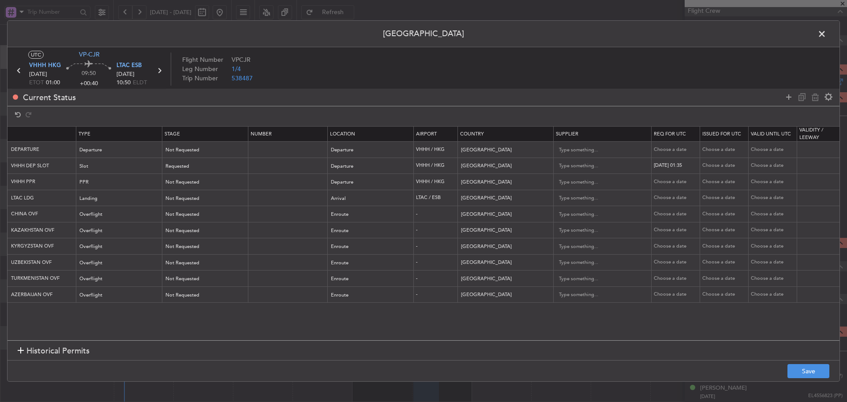
scroll to position [0, 0]
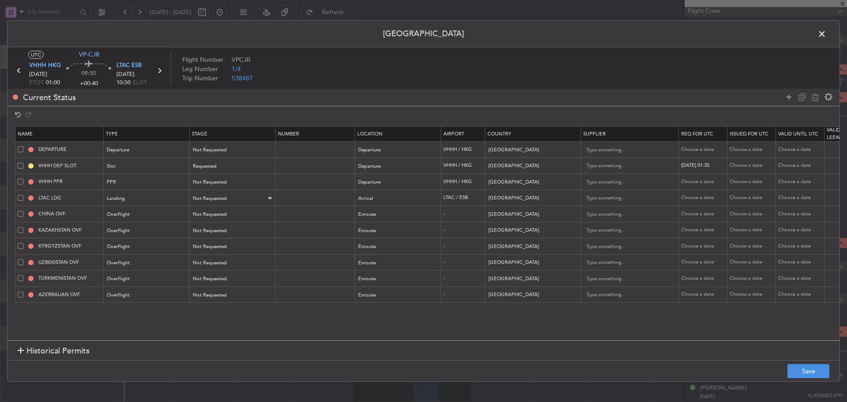
type input "T VPCJR [DATE] 014GLF6 0135LTAC D / ID.VHHHDGN5446000"
click at [247, 199] on div "Not Requested" at bounding box center [229, 198] width 73 height 13
click at [220, 255] on span "Requested" at bounding box center [233, 256] width 78 height 13
click at [806, 369] on button "Save" at bounding box center [808, 371] width 42 height 14
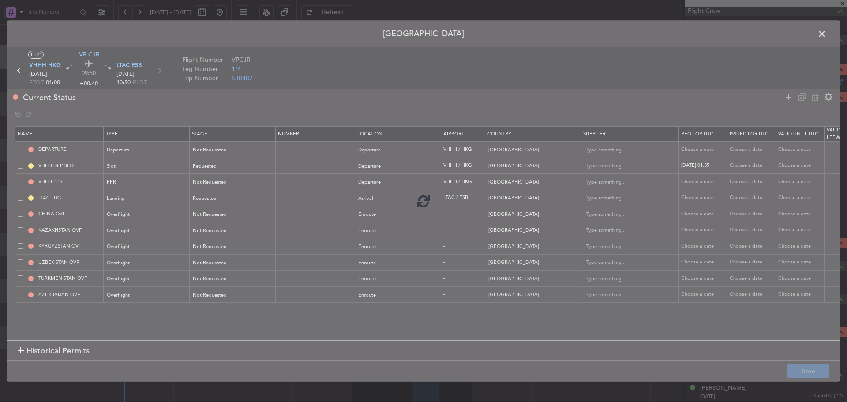
type input "VHHH DEP SLOT 0135Z"
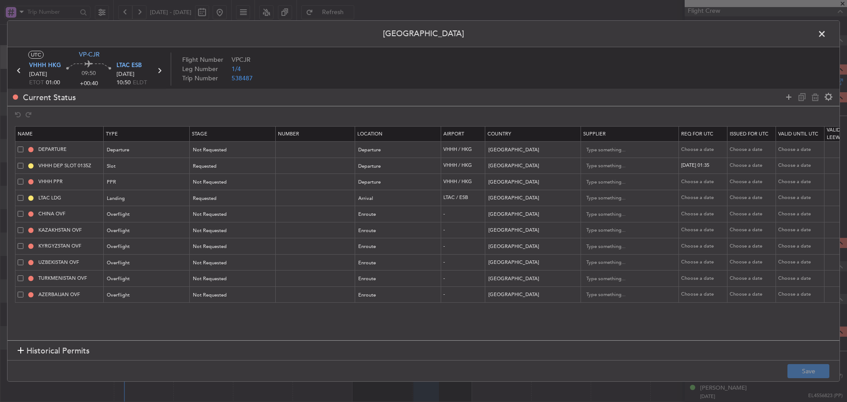
click at [826, 33] on span at bounding box center [826, 36] width 0 height 18
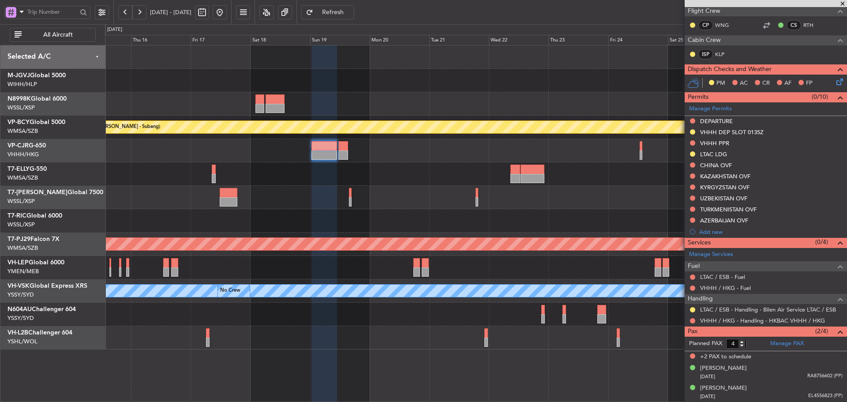
click at [443, 152] on div "Planned Maint [GEOGRAPHIC_DATA] ([GEOGRAPHIC_DATA] Intl)" at bounding box center [475, 150] width 741 height 23
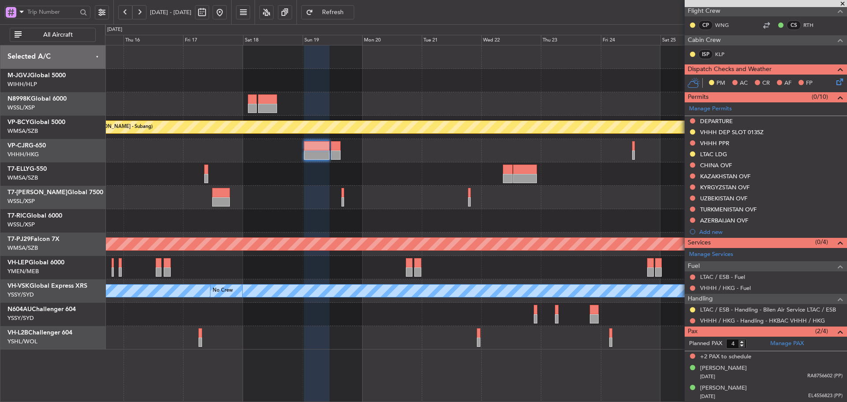
click at [483, 153] on div "Planned Maint [GEOGRAPHIC_DATA] ([GEOGRAPHIC_DATA] Intl)" at bounding box center [475, 150] width 741 height 23
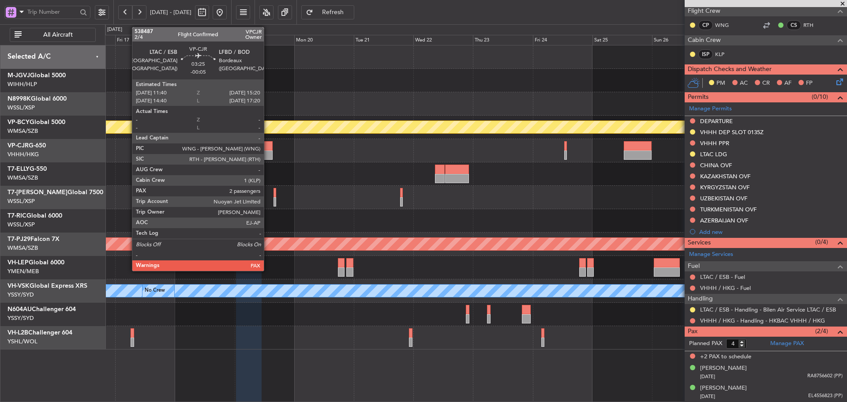
click at [268, 149] on div at bounding box center [267, 145] width 9 height 9
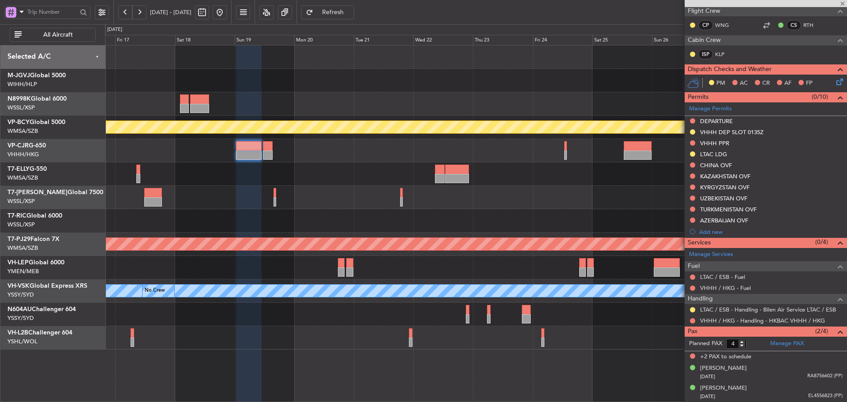
type input "-00:05"
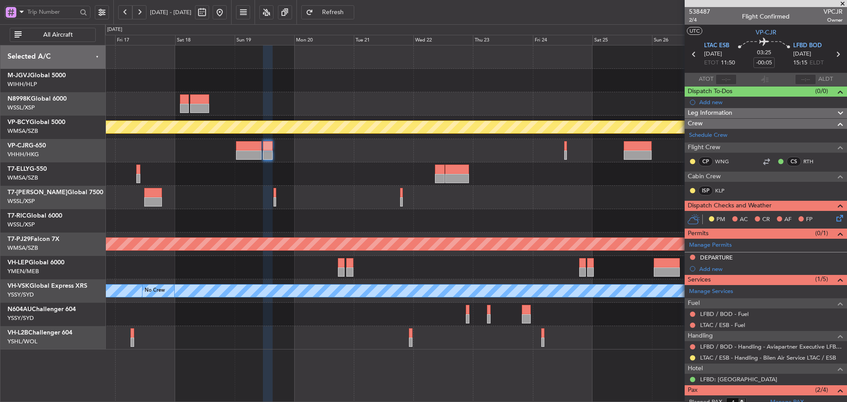
scroll to position [59, 0]
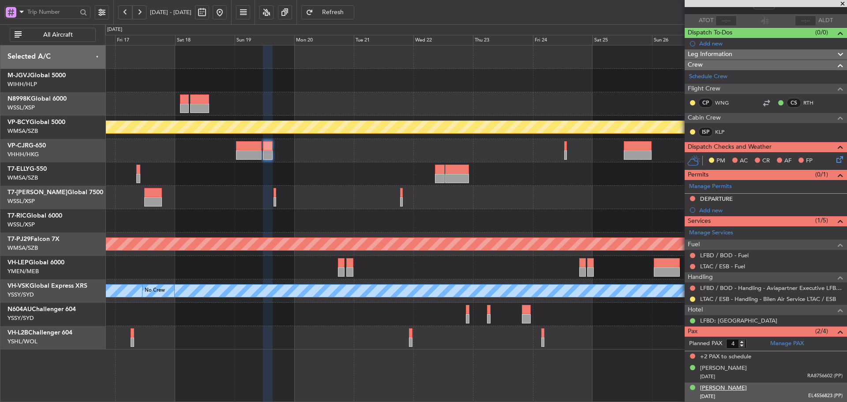
click at [717, 388] on div "[PERSON_NAME]" at bounding box center [723, 388] width 47 height 9
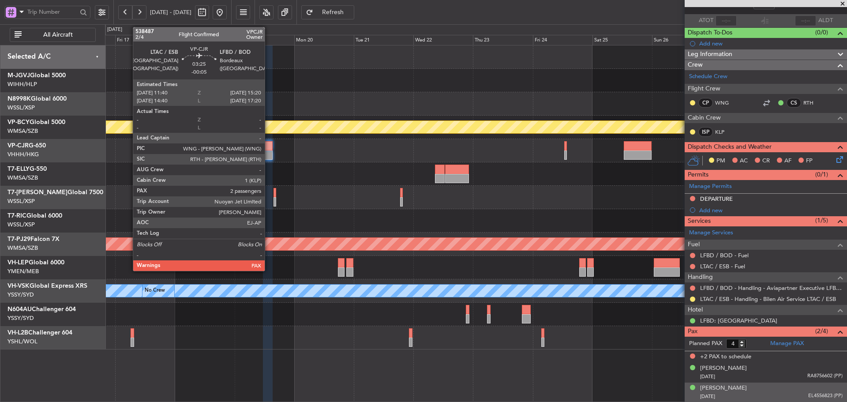
click at [269, 150] on div at bounding box center [267, 154] width 9 height 9
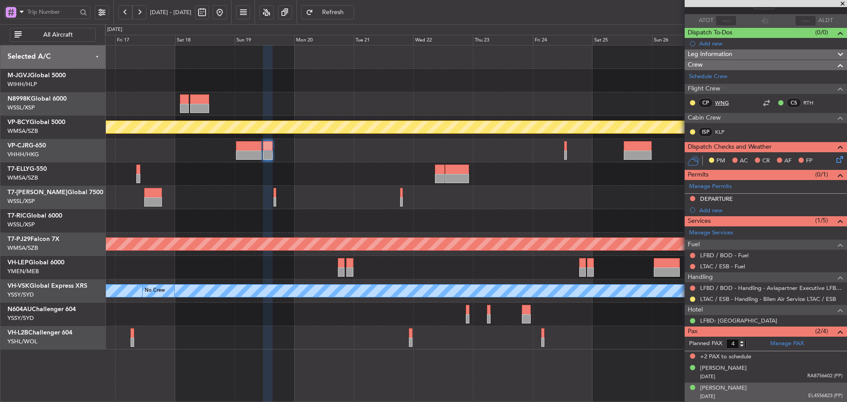
click at [716, 101] on link "WNG" at bounding box center [725, 103] width 20 height 8
click at [803, 104] on link "RTH" at bounding box center [813, 103] width 20 height 8
click at [720, 131] on link "KLP" at bounding box center [725, 132] width 20 height 8
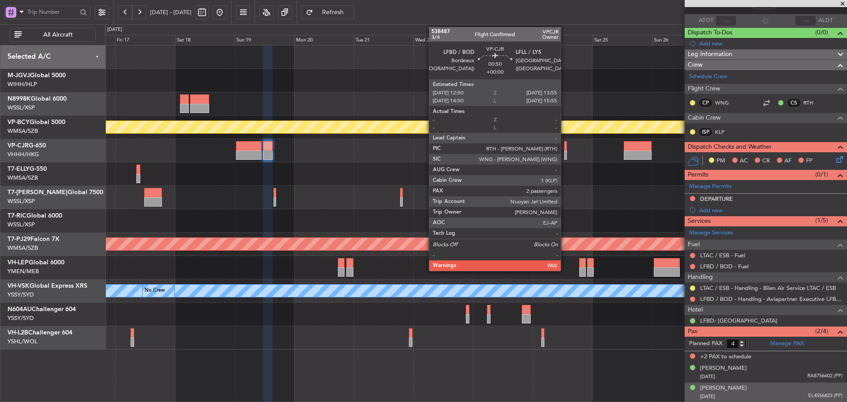
click at [564, 151] on div at bounding box center [565, 154] width 3 height 9
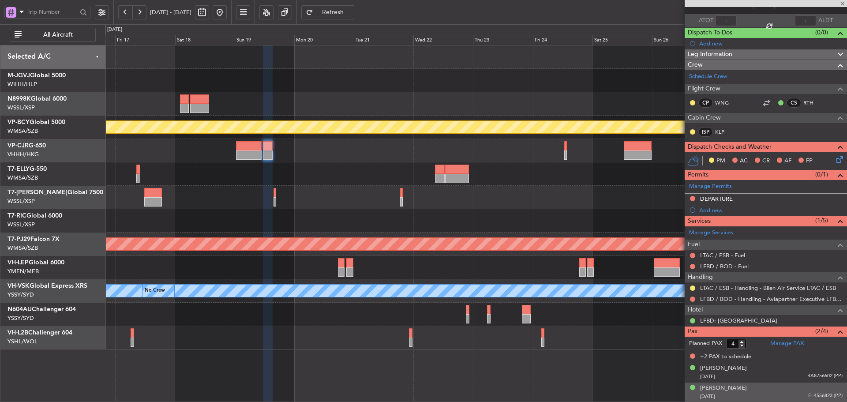
scroll to position [0, 0]
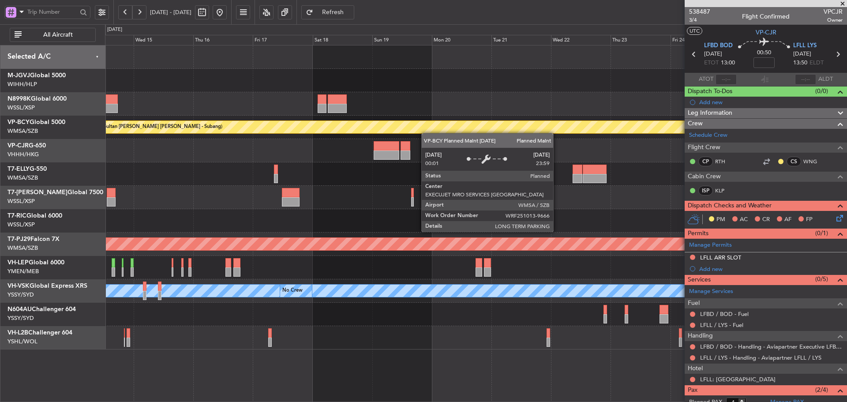
click at [465, 133] on div "Planned Maint [GEOGRAPHIC_DATA] (Sultan [PERSON_NAME] [PERSON_NAME] - Subang)" at bounding box center [475, 127] width 741 height 23
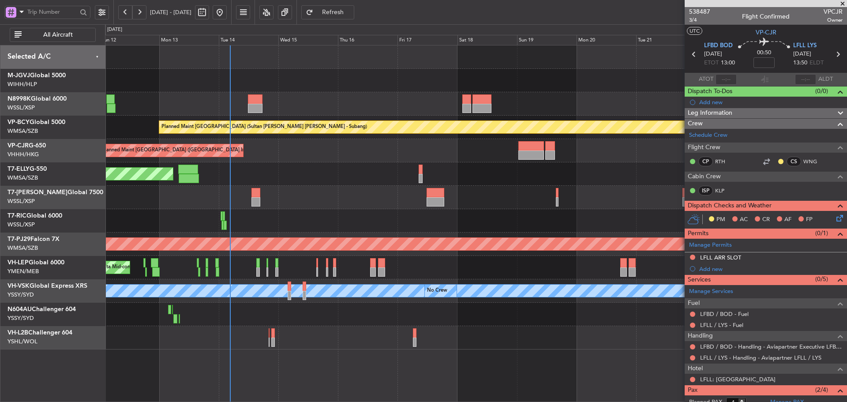
click at [456, 173] on div "Planned Maint [GEOGRAPHIC_DATA] (Seletar) Planned Maint [GEOGRAPHIC_DATA] (Sele…" at bounding box center [475, 197] width 741 height 304
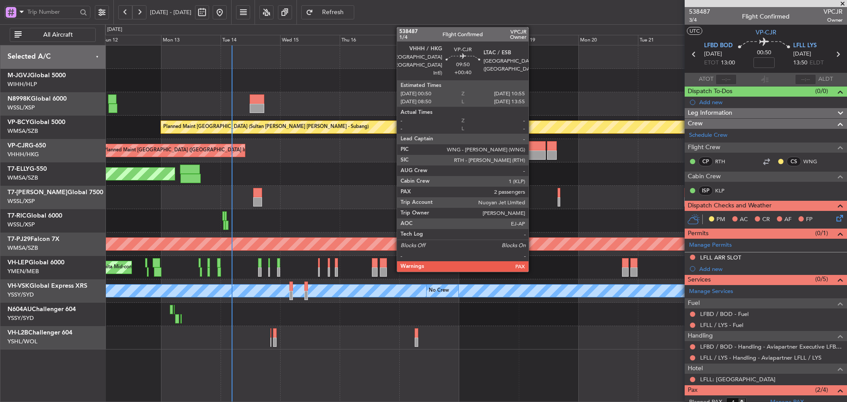
click at [532, 150] on div at bounding box center [532, 154] width 25 height 9
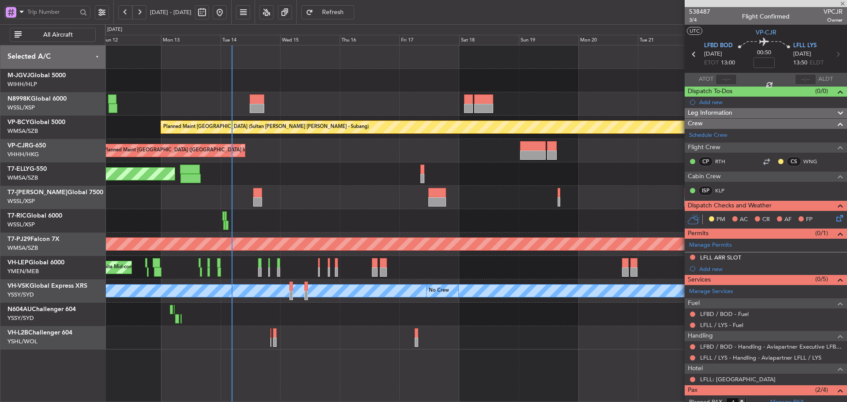
type input "+00:40"
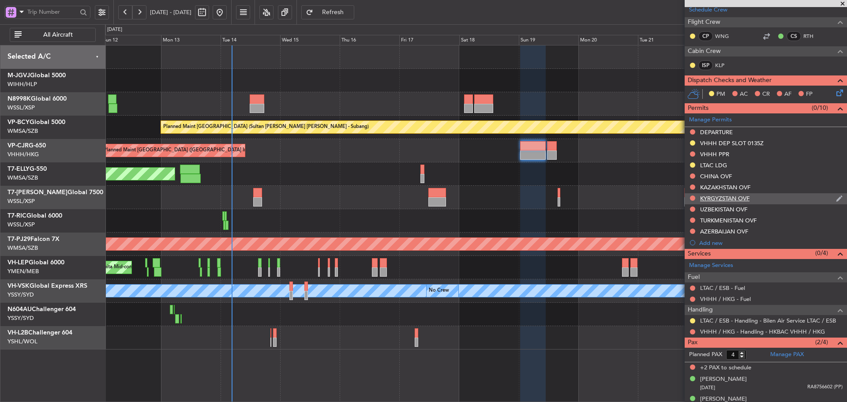
scroll to position [147, 0]
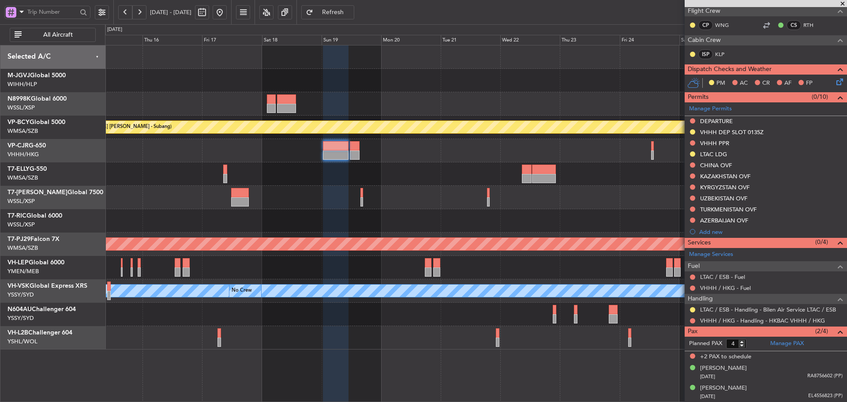
click at [394, 161] on div "Planned Maint [GEOGRAPHIC_DATA] ([GEOGRAPHIC_DATA] Intl)" at bounding box center [475, 150] width 741 height 23
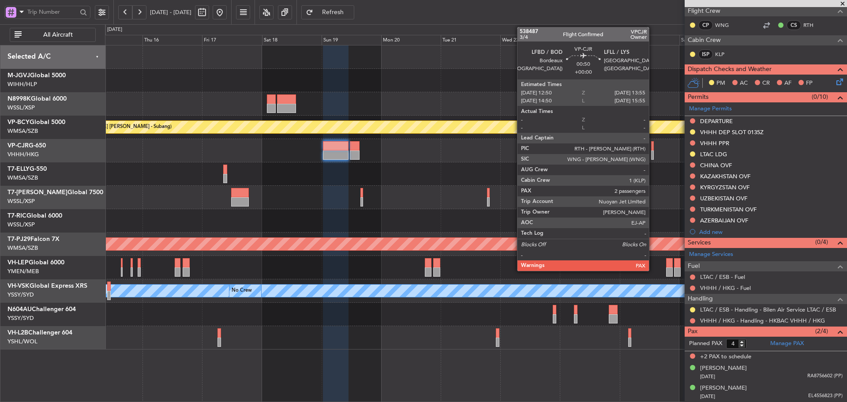
click at [653, 148] on div at bounding box center [652, 145] width 3 height 9
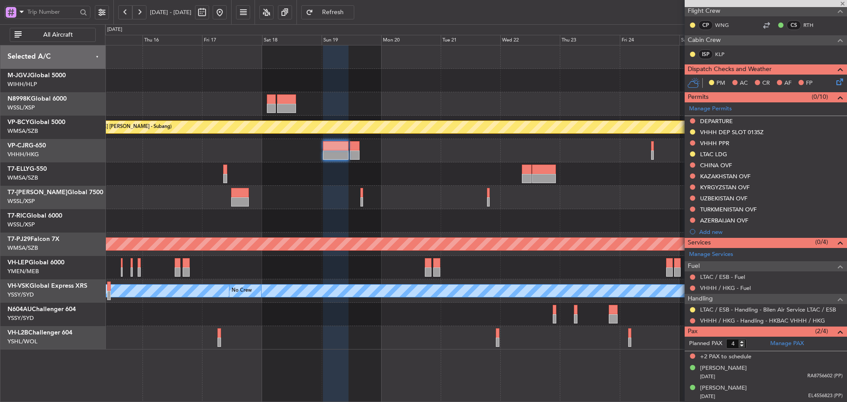
scroll to position [0, 0]
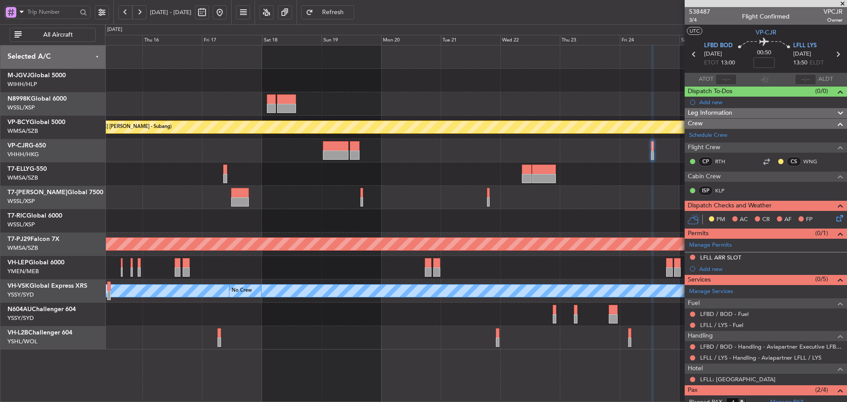
click at [397, 203] on div at bounding box center [475, 197] width 741 height 23
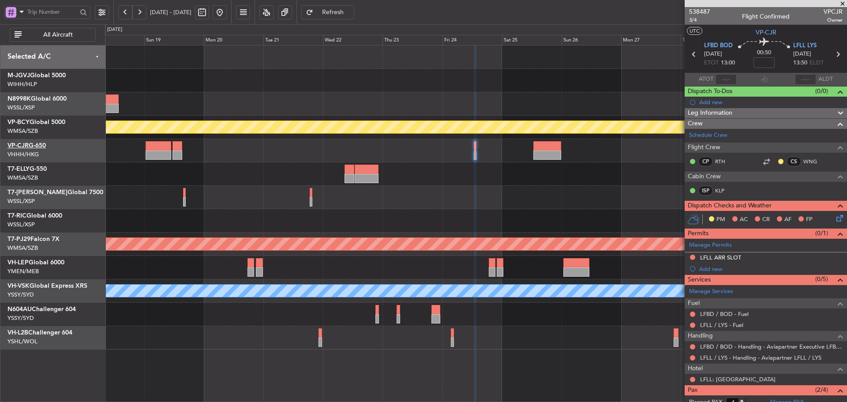
click at [33, 144] on link "VP-CJR G-650" at bounding box center [26, 145] width 38 height 6
click at [39, 148] on link "VP-CJR G-650" at bounding box center [26, 145] width 38 height 6
click at [529, 115] on div "Planned Maint [GEOGRAPHIC_DATA] (Sultan [PERSON_NAME] [PERSON_NAME] - Subang) P…" at bounding box center [475, 197] width 741 height 304
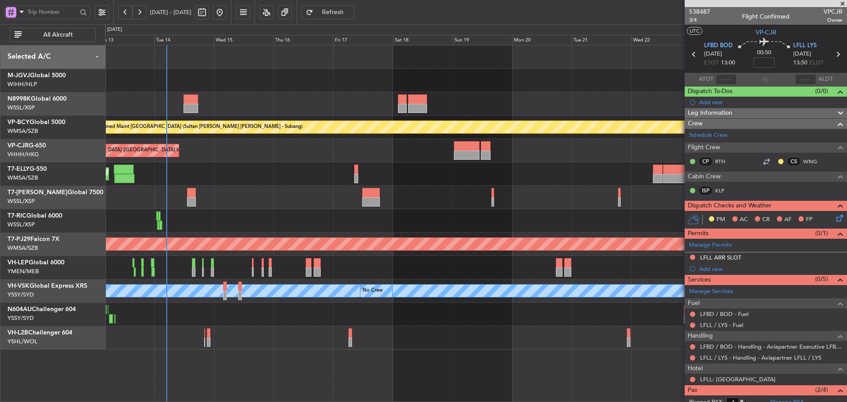
click at [383, 153] on div "Planned Maint [GEOGRAPHIC_DATA] ([GEOGRAPHIC_DATA] Intl)" at bounding box center [475, 150] width 741 height 23
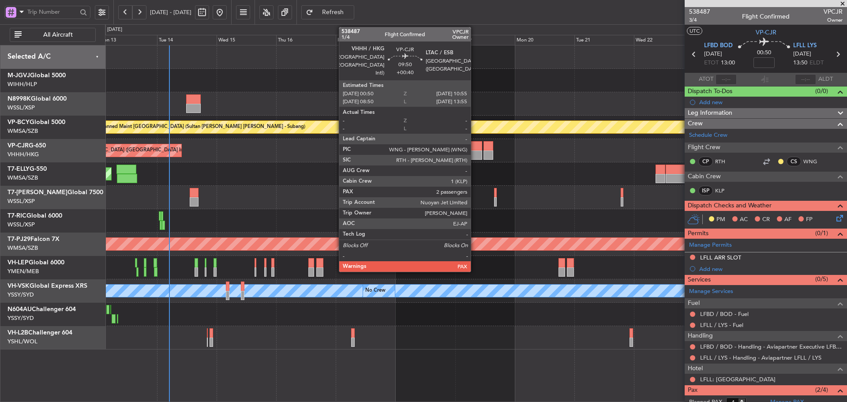
click at [474, 152] on div at bounding box center [468, 154] width 25 height 9
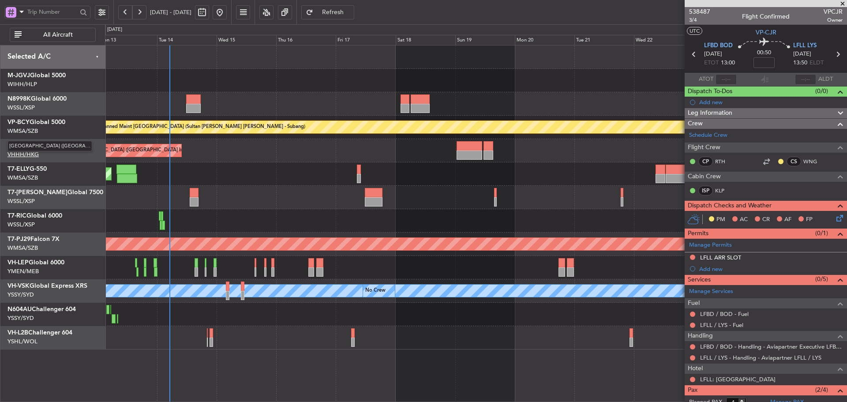
click at [33, 146] on span "[GEOGRAPHIC_DATA] ([GEOGRAPHIC_DATA] Intl)" at bounding box center [49, 146] width 85 height 11
click at [37, 144] on link "VP-CJR G-650" at bounding box center [26, 145] width 38 height 6
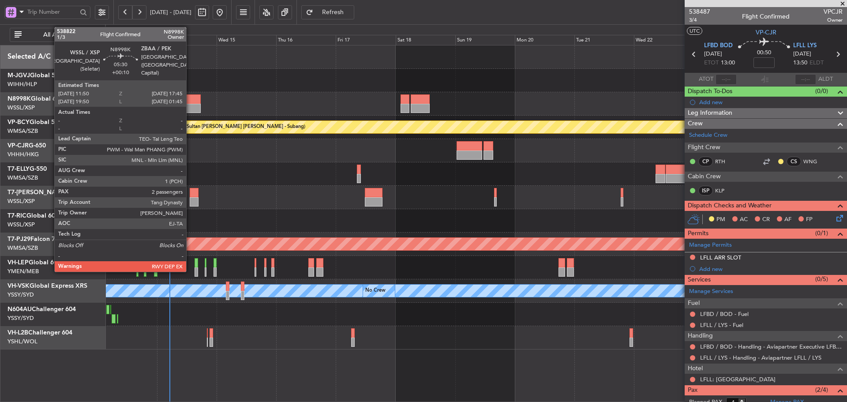
click at [190, 104] on div at bounding box center [193, 108] width 15 height 9
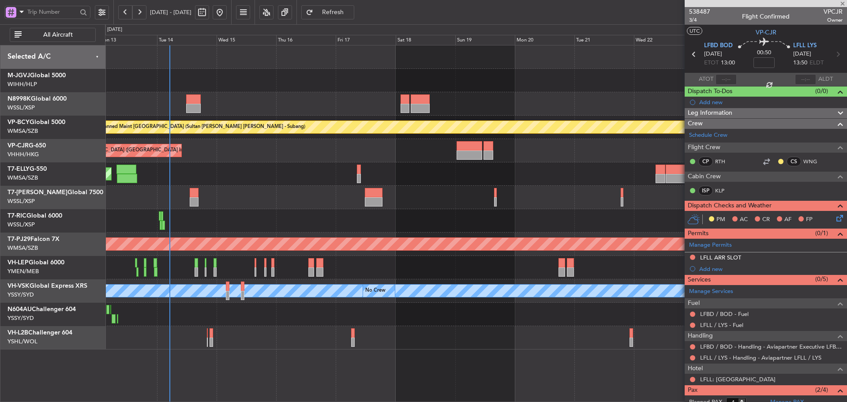
type input "+00:10"
type input "2"
